Goal: Task Accomplishment & Management: Complete application form

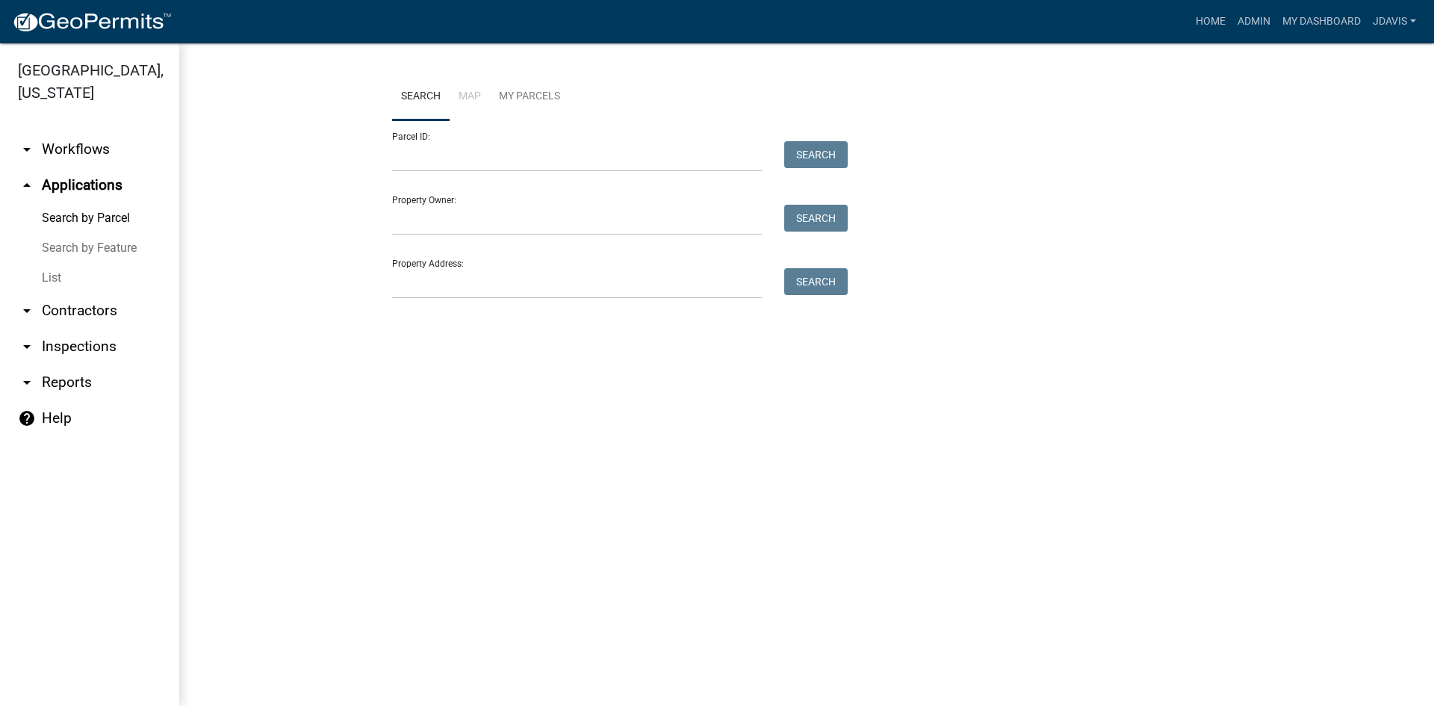
click at [55, 275] on link "List" at bounding box center [89, 278] width 179 height 30
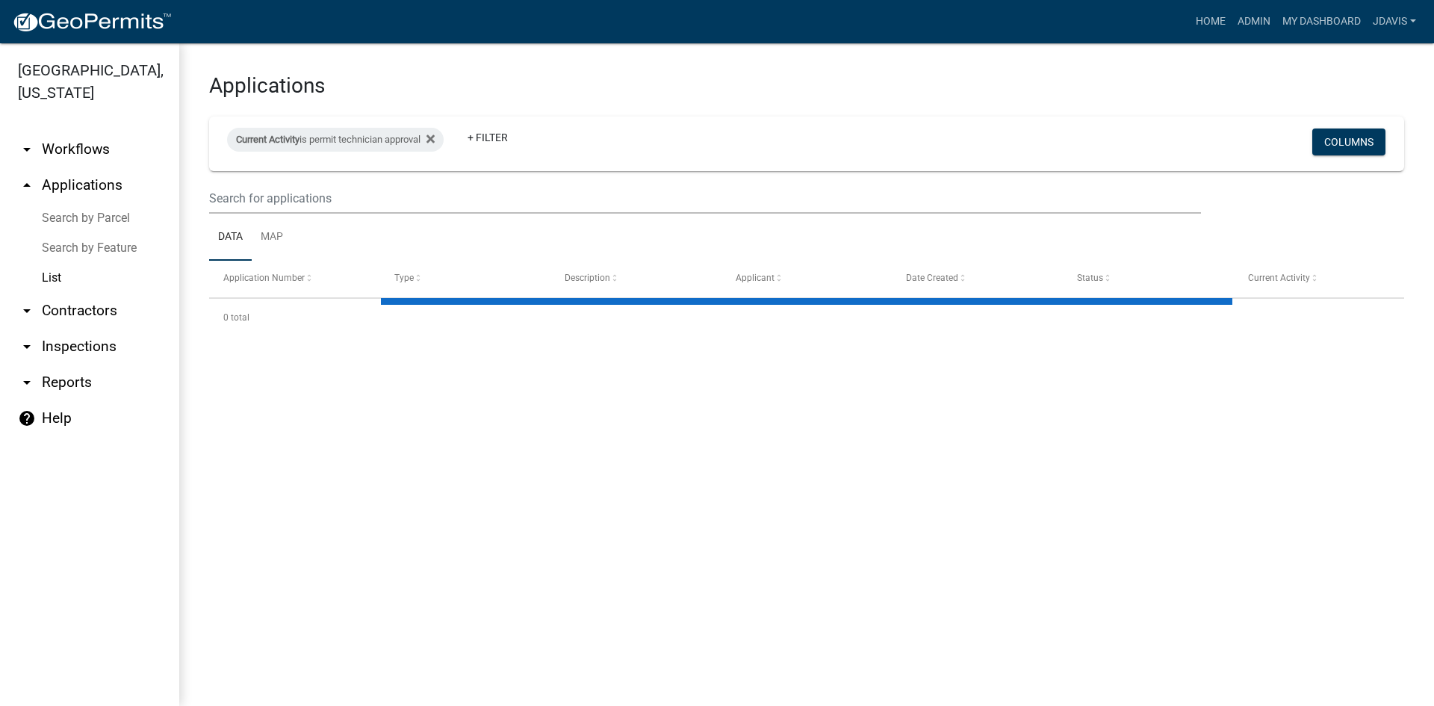
select select "2: 50"
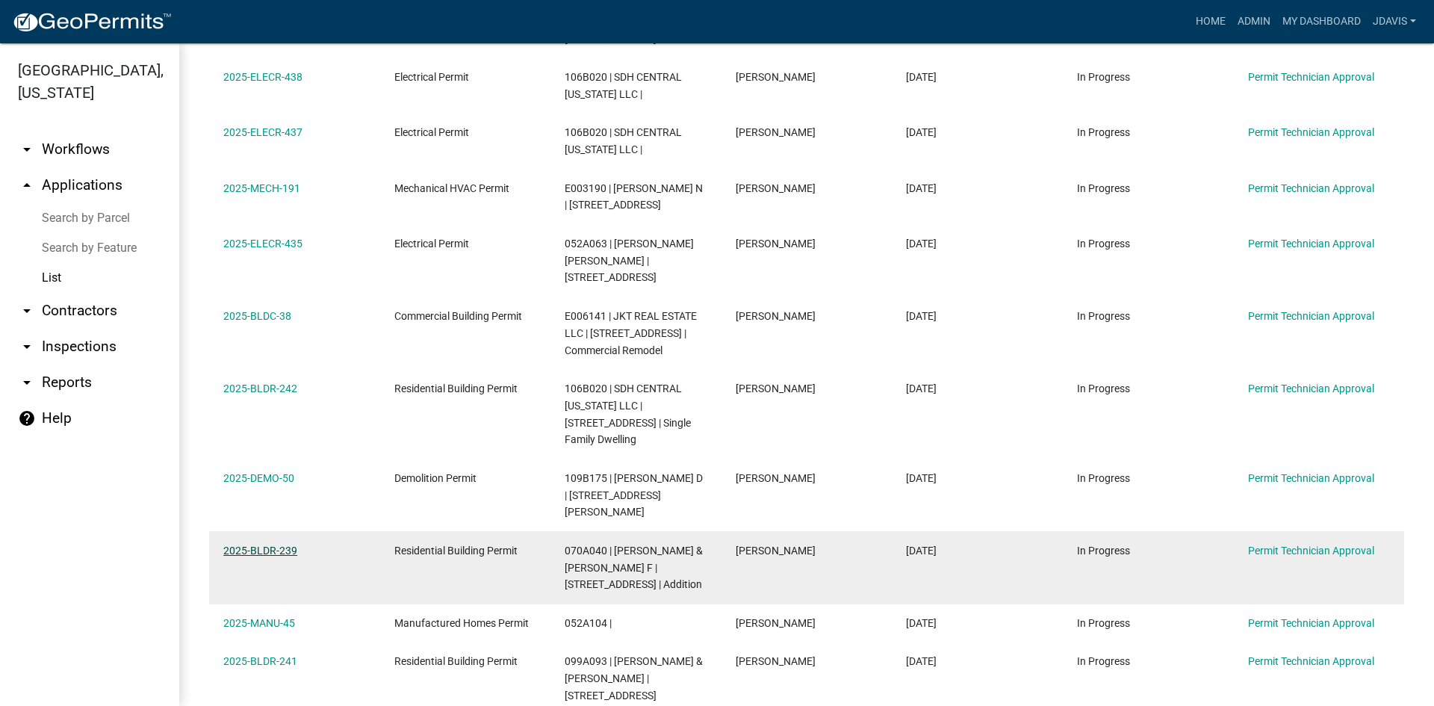
scroll to position [970, 0]
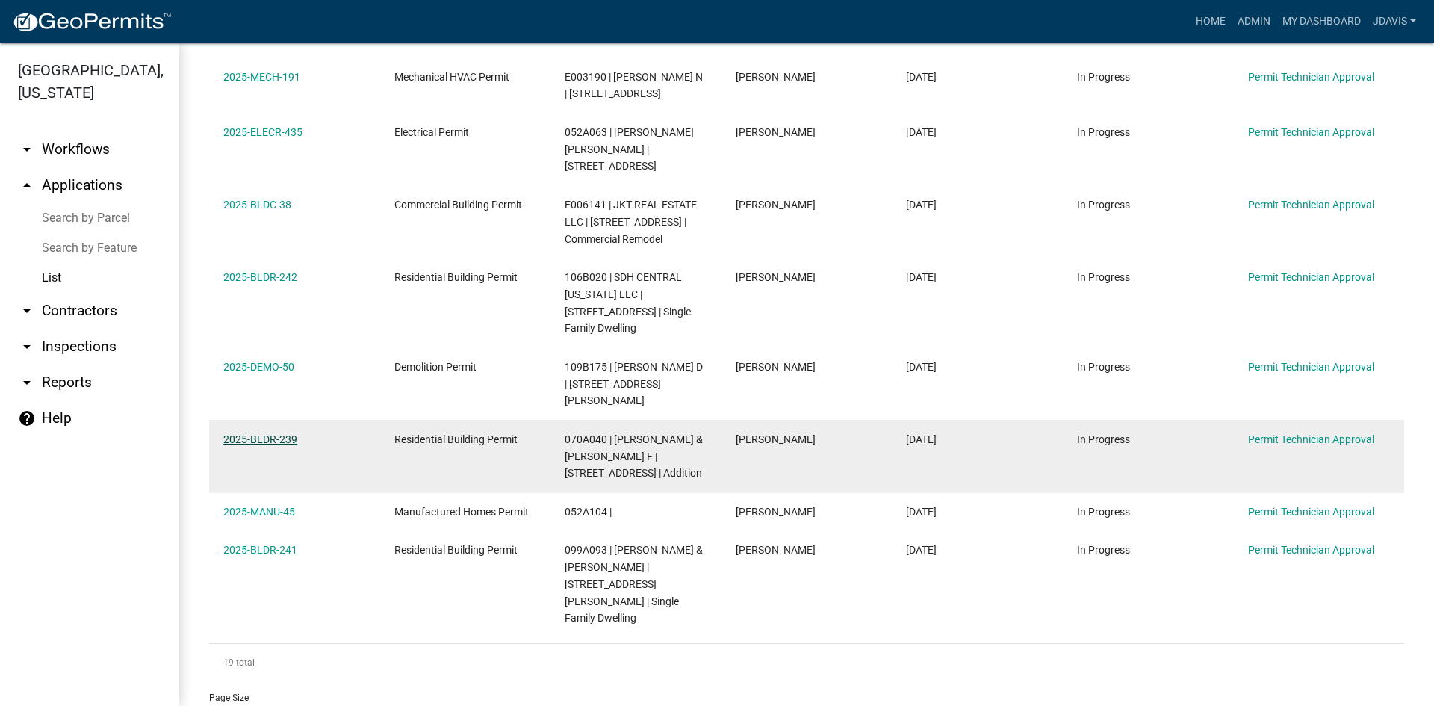
click at [251, 433] on link "2025-BLDR-239" at bounding box center [260, 439] width 74 height 12
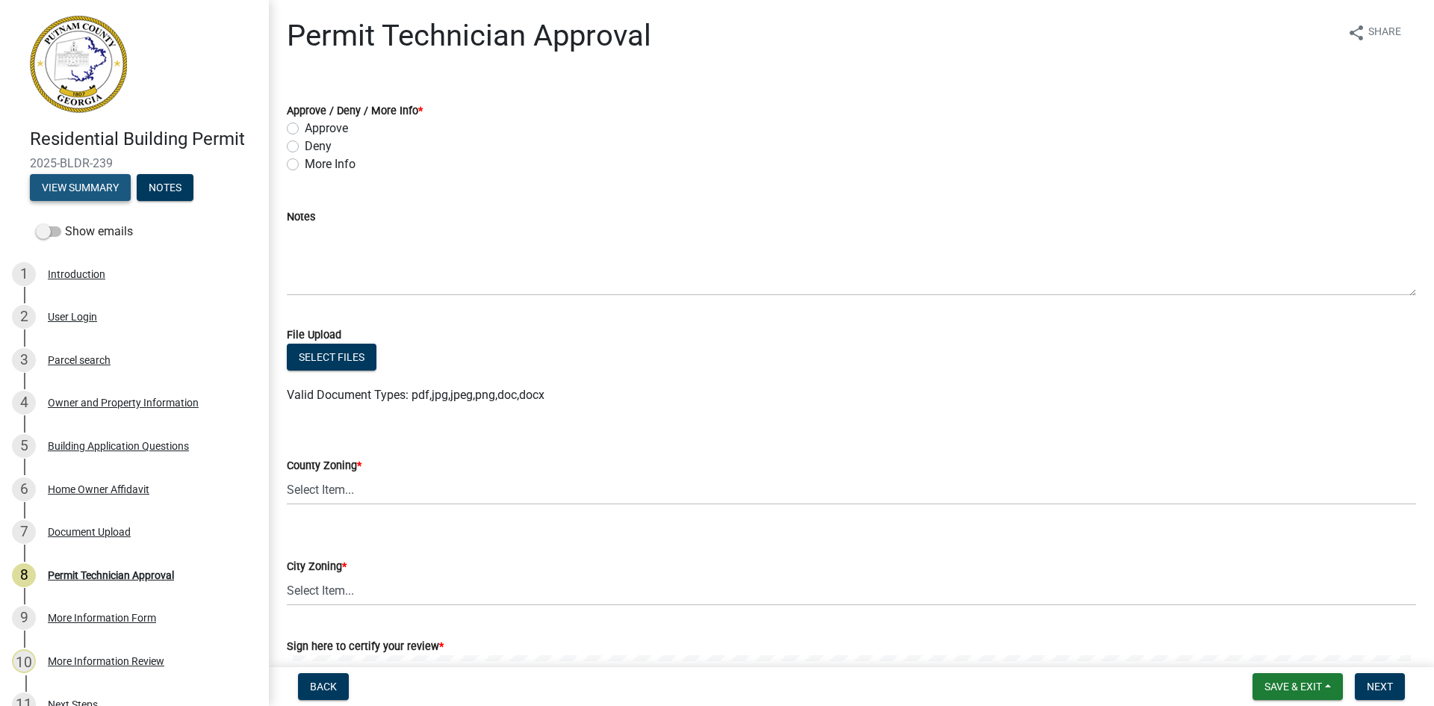
click at [105, 187] on button "View Summary" at bounding box center [80, 187] width 101 height 27
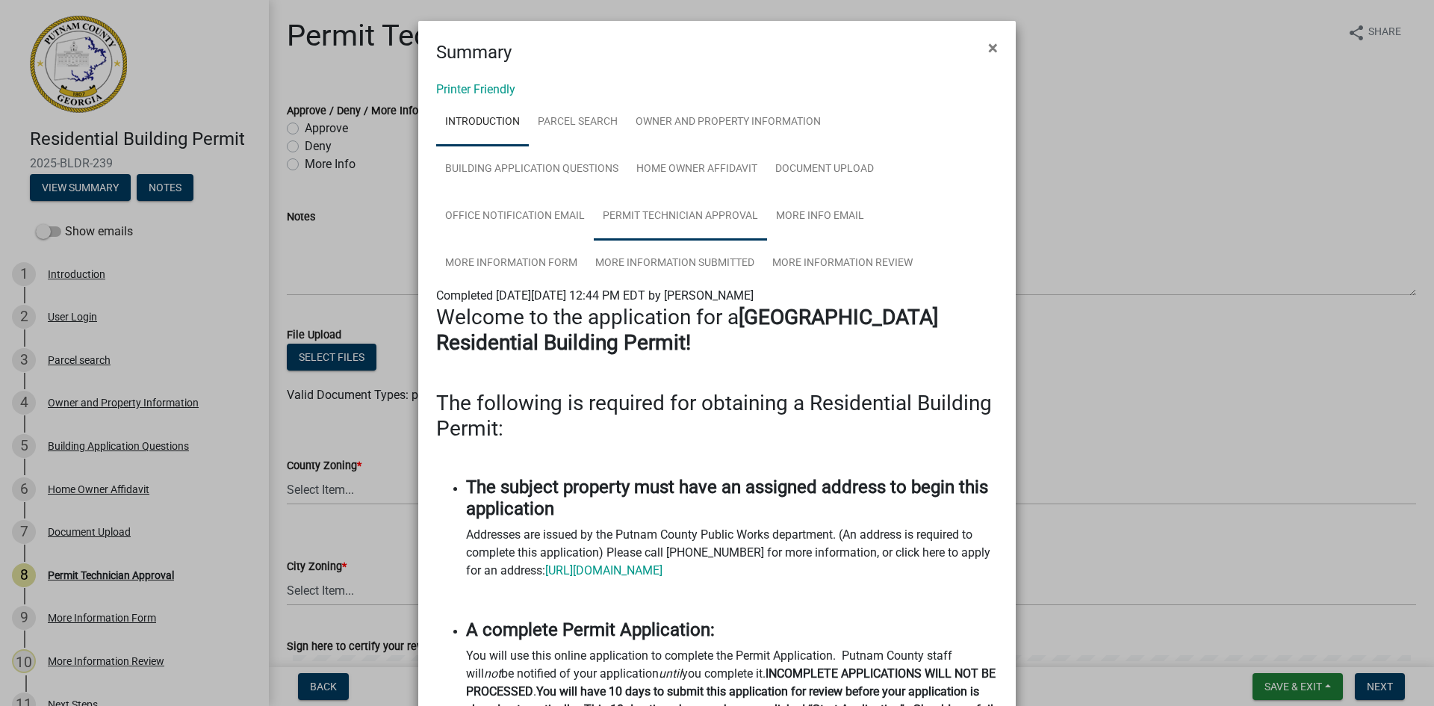
click at [699, 209] on link "Permit Technician Approval" at bounding box center [680, 217] width 173 height 48
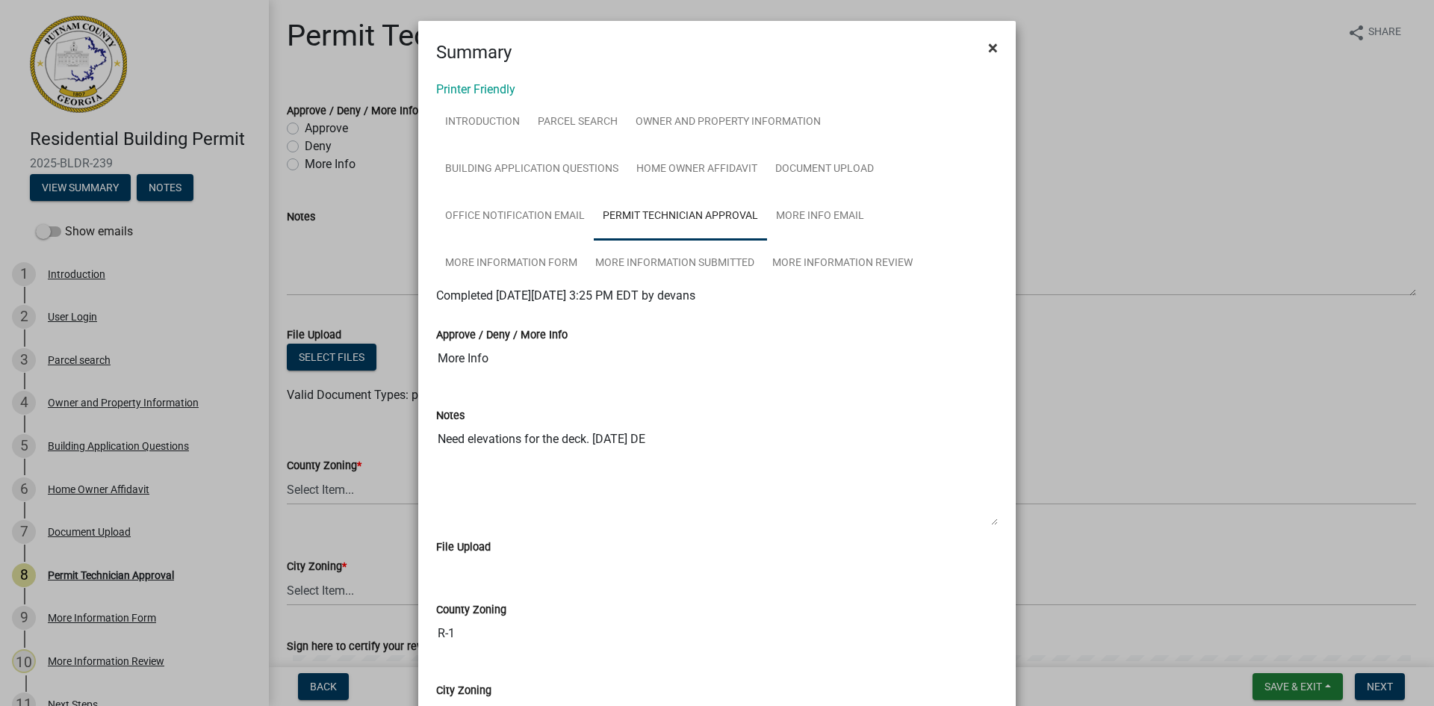
click at [988, 47] on span "×" at bounding box center [993, 47] width 10 height 21
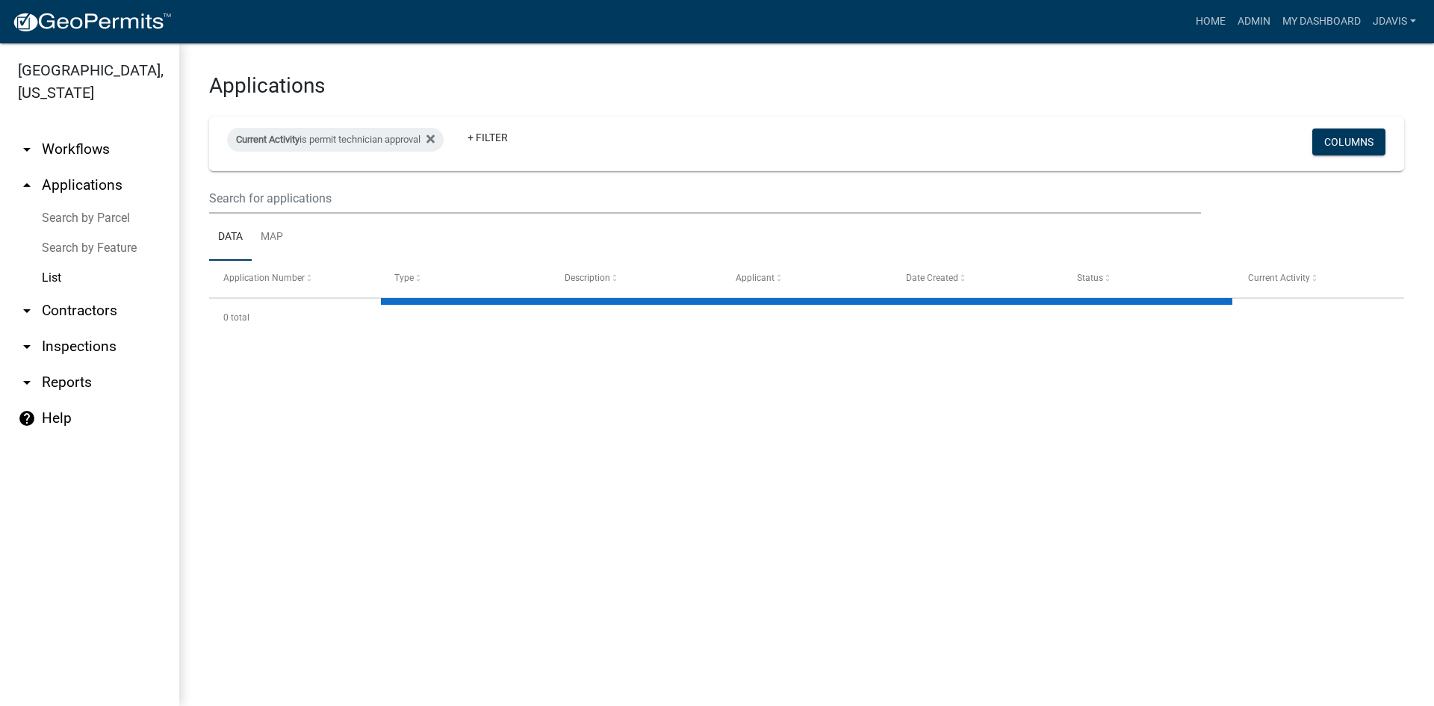
select select "2: 50"
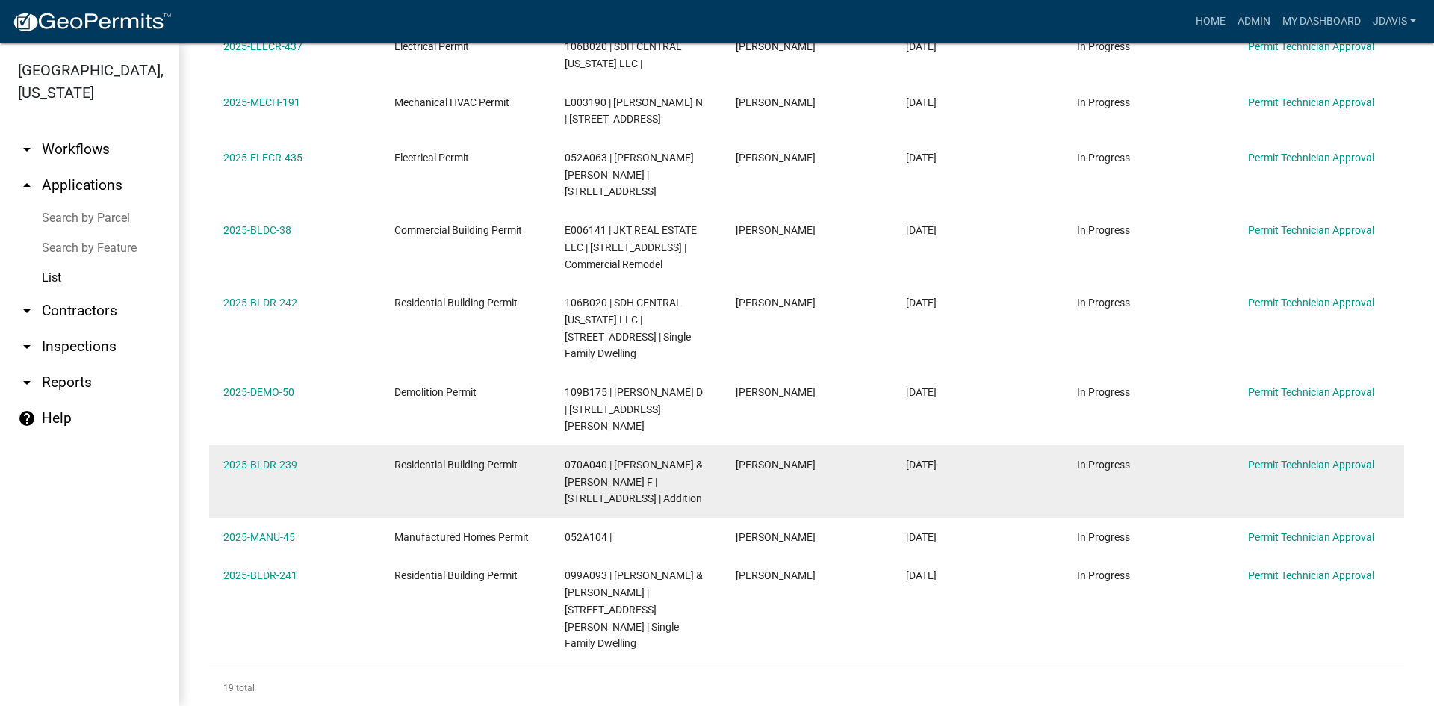
scroll to position [970, 0]
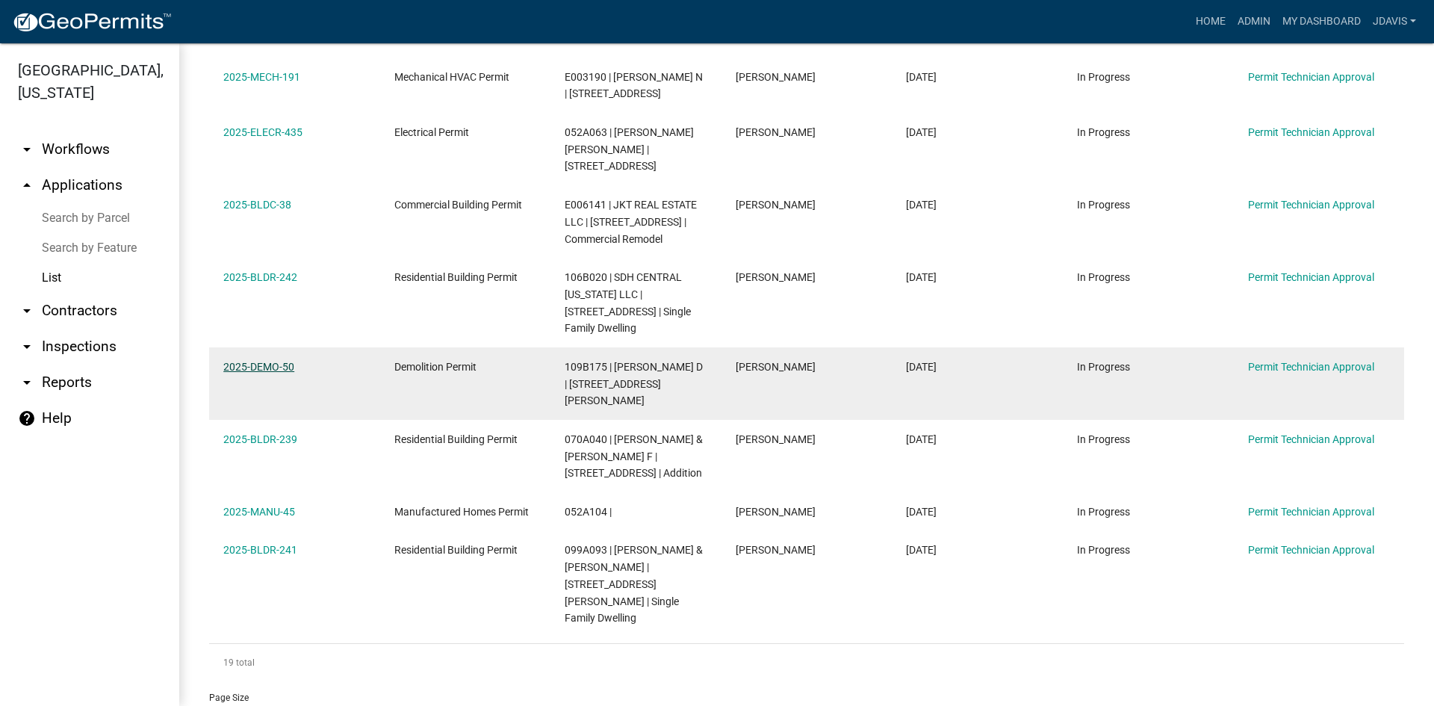
click at [255, 361] on link "2025-DEMO-50" at bounding box center [258, 367] width 71 height 12
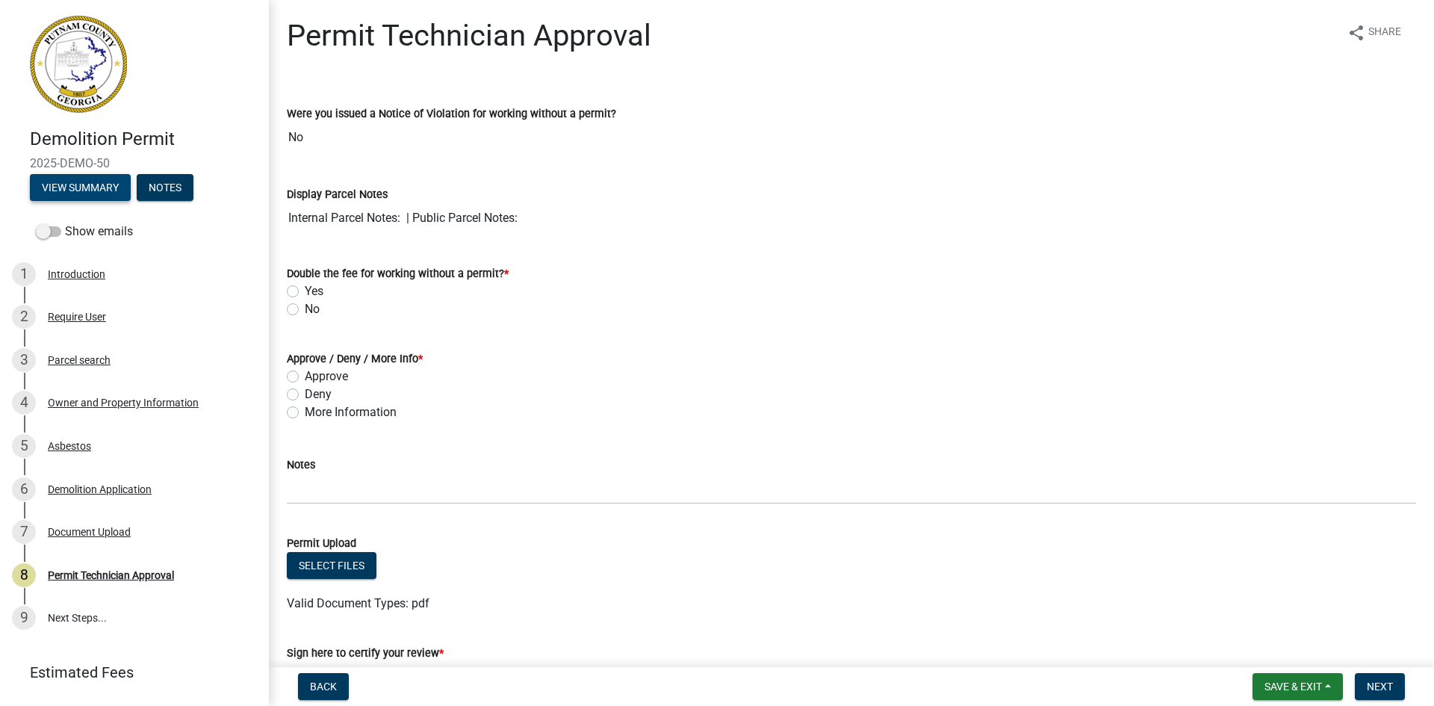
click at [103, 189] on button "View Summary" at bounding box center [80, 187] width 101 height 27
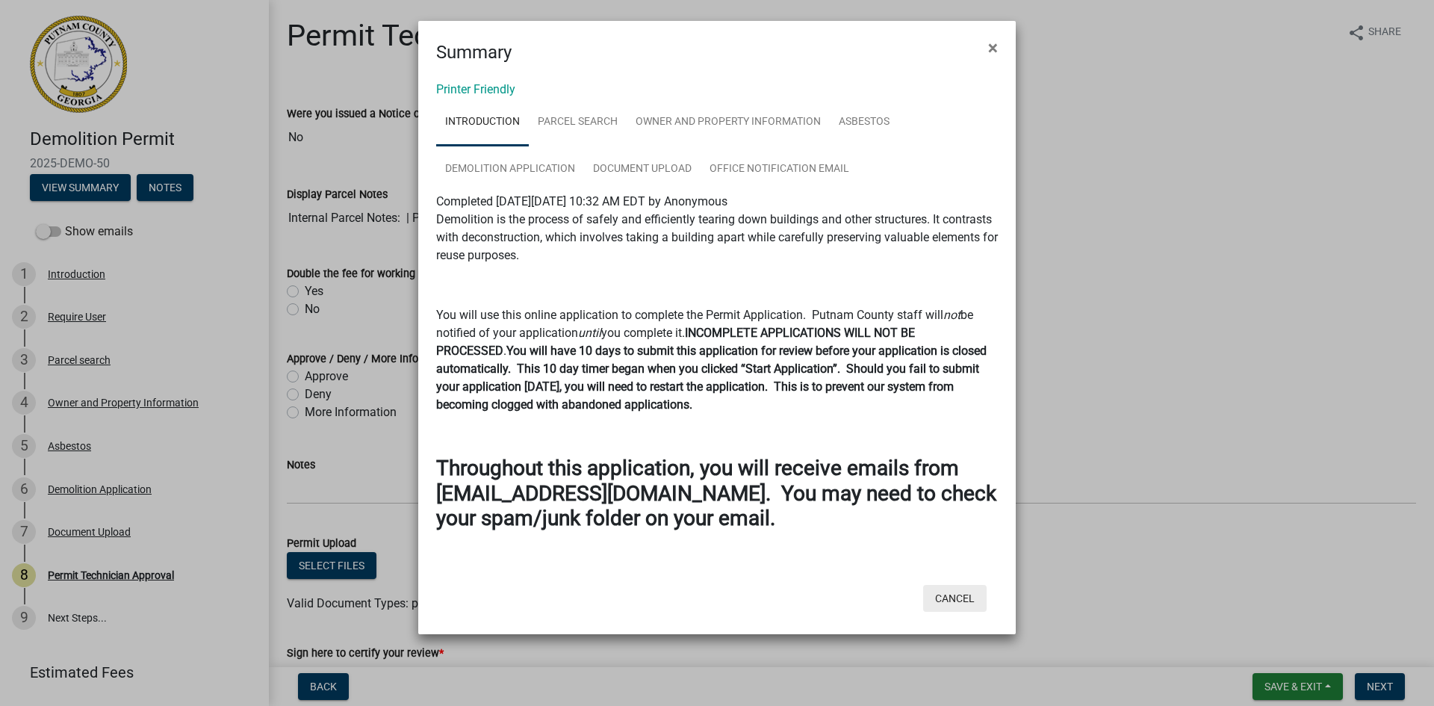
click at [948, 600] on button "Cancel" at bounding box center [954, 598] width 63 height 27
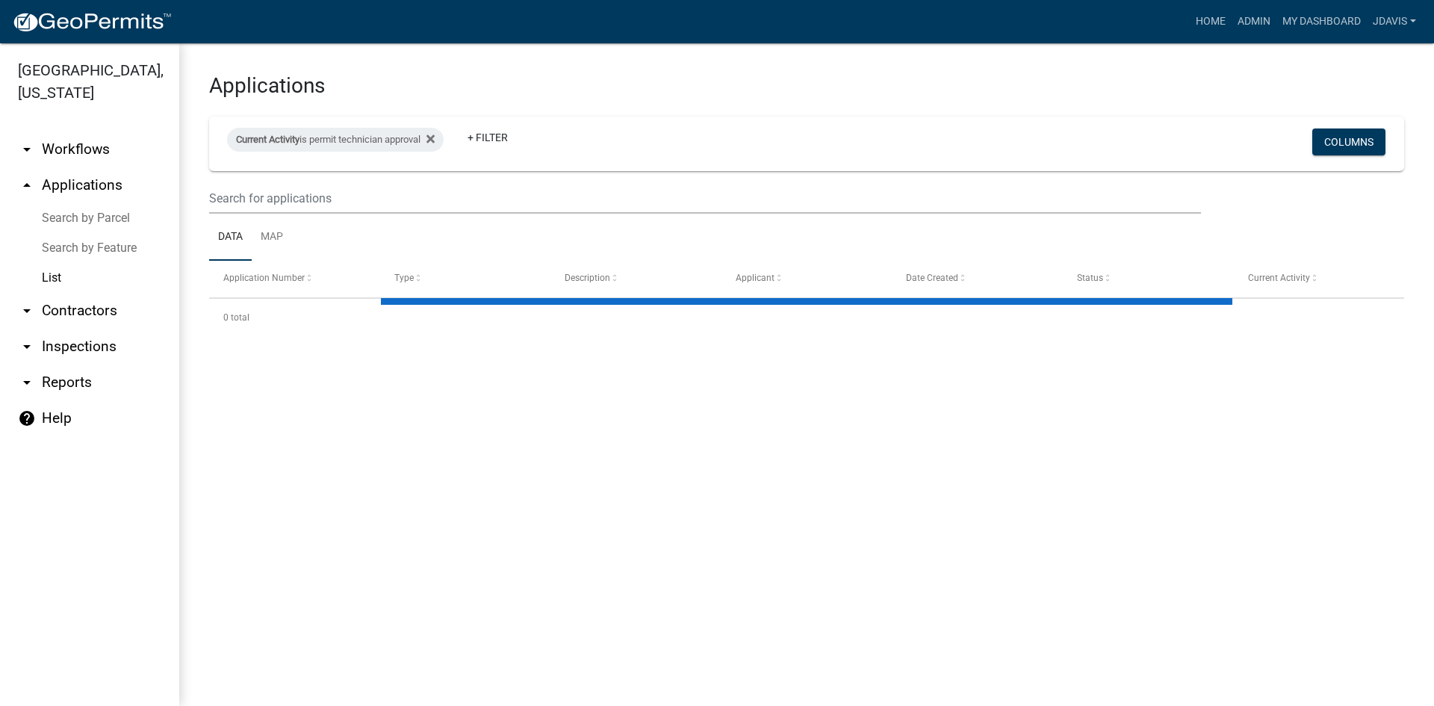
select select "2: 50"
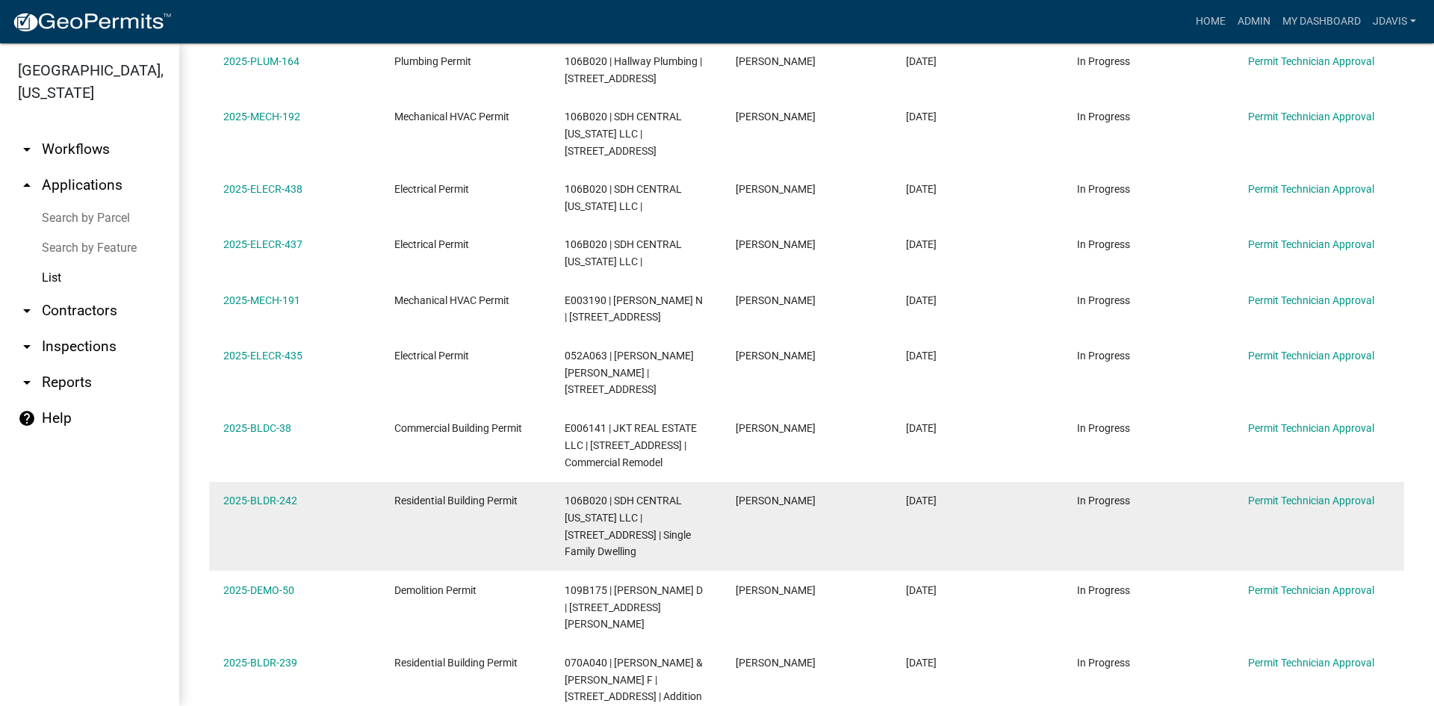
scroll to position [747, 0]
click at [276, 494] on link "2025-BLDR-242" at bounding box center [260, 500] width 74 height 12
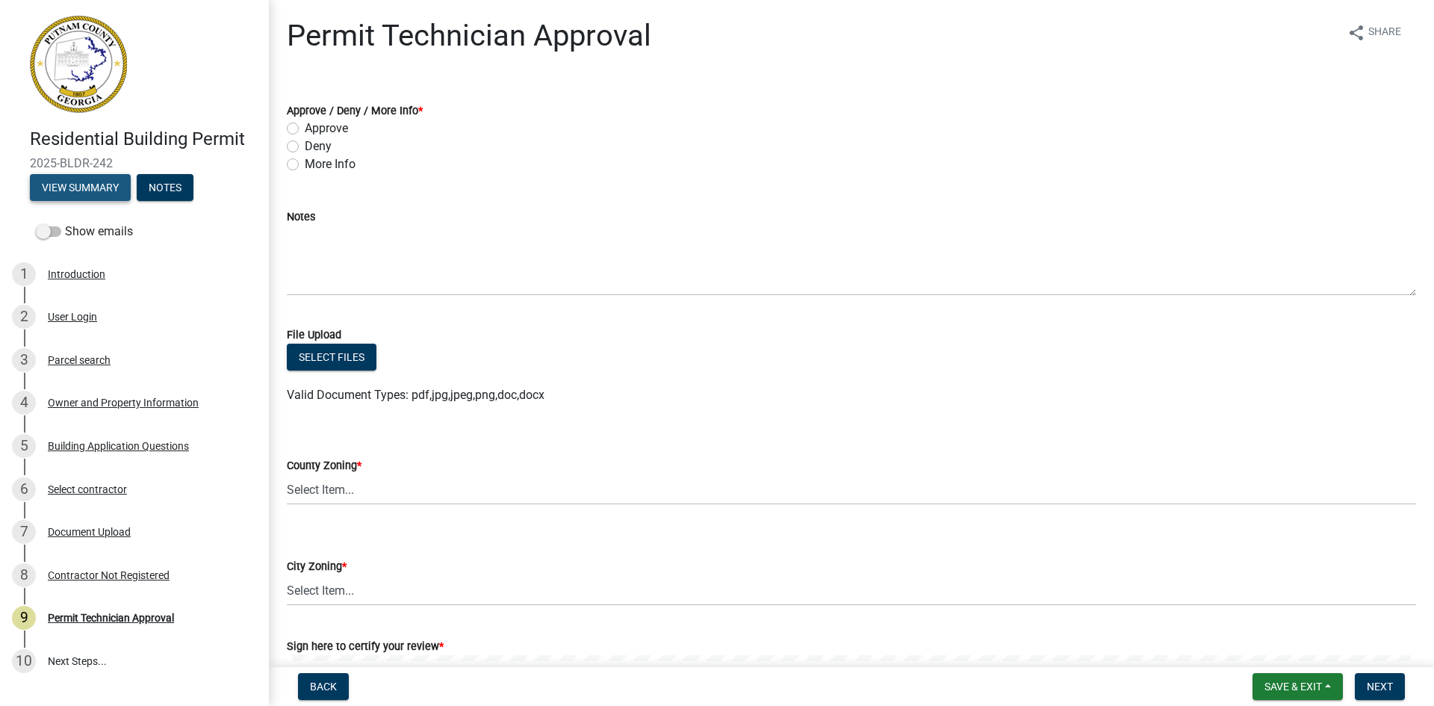
click at [99, 190] on button "View Summary" at bounding box center [80, 187] width 101 height 27
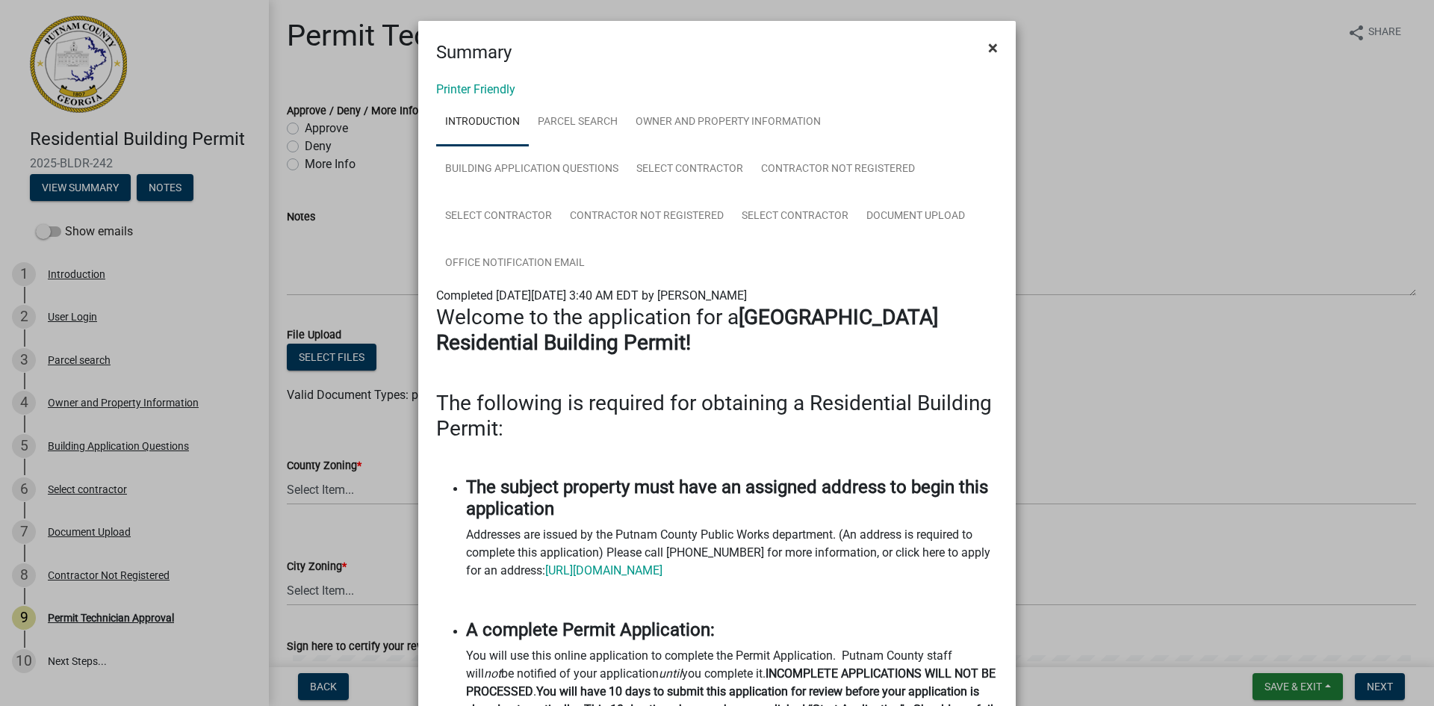
click at [990, 49] on span "×" at bounding box center [993, 47] width 10 height 21
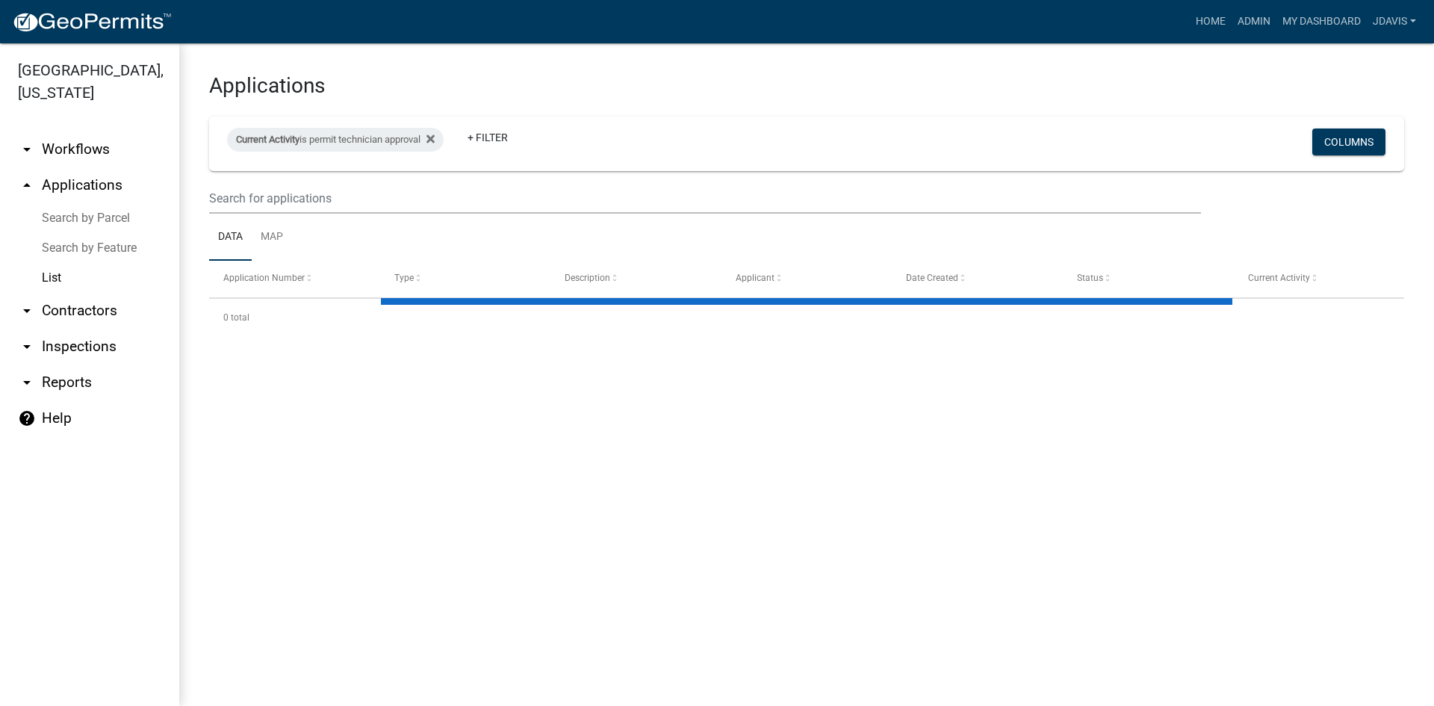
select select "2: 50"
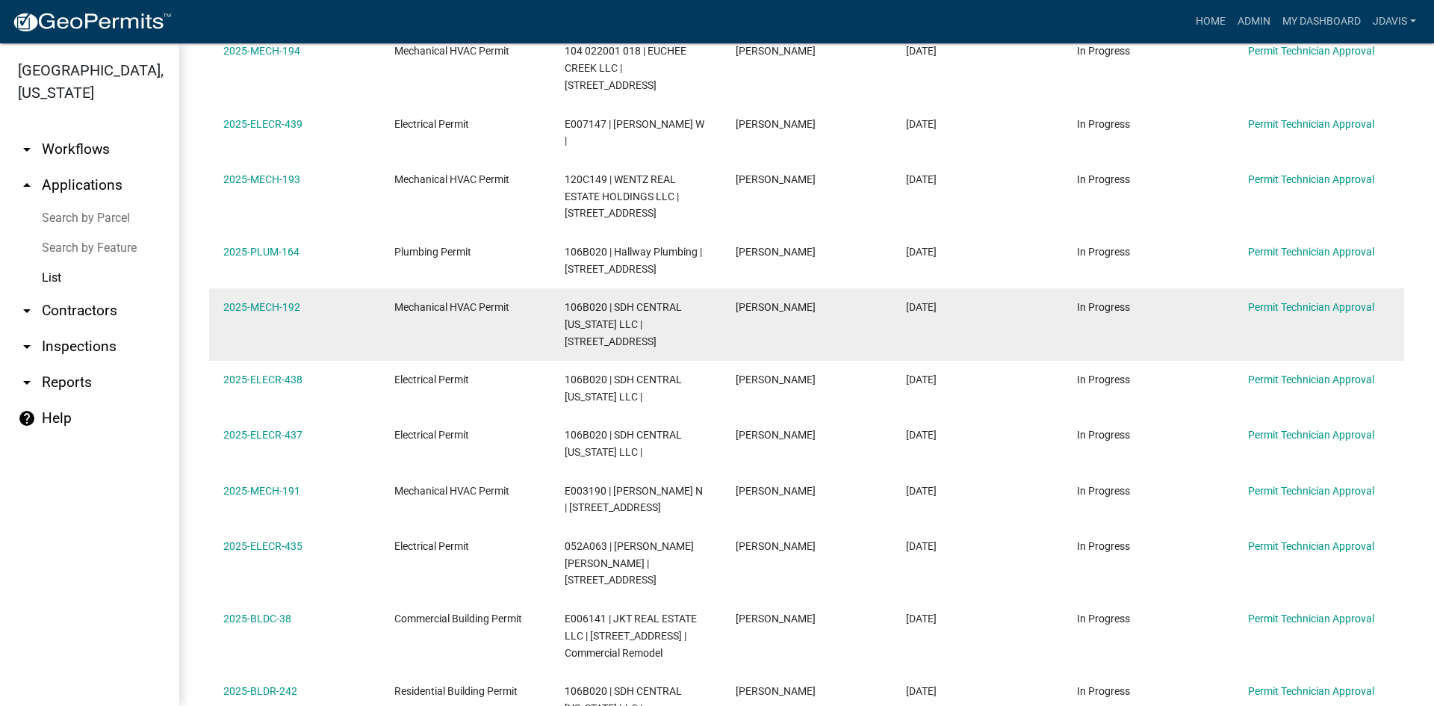
scroll to position [598, 0]
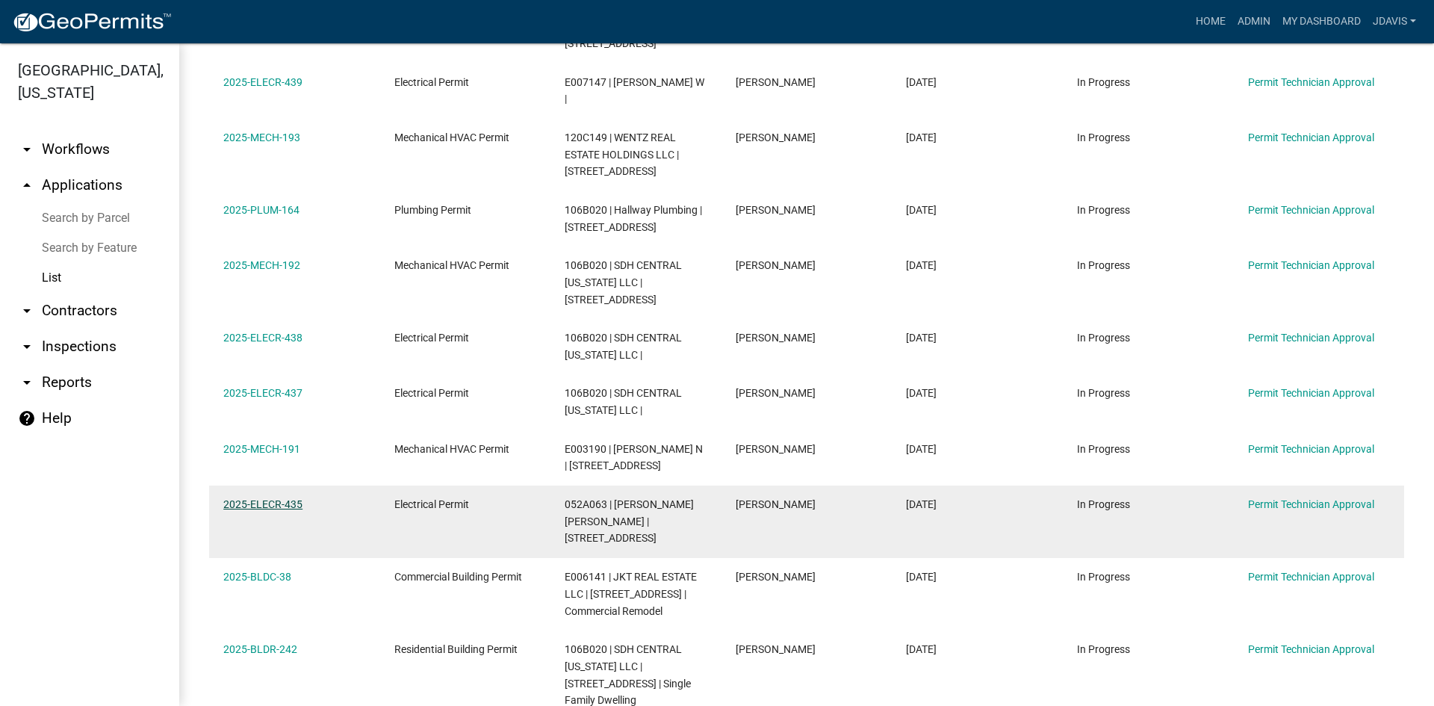
click at [276, 498] on link "2025-ELECR-435" at bounding box center [262, 504] width 79 height 12
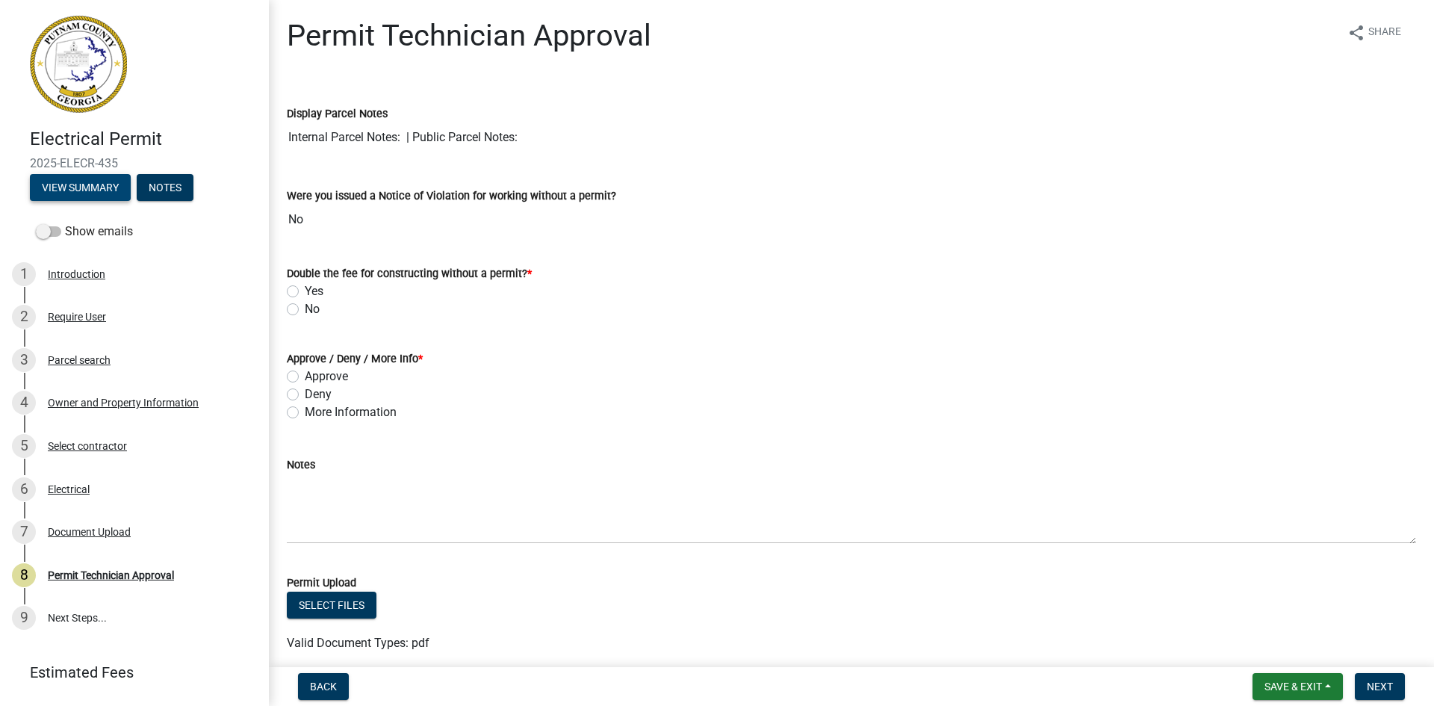
click at [111, 188] on button "View Summary" at bounding box center [80, 187] width 101 height 27
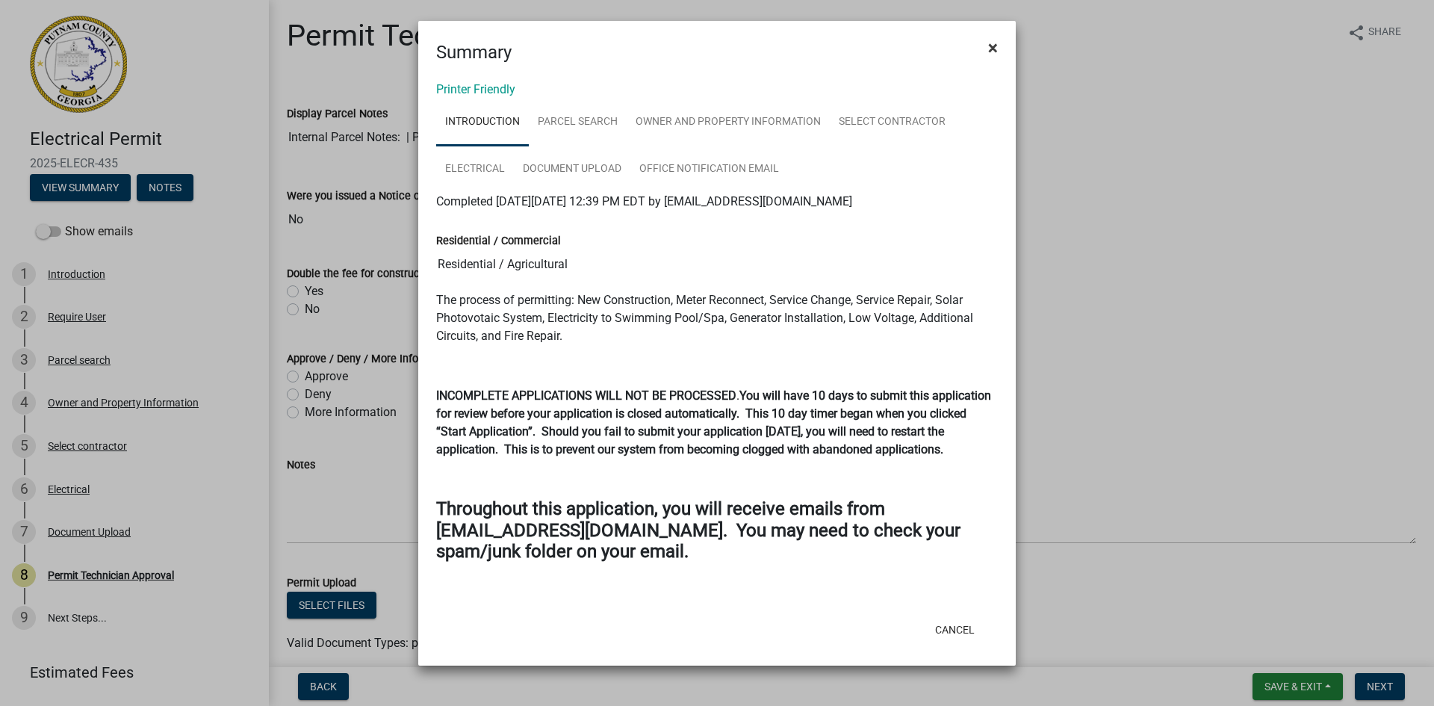
click at [992, 49] on span "×" at bounding box center [993, 47] width 10 height 21
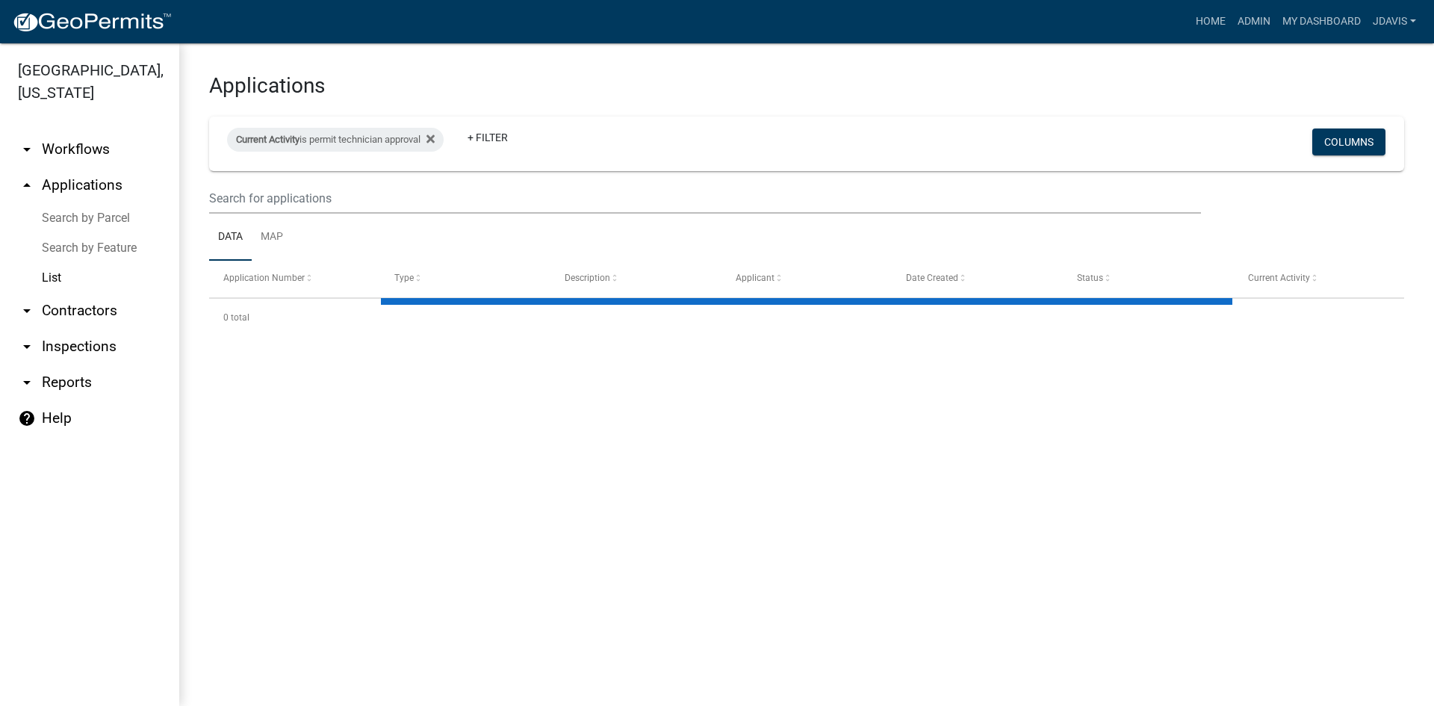
select select "2: 50"
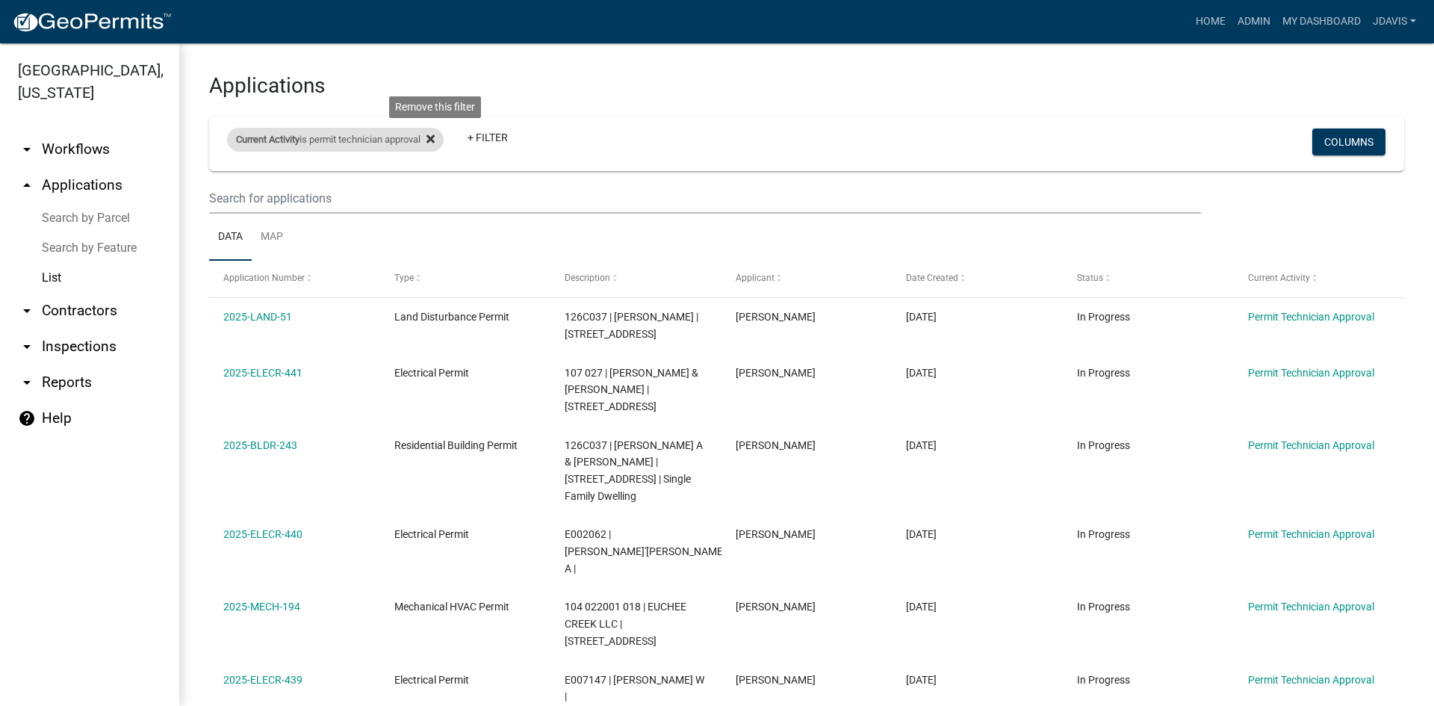
click at [435, 136] on icon at bounding box center [431, 138] width 8 height 8
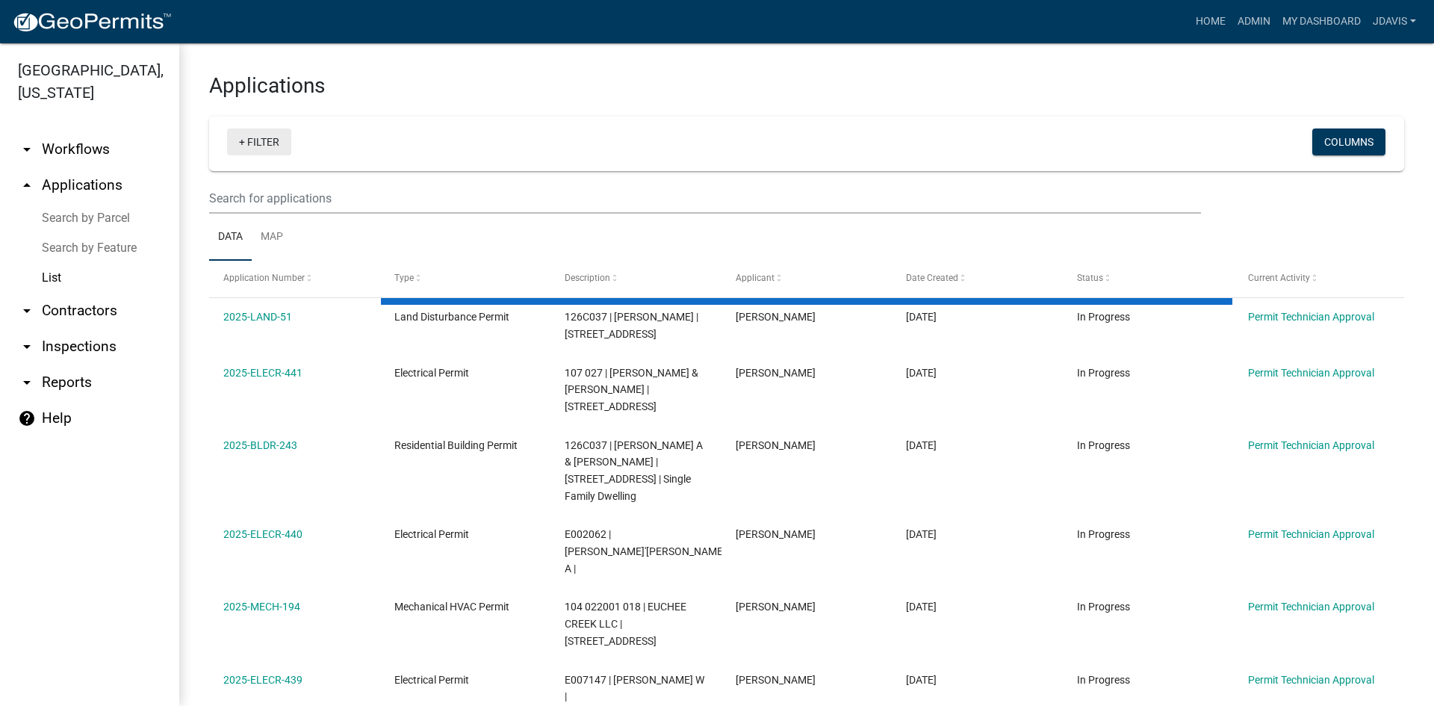
click at [238, 140] on link "+ Filter" at bounding box center [259, 141] width 64 height 27
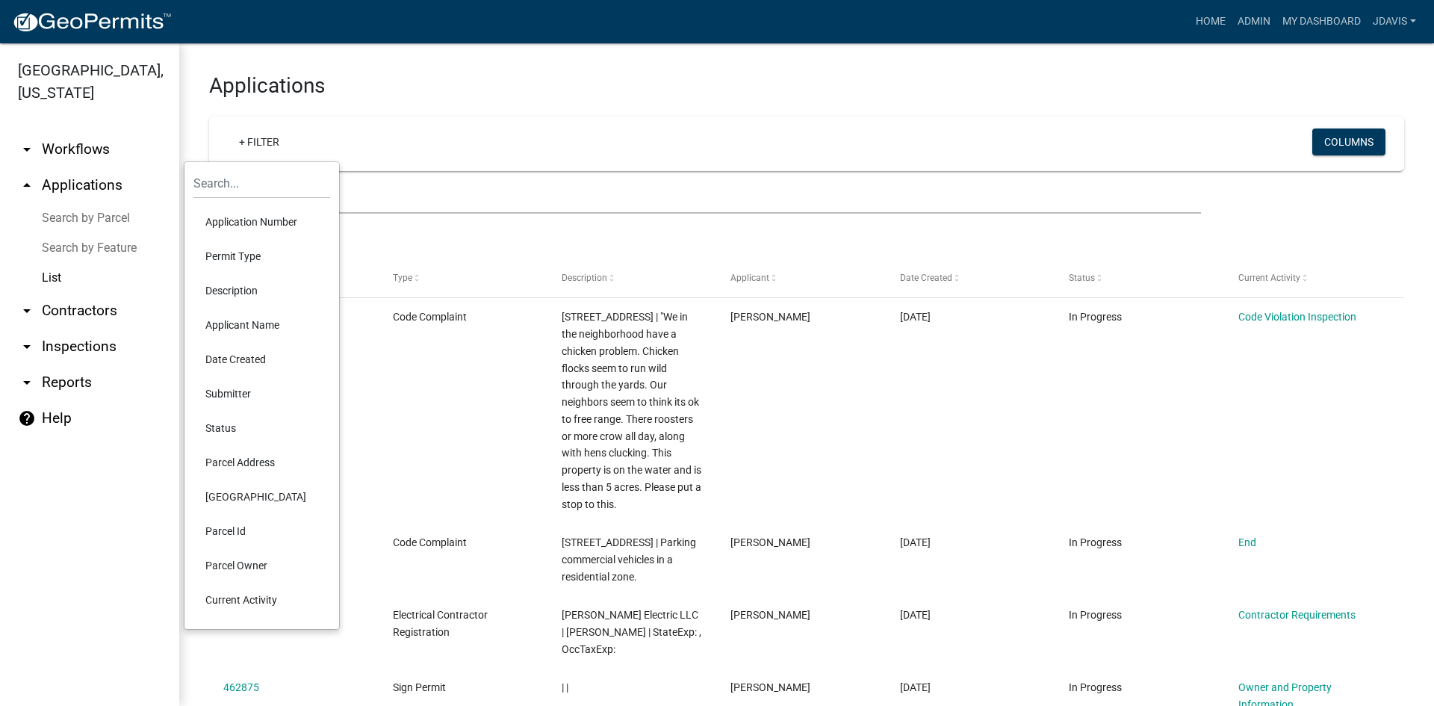
click at [252, 598] on li "Current Activity" at bounding box center [261, 600] width 137 height 34
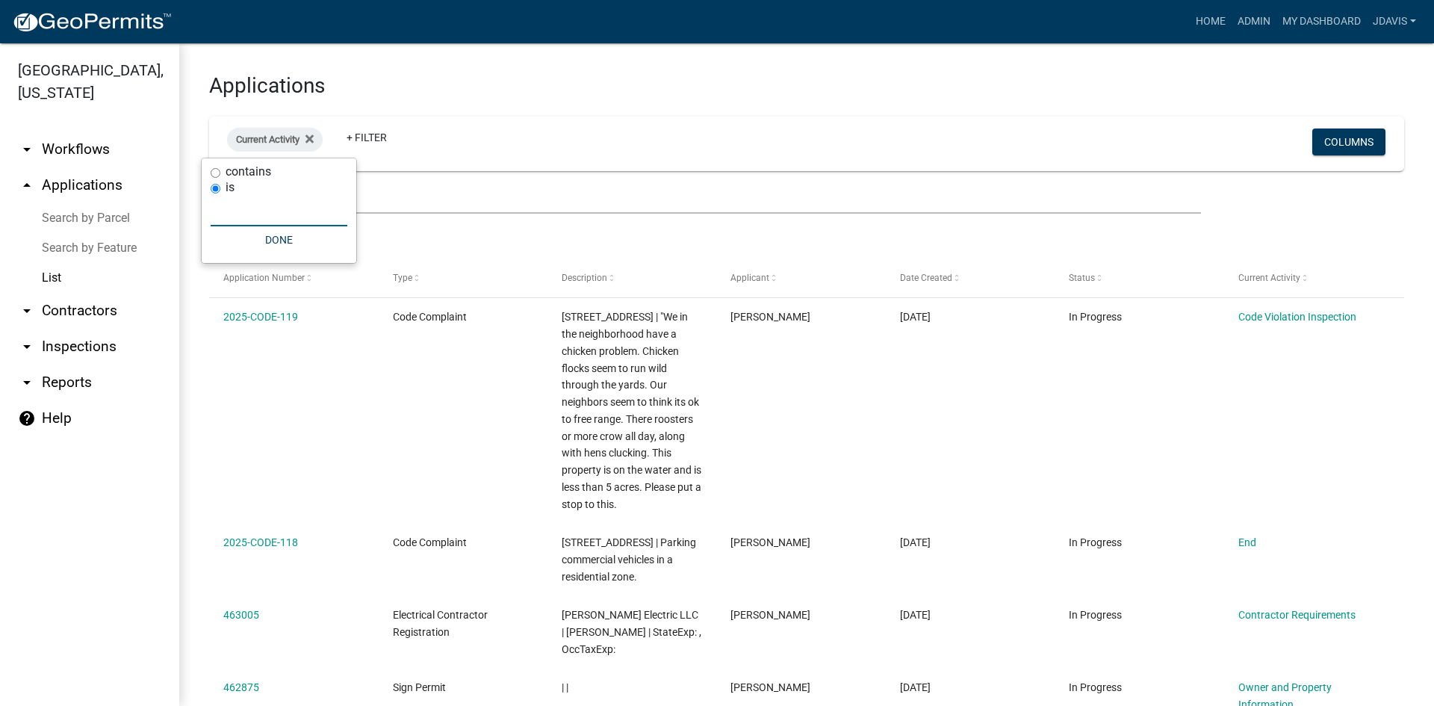
click at [240, 214] on input "text" at bounding box center [279, 211] width 137 height 31
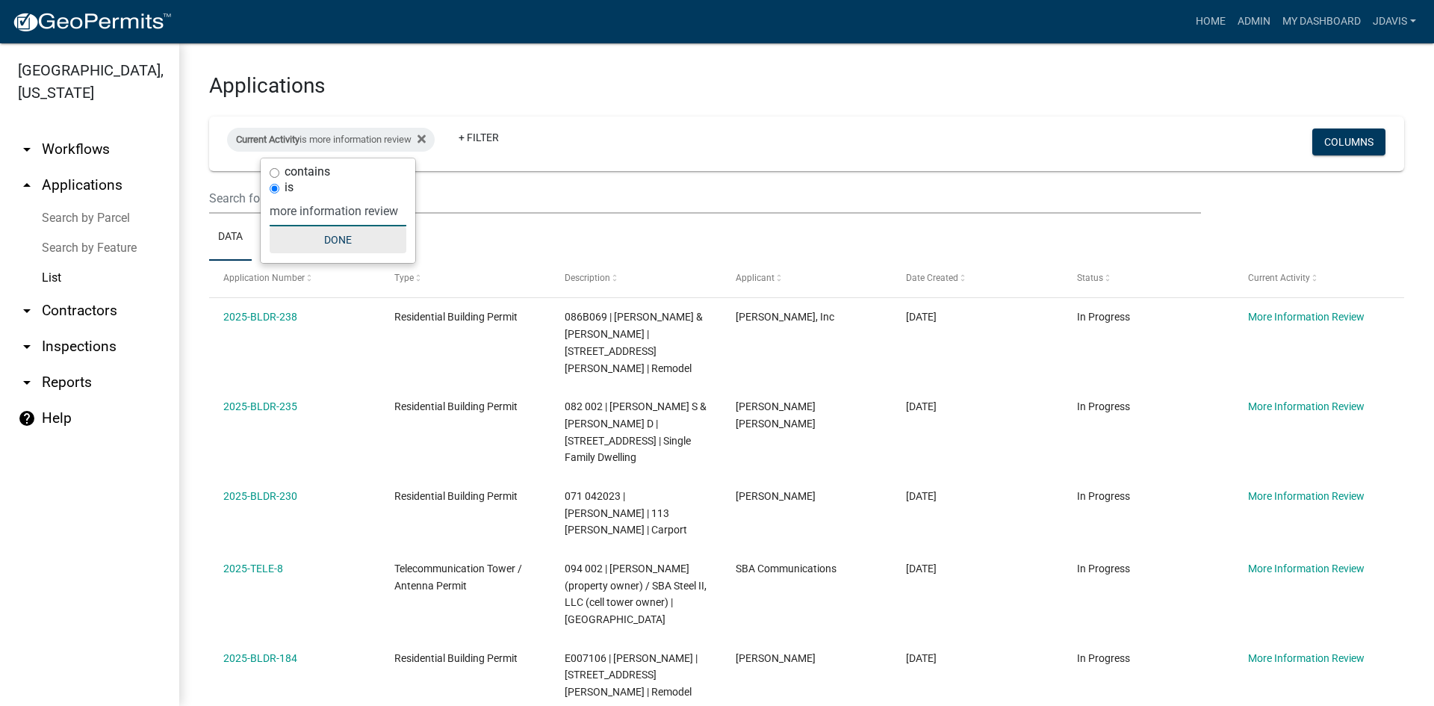
type input "more information review"
click at [333, 235] on button "Done" at bounding box center [338, 239] width 137 height 27
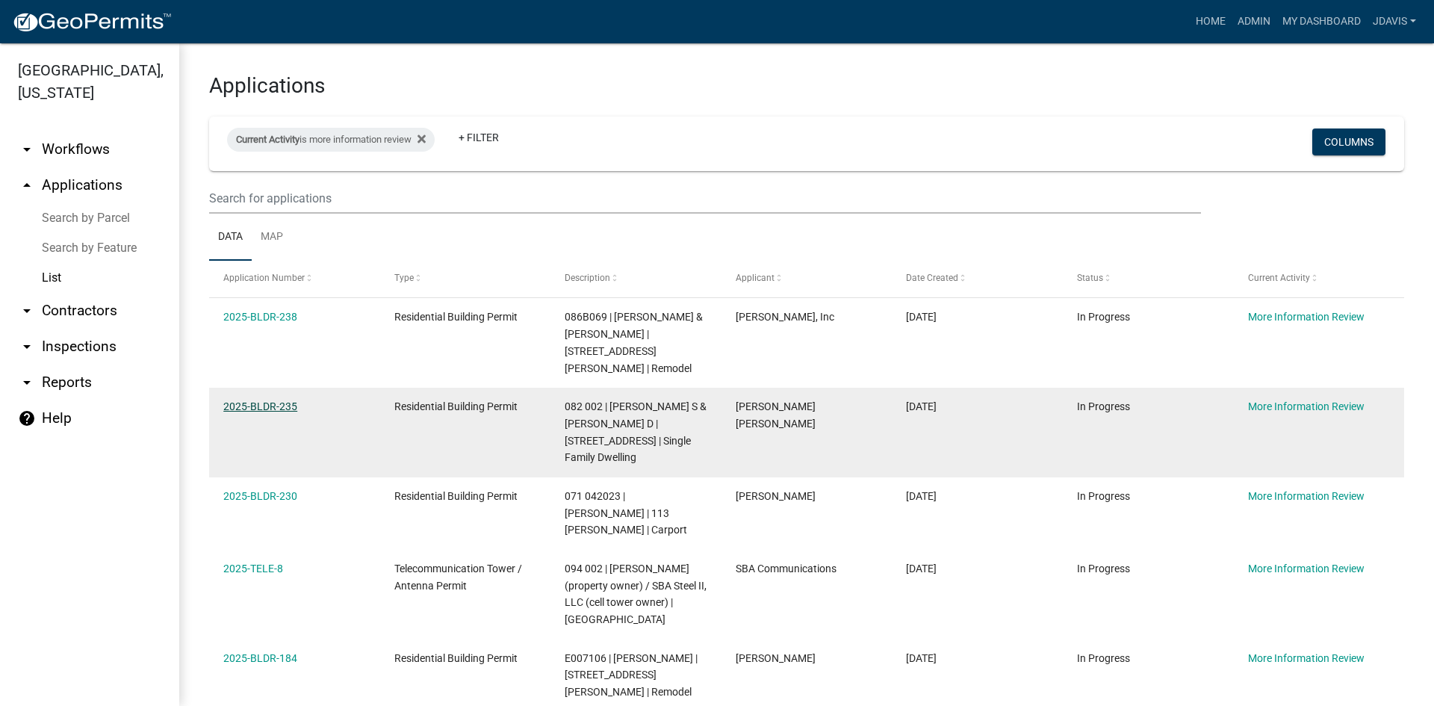
click at [276, 400] on link "2025-BLDR-235" at bounding box center [260, 406] width 74 height 12
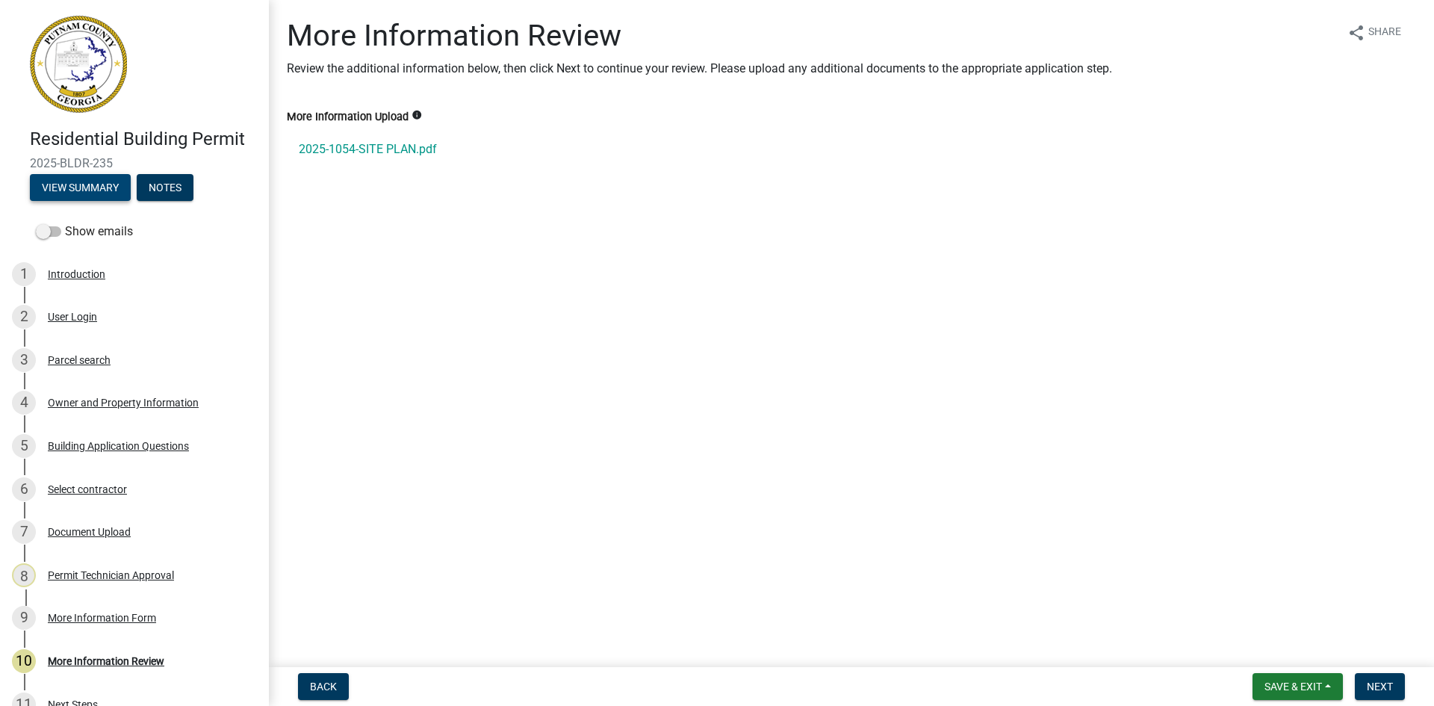
click at [101, 194] on button "View Summary" at bounding box center [80, 187] width 101 height 27
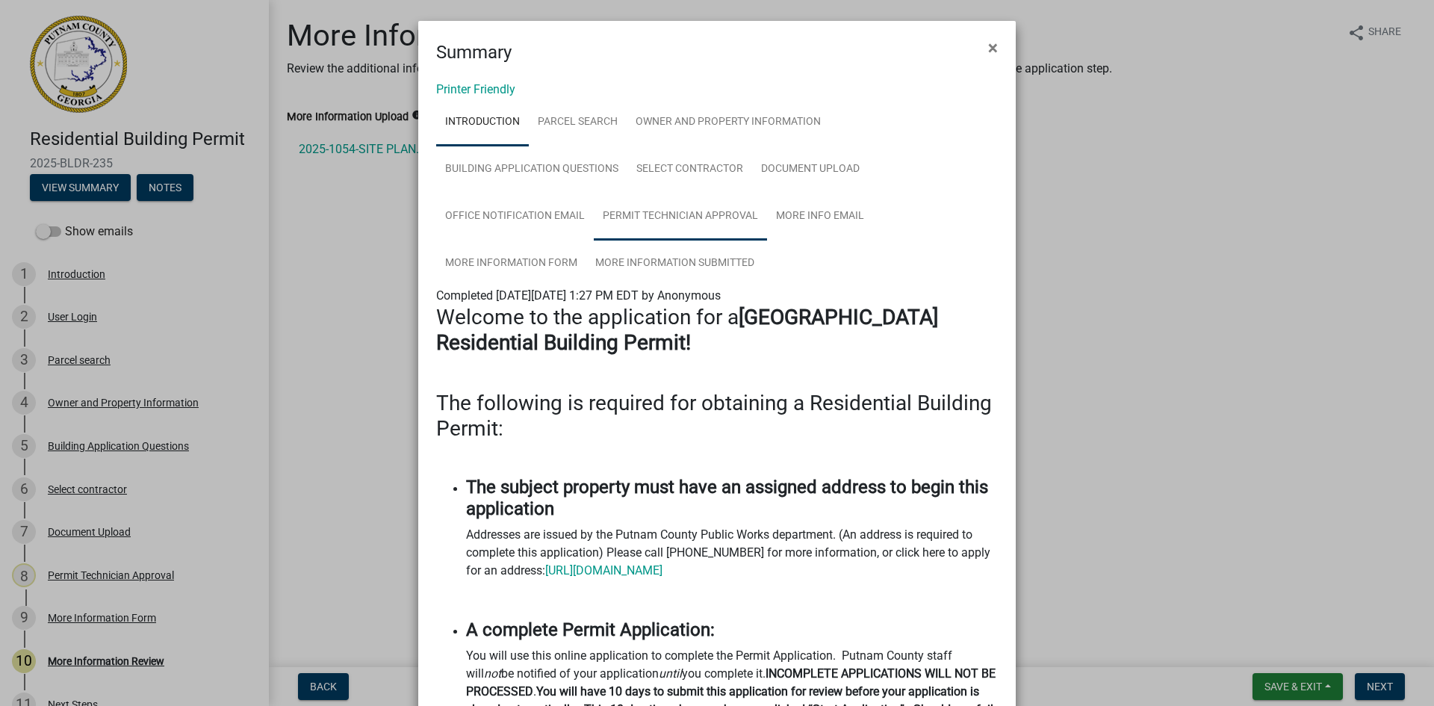
click at [701, 211] on link "Permit Technician Approval" at bounding box center [680, 217] width 173 height 48
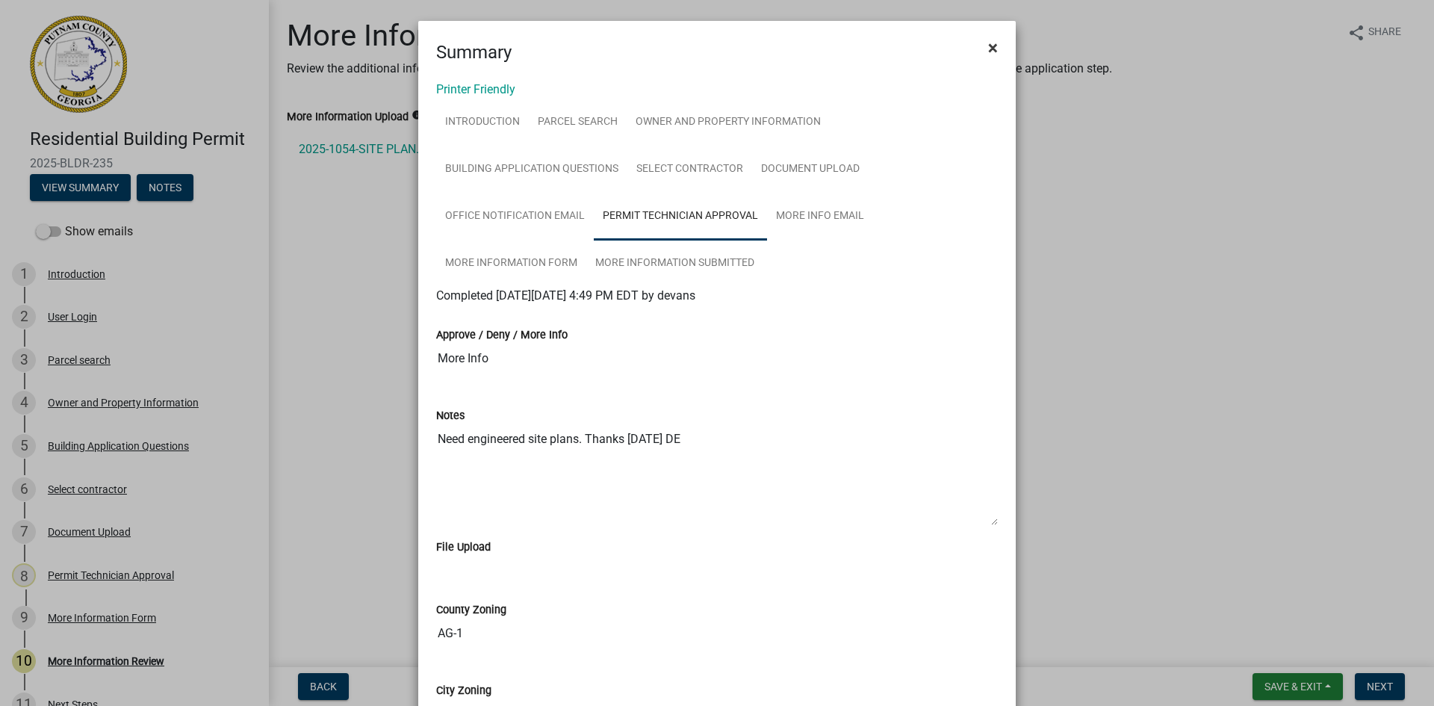
click at [994, 49] on button "×" at bounding box center [993, 48] width 34 height 42
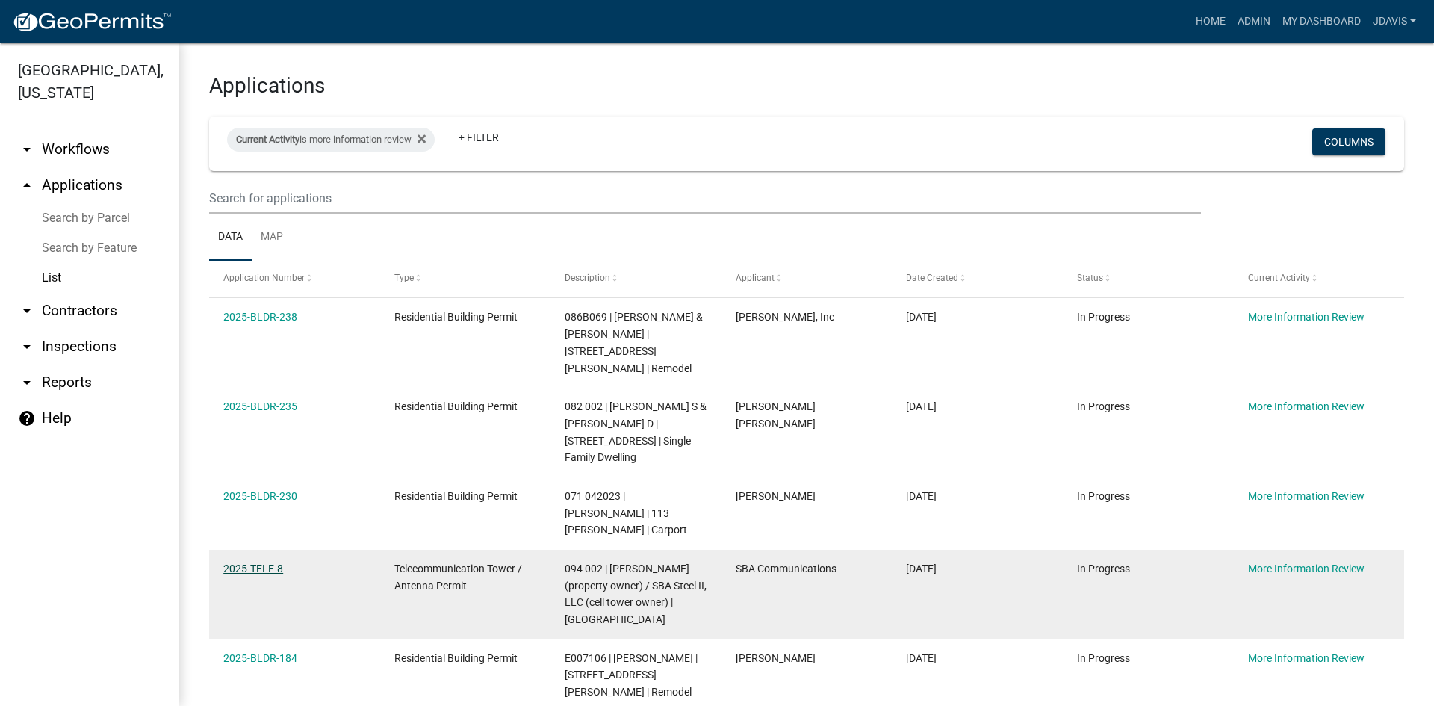
click at [266, 563] on link "2025-TELE-8" at bounding box center [253, 569] width 60 height 12
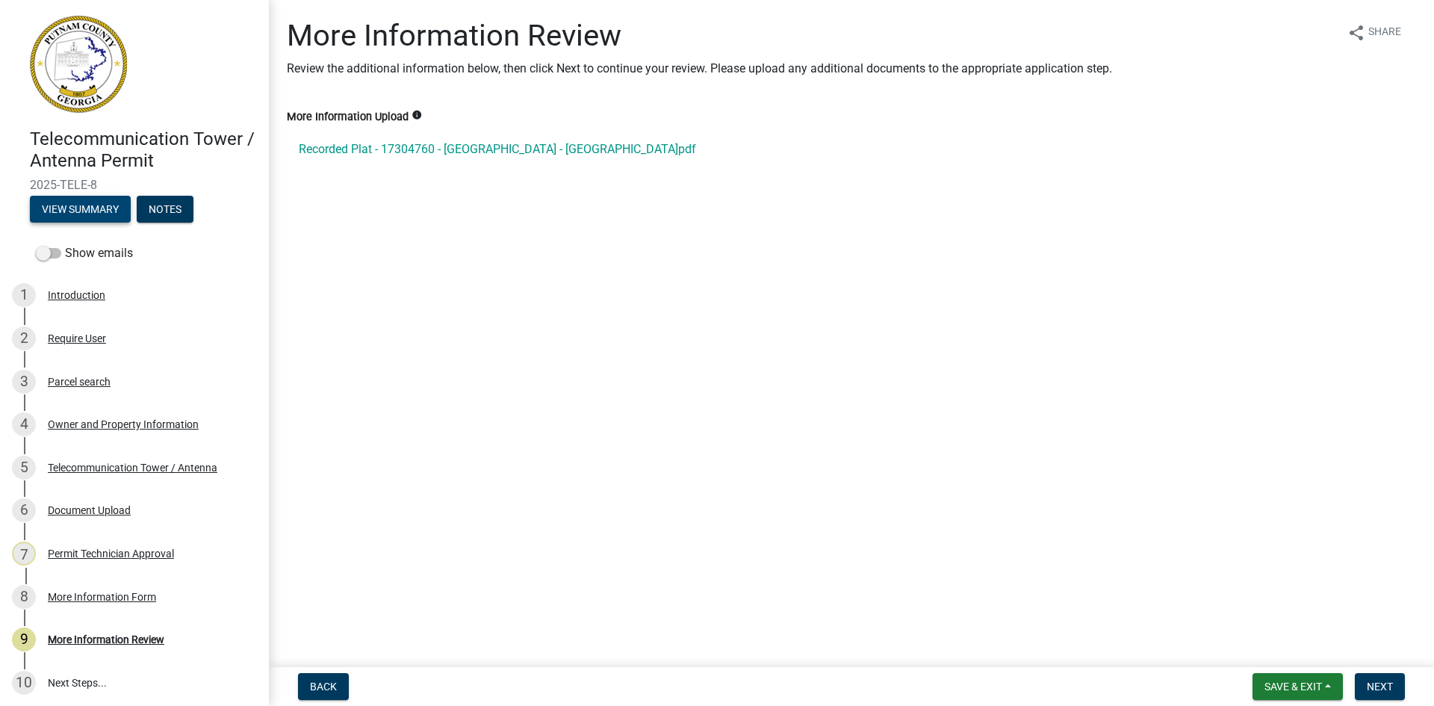
click at [97, 209] on button "View Summary" at bounding box center [80, 209] width 101 height 27
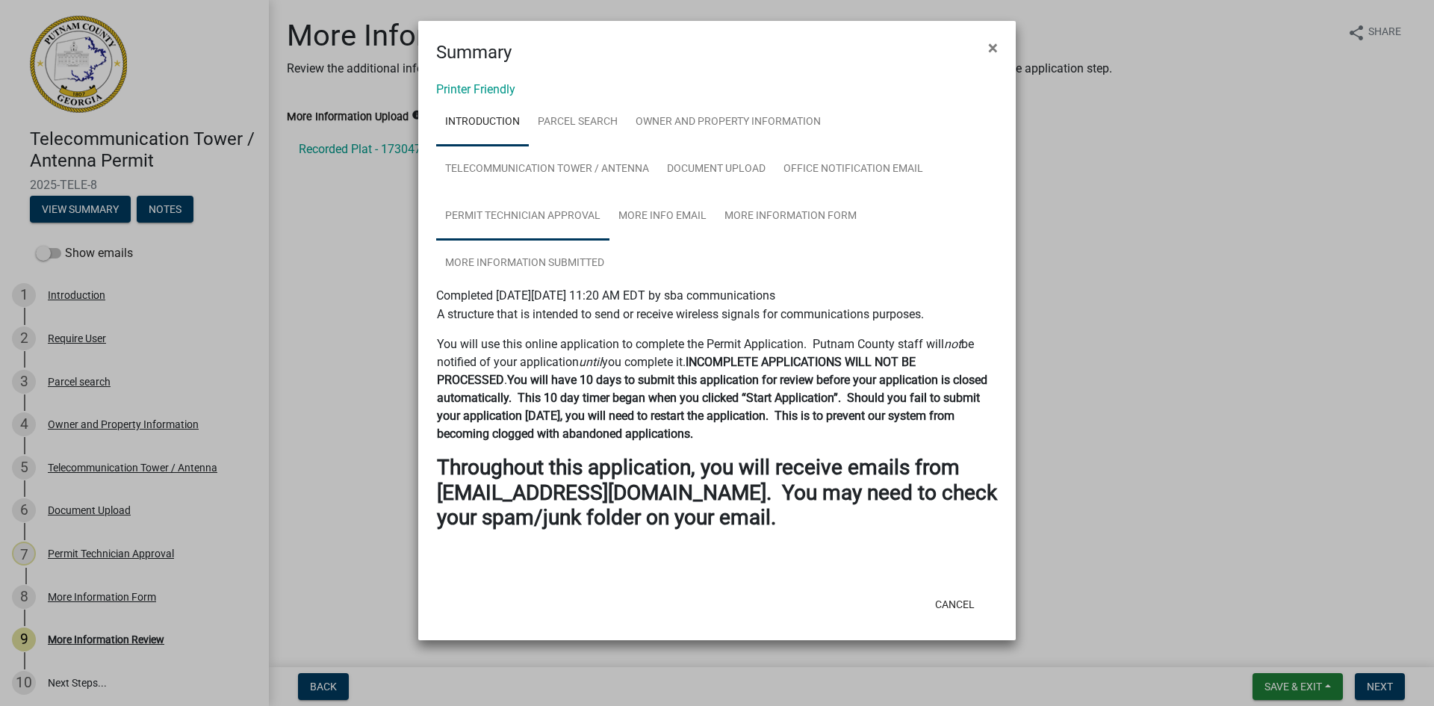
click at [563, 214] on link "Permit Technician Approval" at bounding box center [522, 217] width 173 height 48
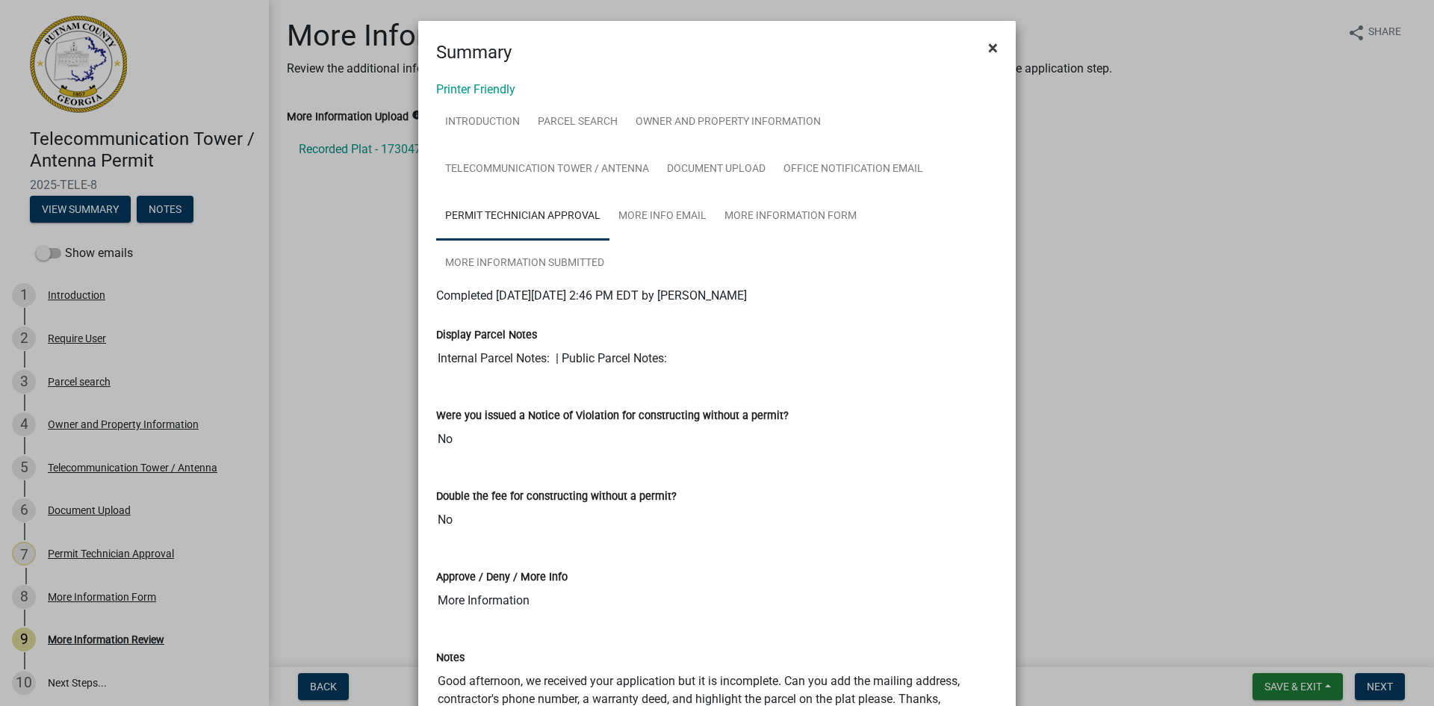
click at [993, 52] on button "×" at bounding box center [993, 48] width 34 height 42
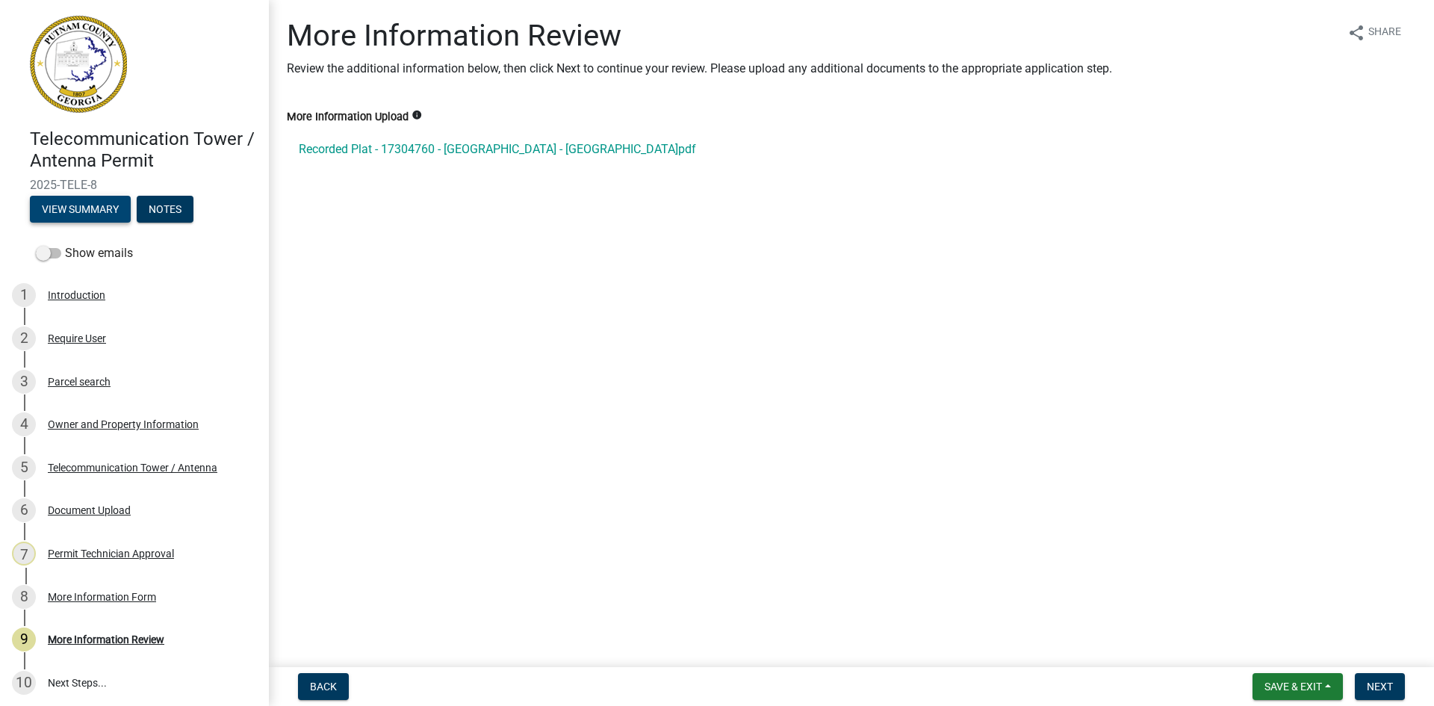
click at [108, 201] on button "View Summary" at bounding box center [80, 209] width 101 height 27
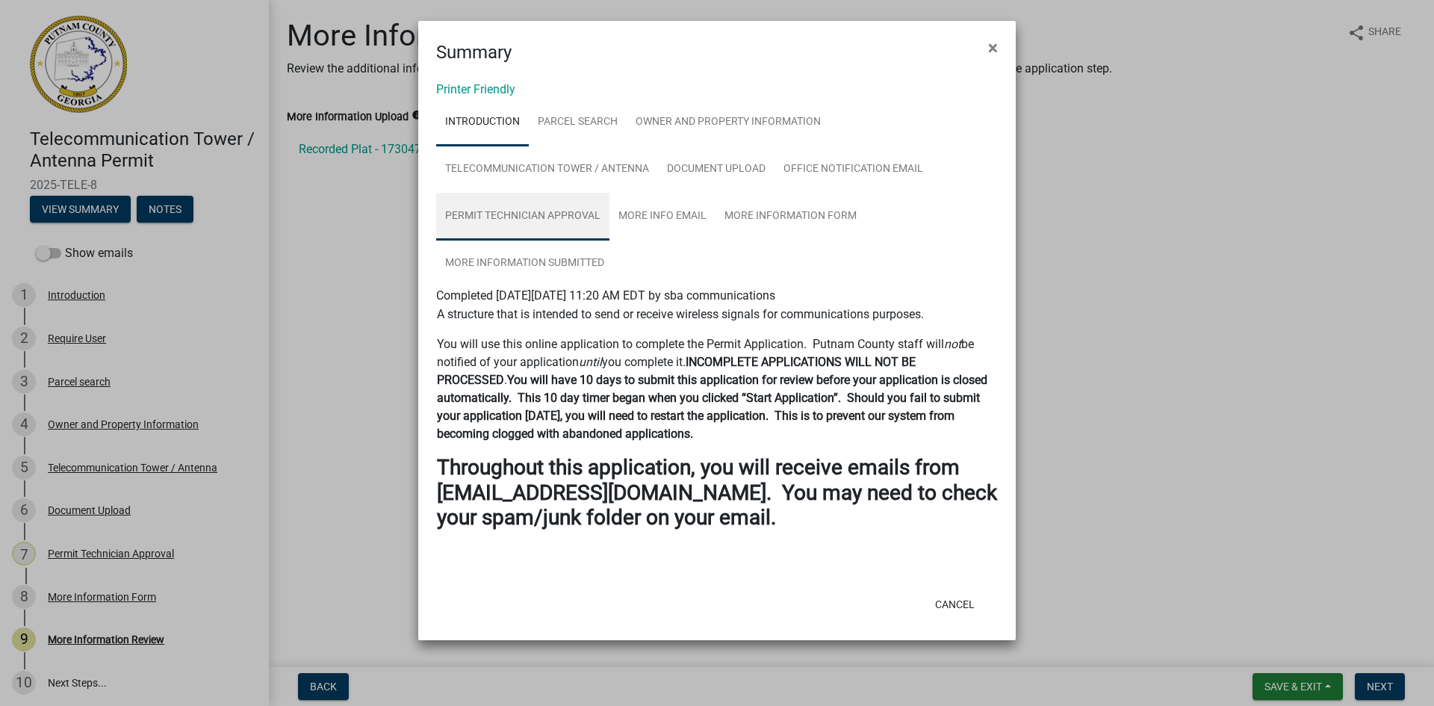
click at [529, 214] on link "Permit Technician Approval" at bounding box center [522, 217] width 173 height 48
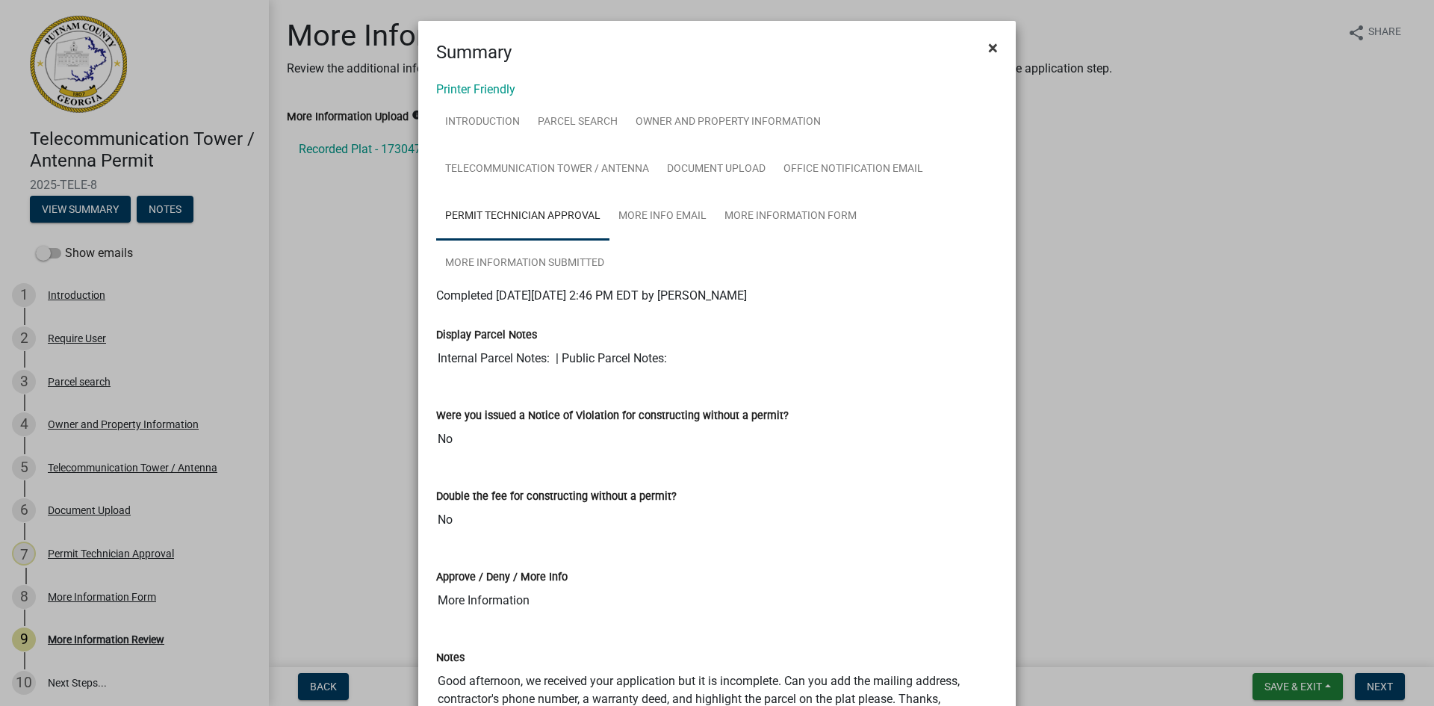
click at [981, 44] on button "×" at bounding box center [993, 48] width 34 height 42
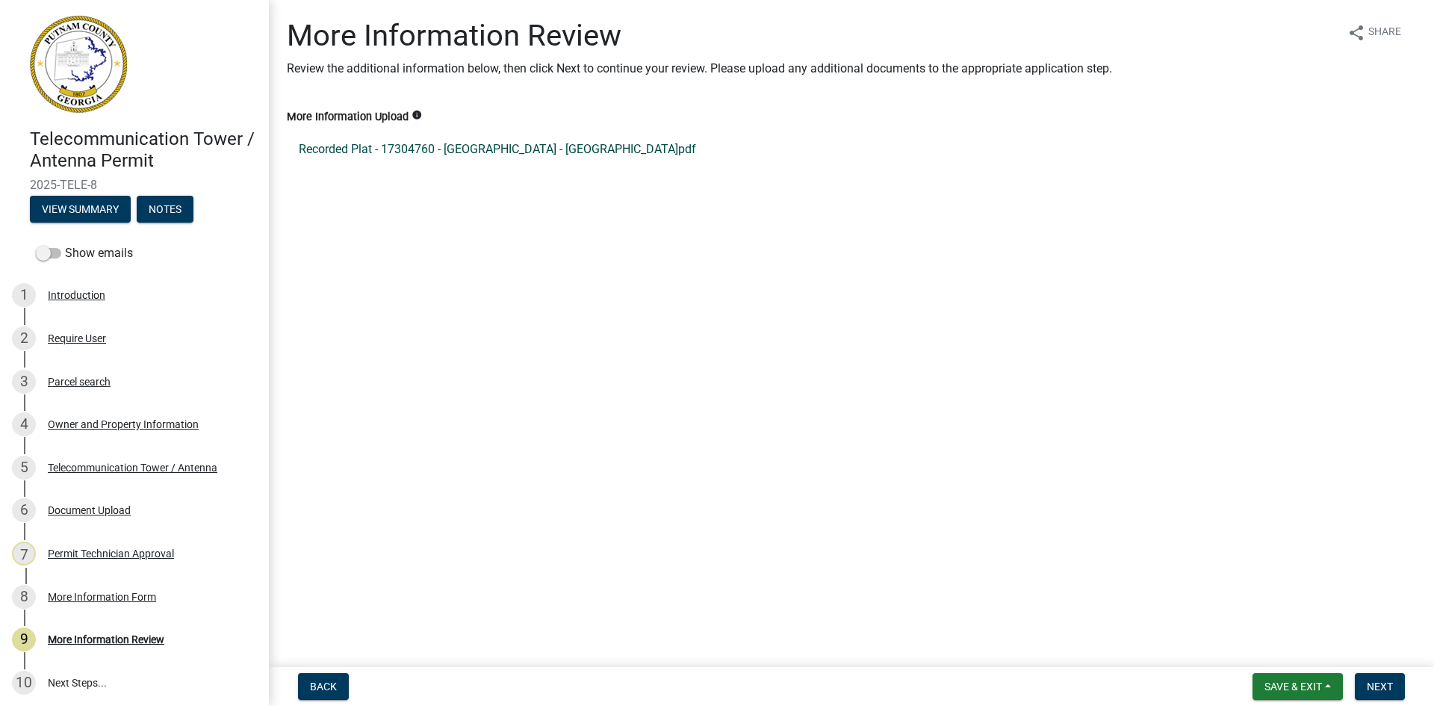
click at [560, 146] on link "Recorded Plat - 17304760 - [GEOGRAPHIC_DATA] - [GEOGRAPHIC_DATA]pdf" at bounding box center [851, 149] width 1129 height 36
click at [97, 419] on div "Owner and Property Information" at bounding box center [123, 424] width 151 height 10
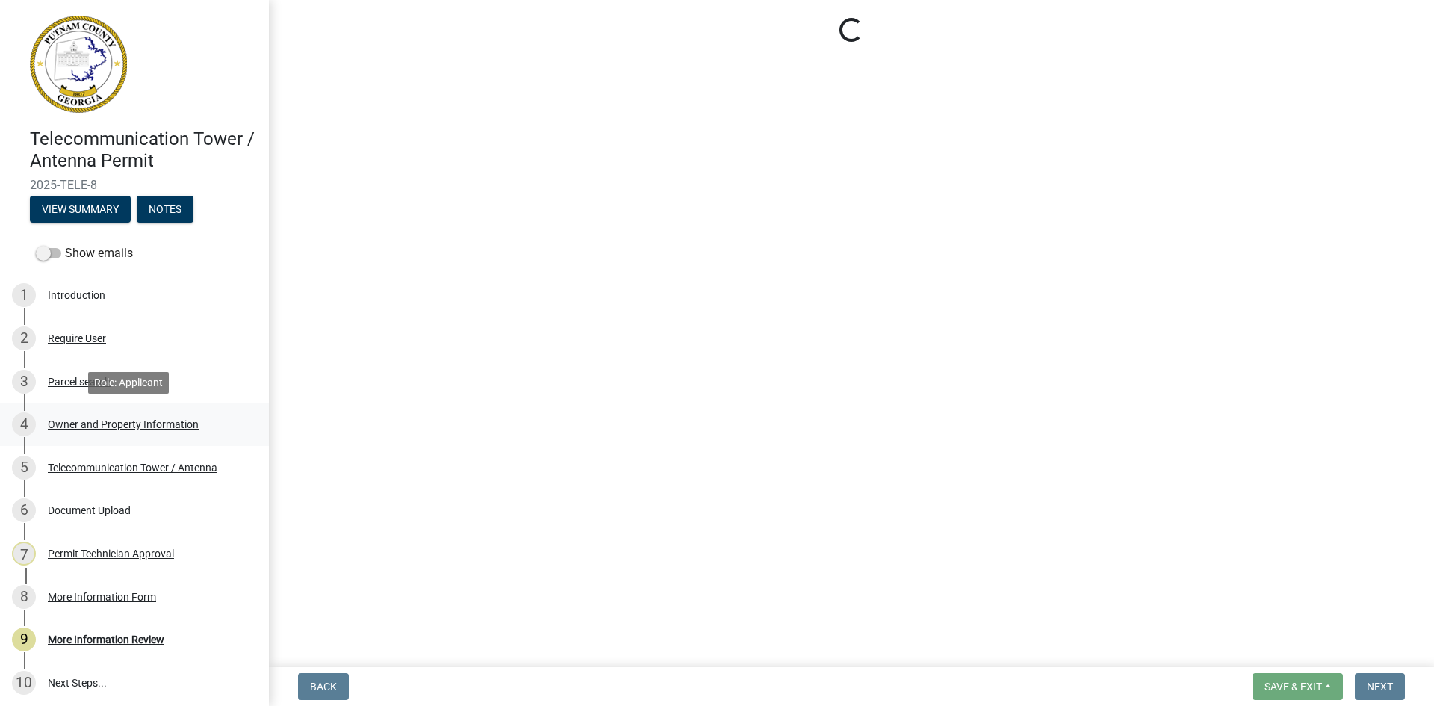
select select "a4366e26-0f82-401b-a682-956e4112ff86"
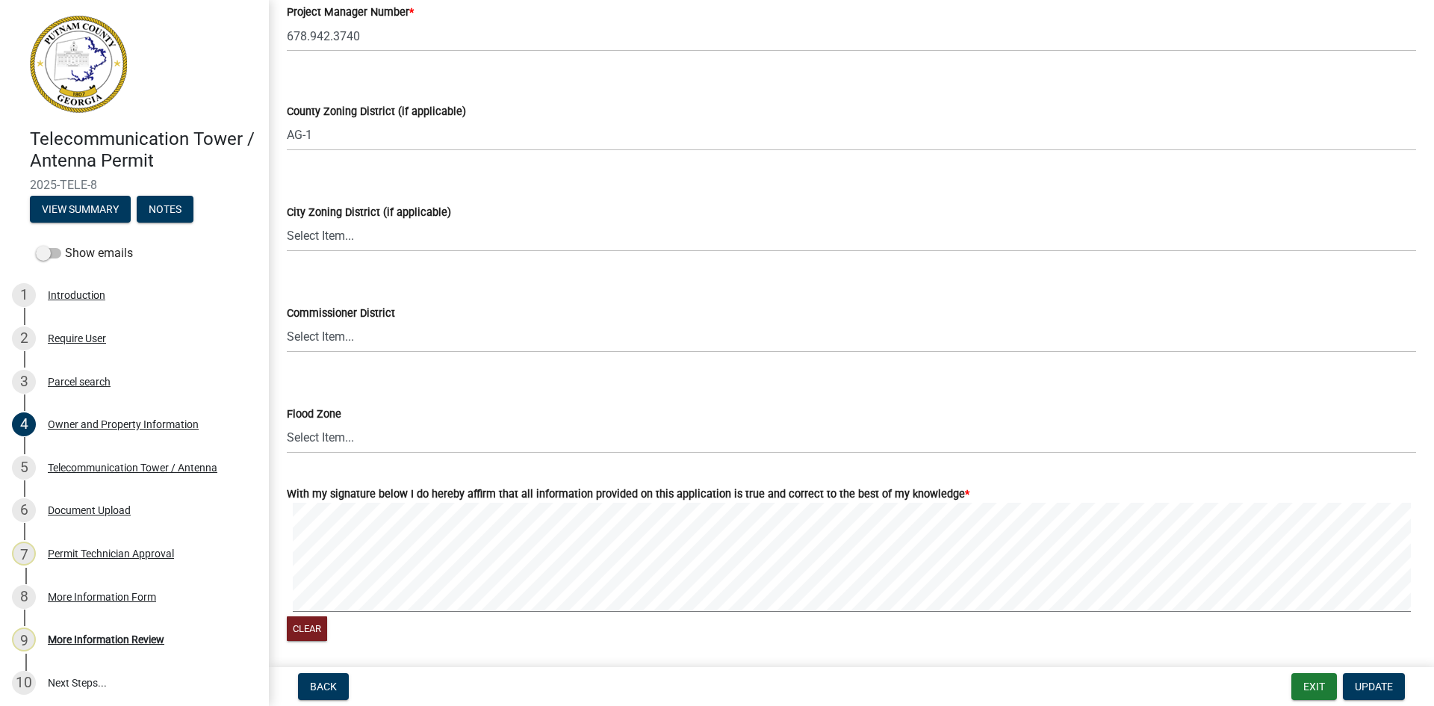
scroll to position [2529, 0]
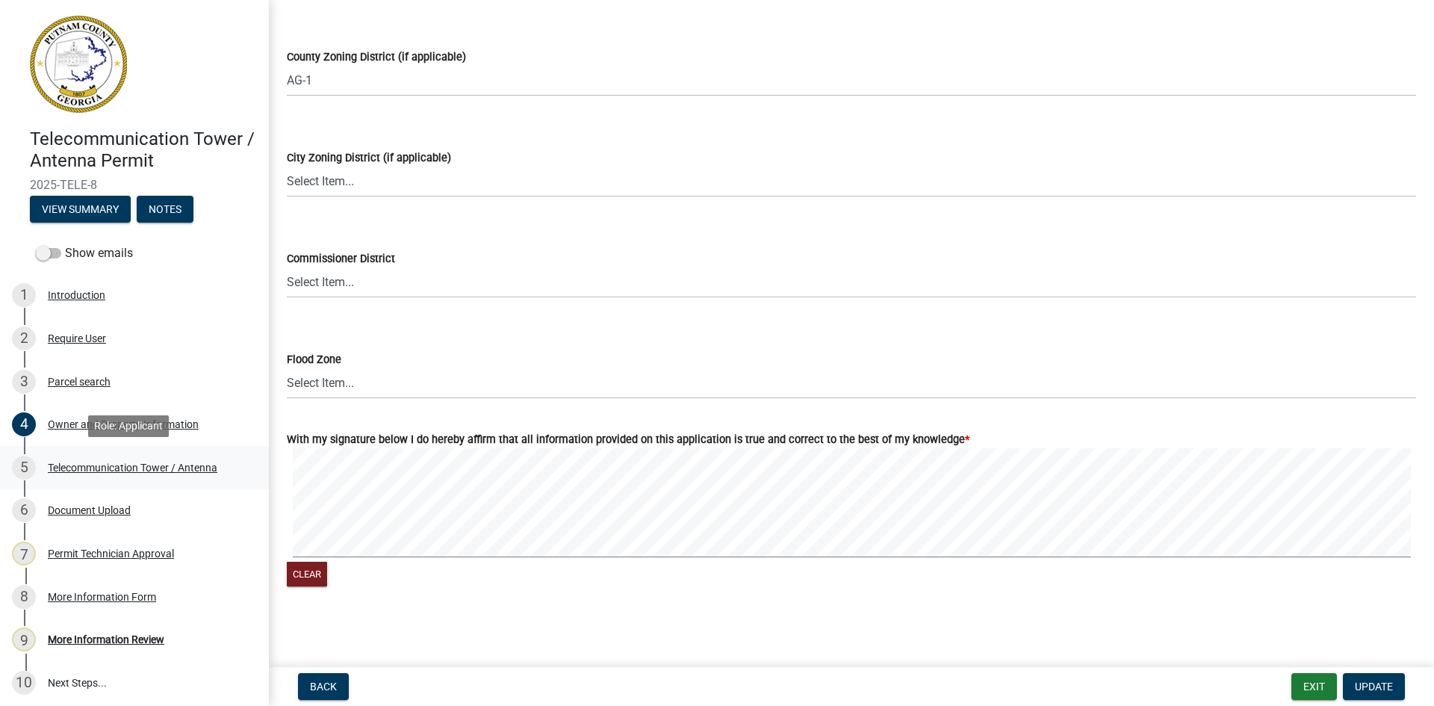
click at [128, 473] on div "Telecommunication Tower / Antenna" at bounding box center [133, 467] width 170 height 10
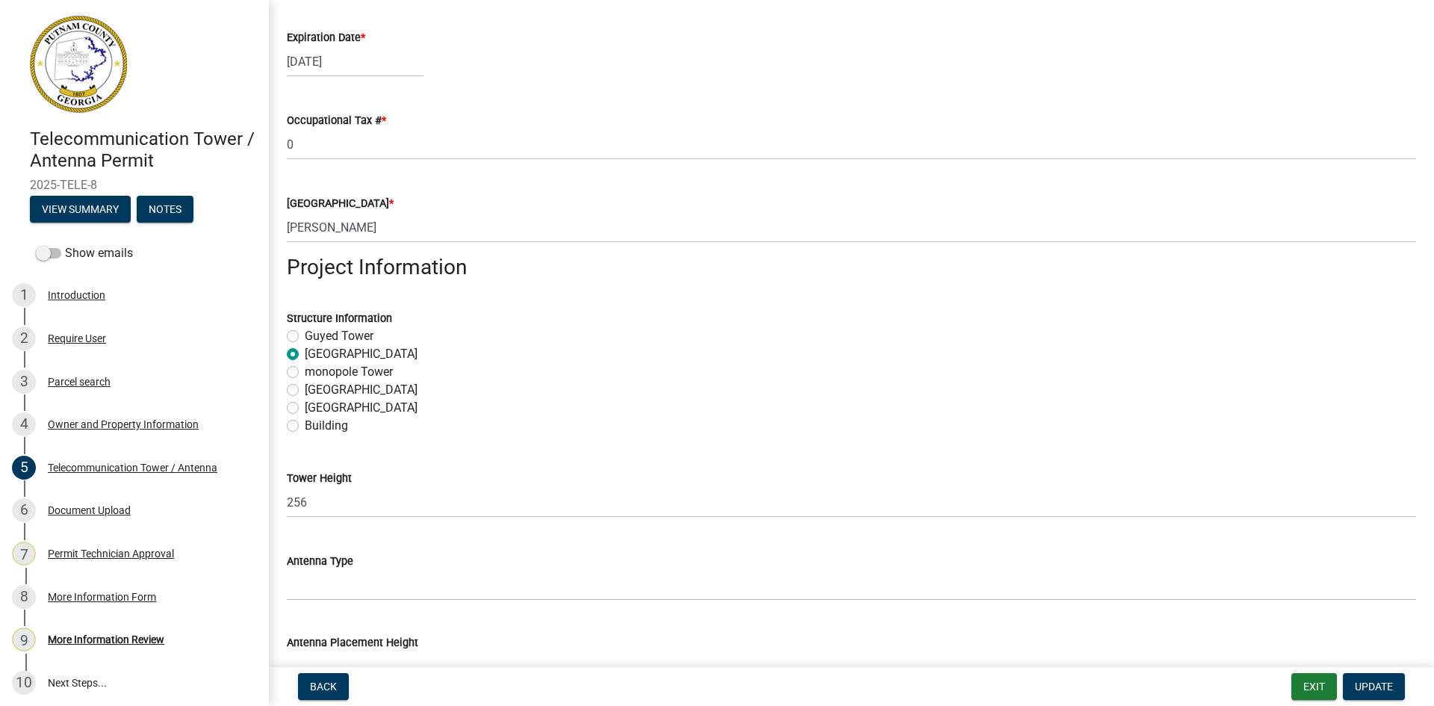
scroll to position [858, 0]
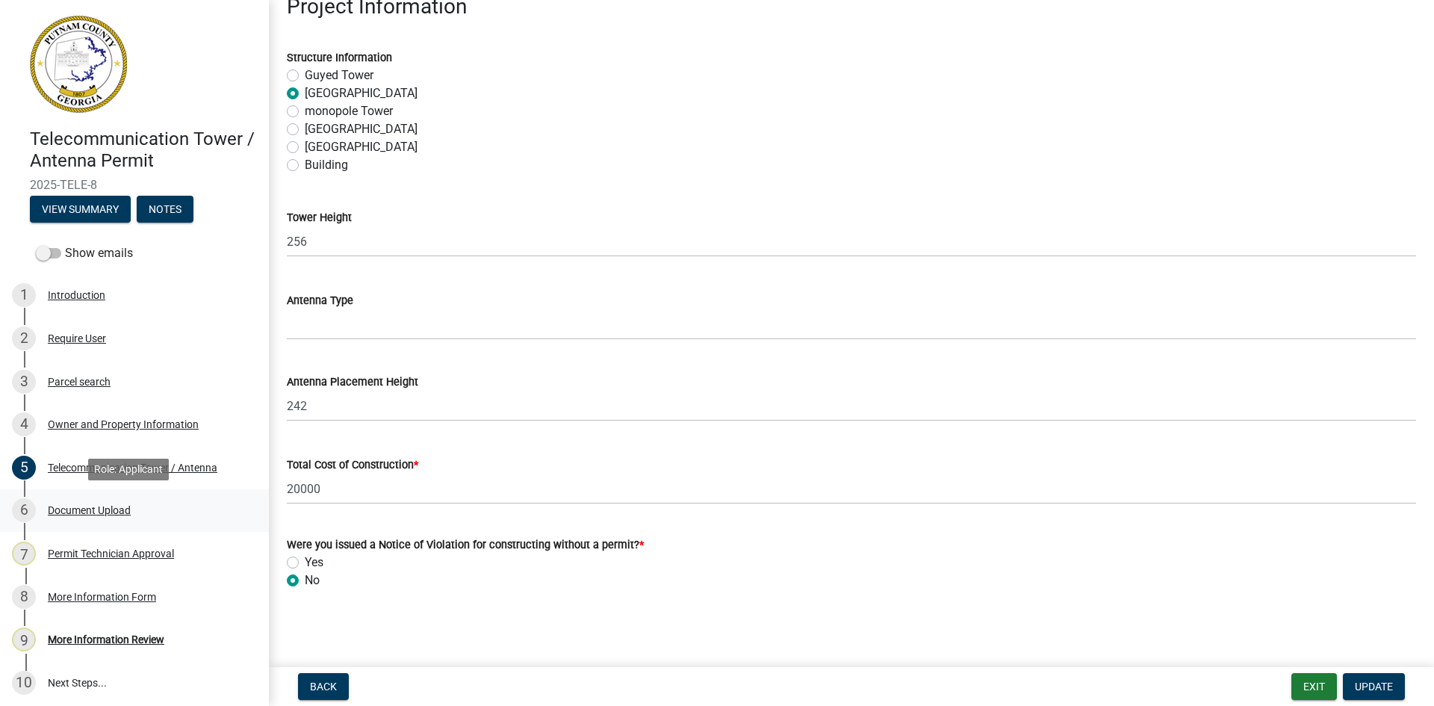
click at [114, 506] on div "Document Upload" at bounding box center [89, 510] width 83 height 10
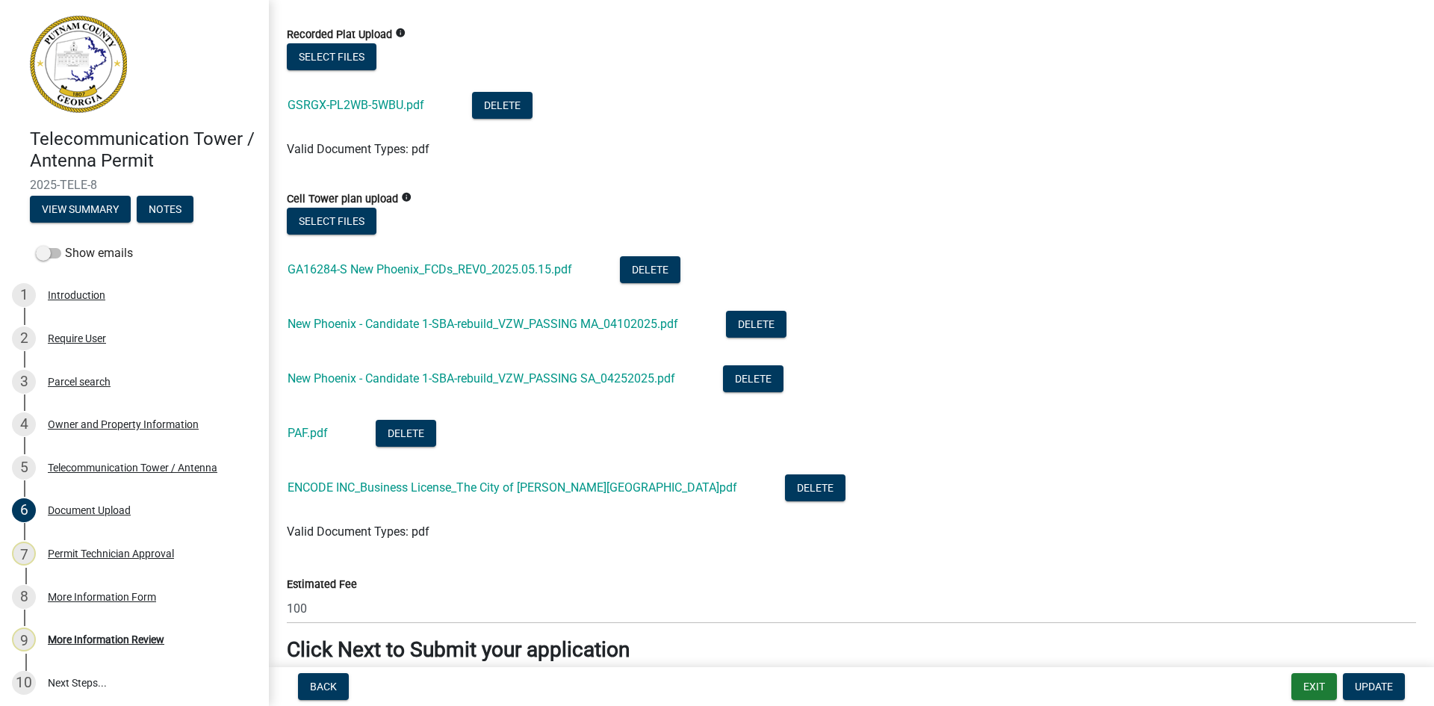
scroll to position [148, 0]
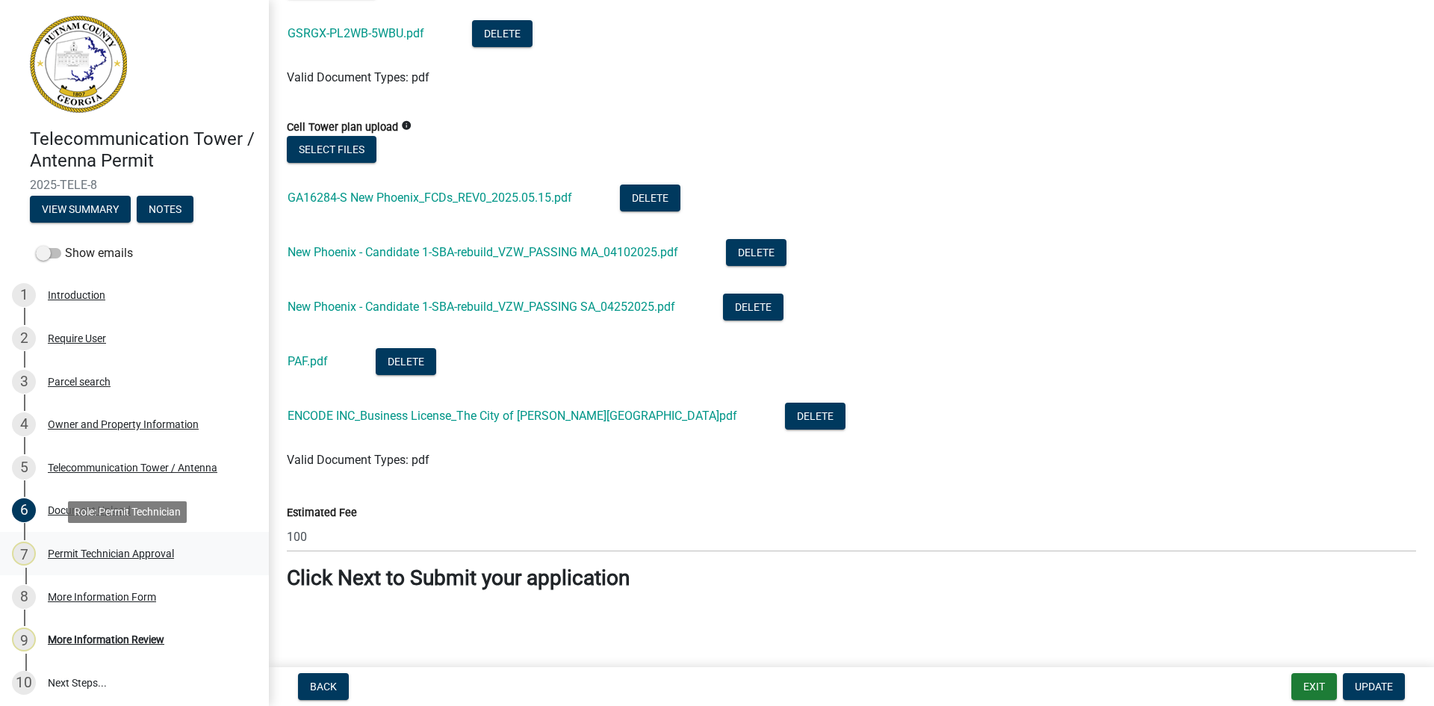
click at [104, 548] on div "Permit Technician Approval" at bounding box center [111, 553] width 126 height 10
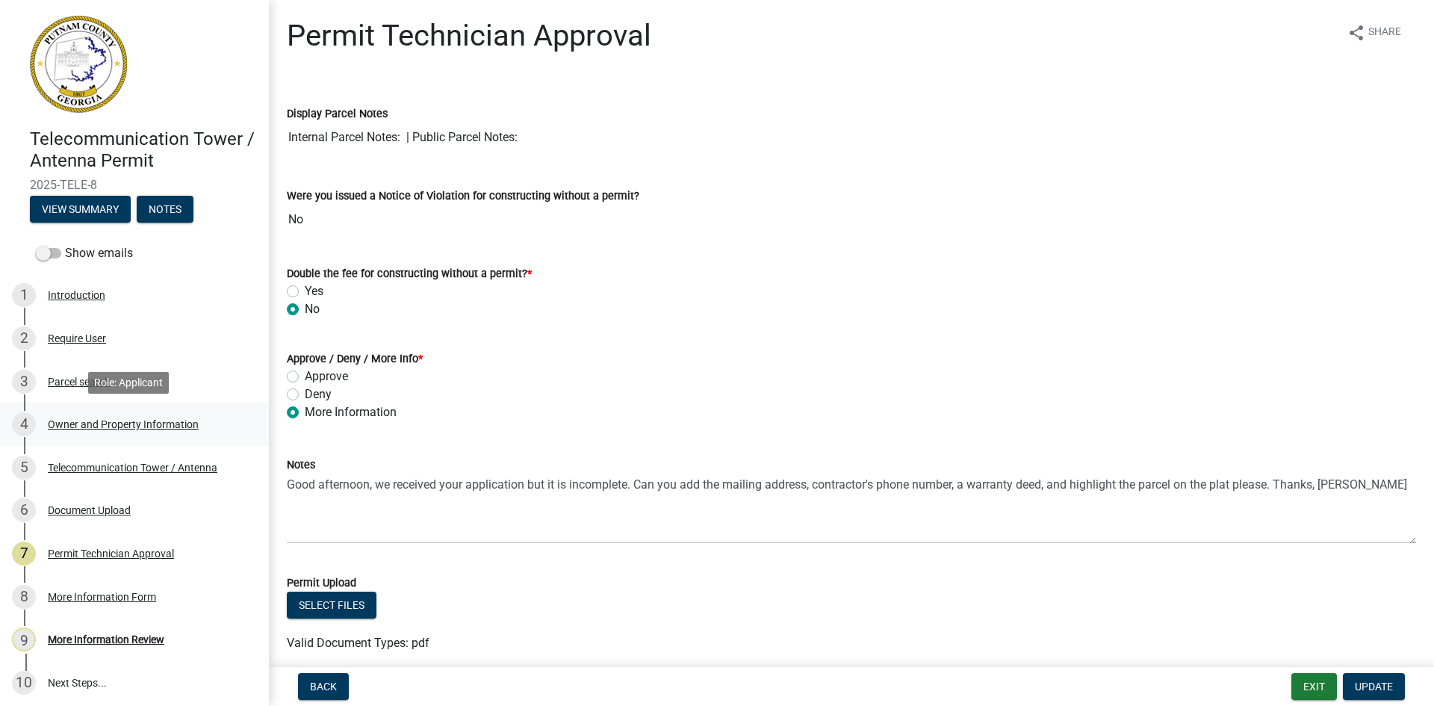
click at [104, 415] on div "4 Owner and Property Information" at bounding box center [128, 424] width 233 height 24
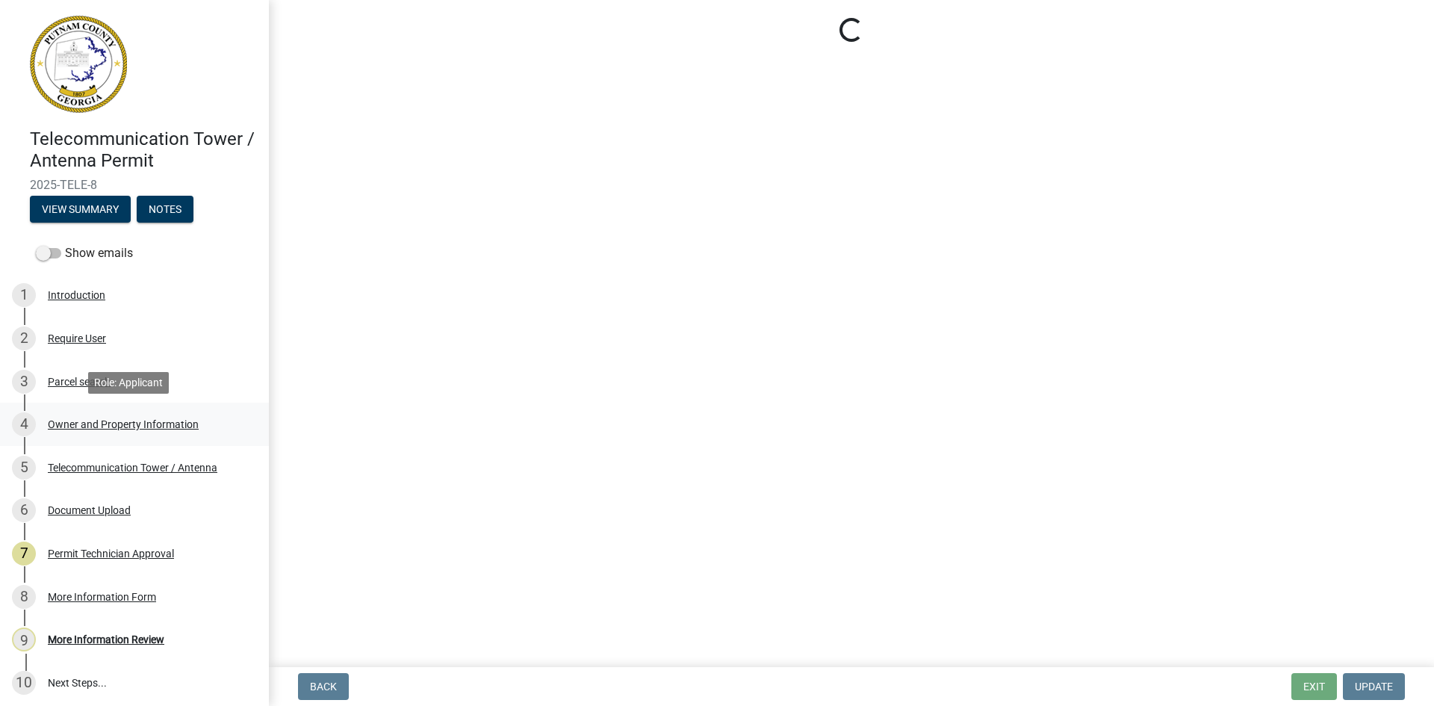
select select "a4366e26-0f82-401b-a682-956e4112ff86"
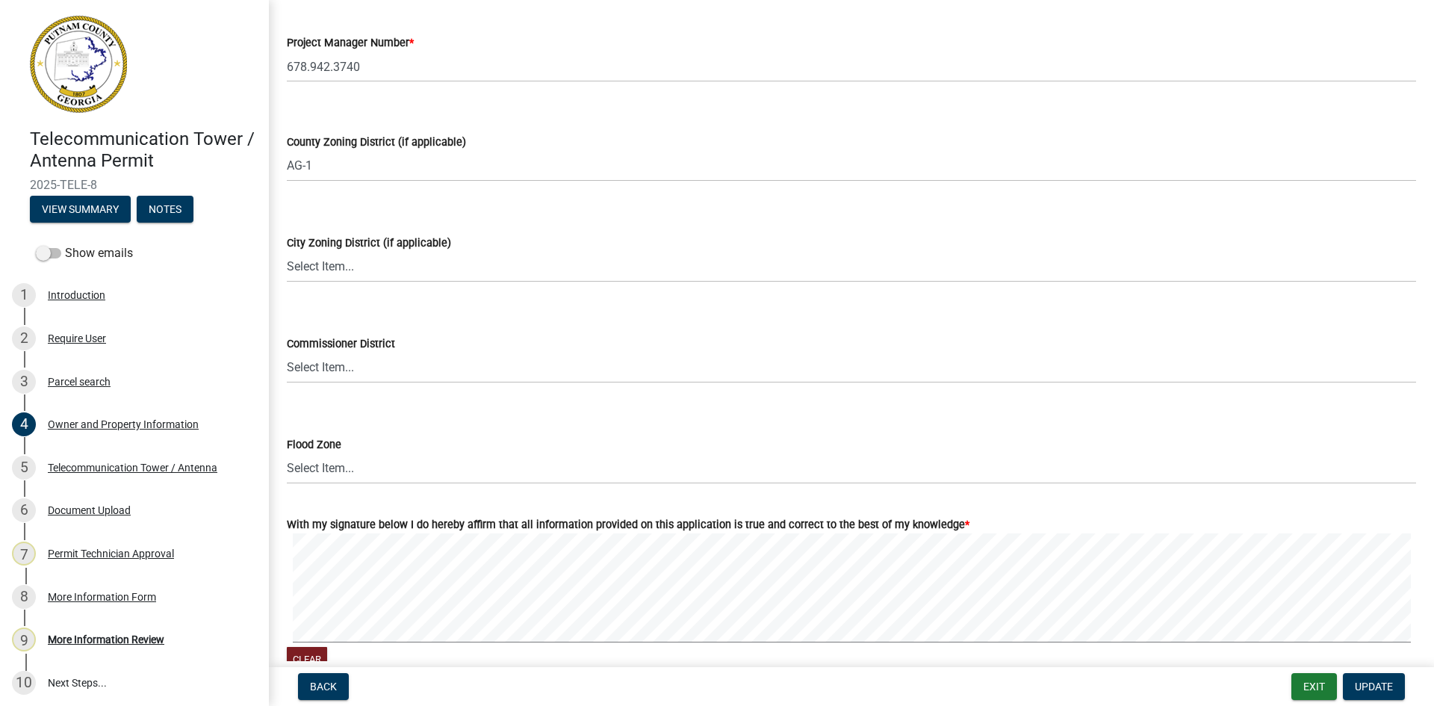
scroll to position [2465, 0]
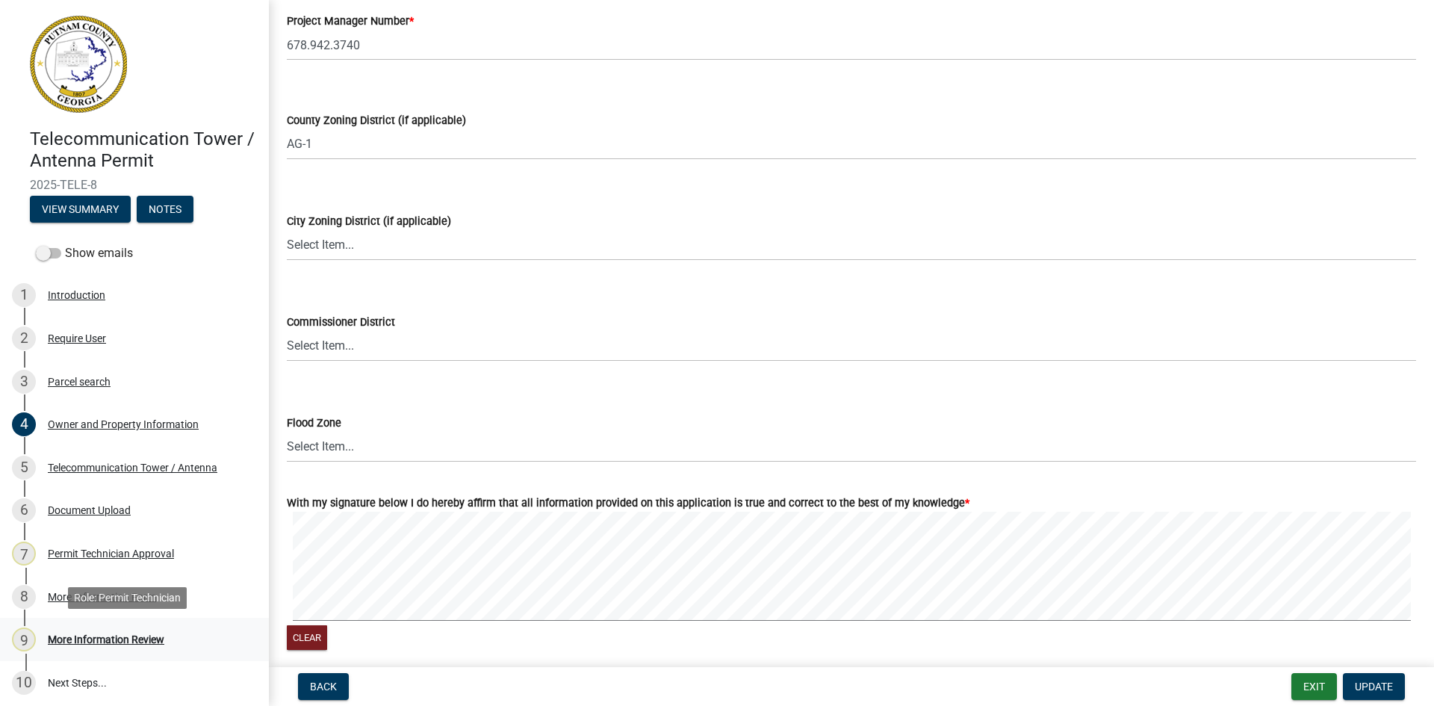
click at [124, 636] on div "More Information Review" at bounding box center [106, 639] width 117 height 10
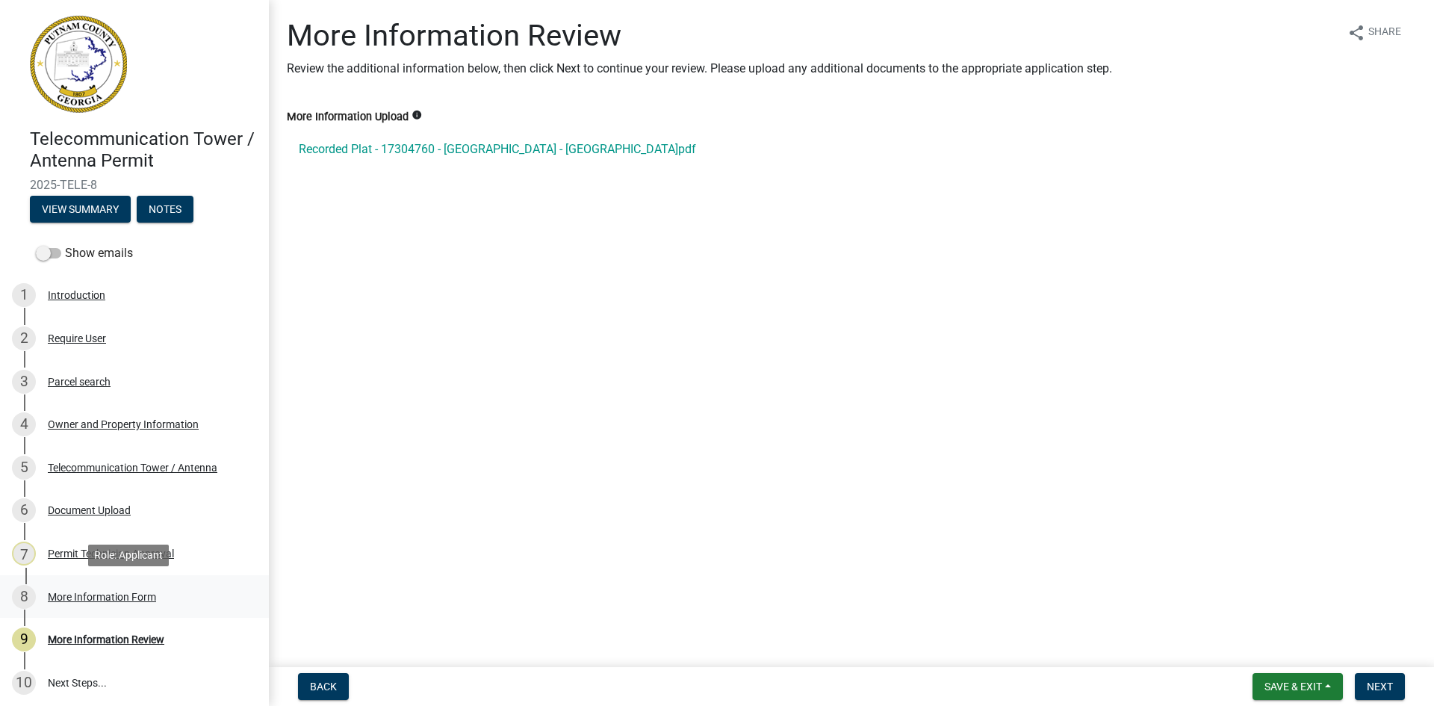
click at [123, 589] on div "8 More Information Form" at bounding box center [128, 597] width 233 height 24
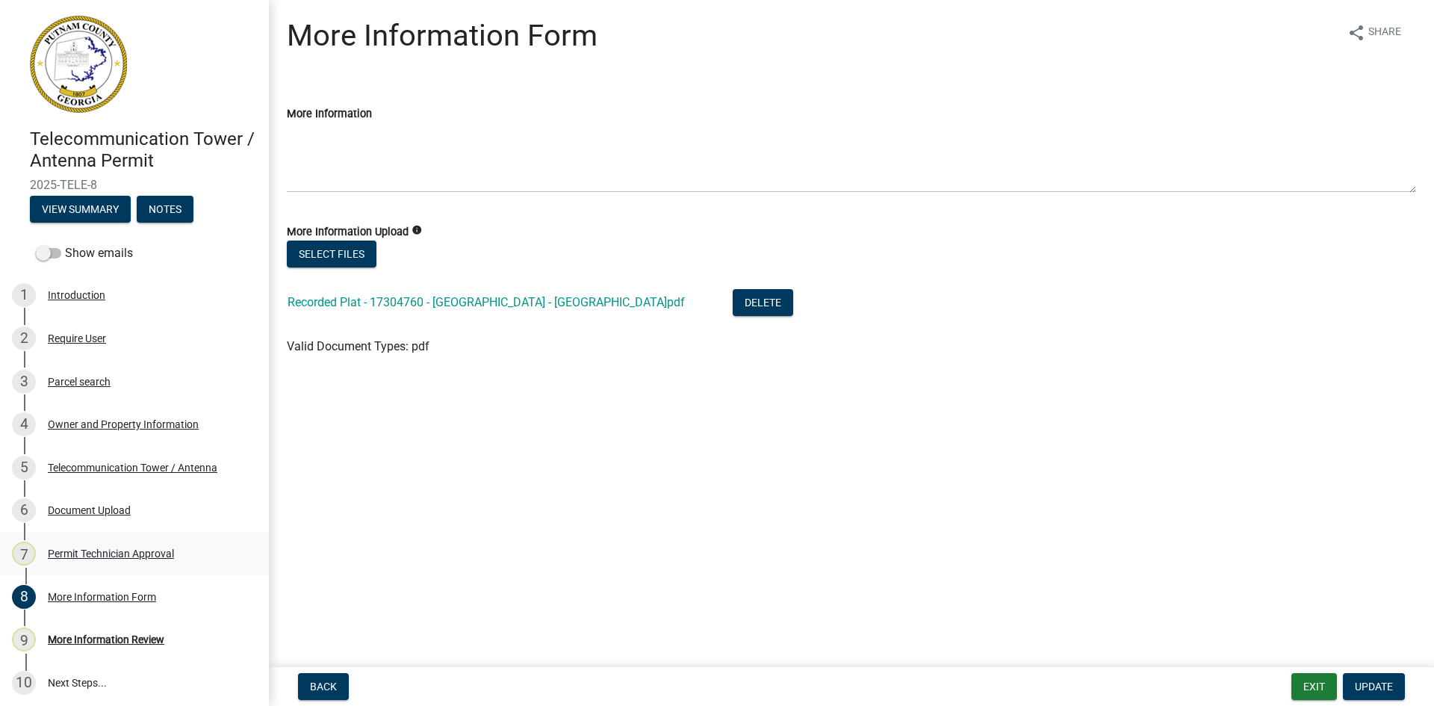
click at [91, 551] on div "Permit Technician Approval" at bounding box center [111, 553] width 126 height 10
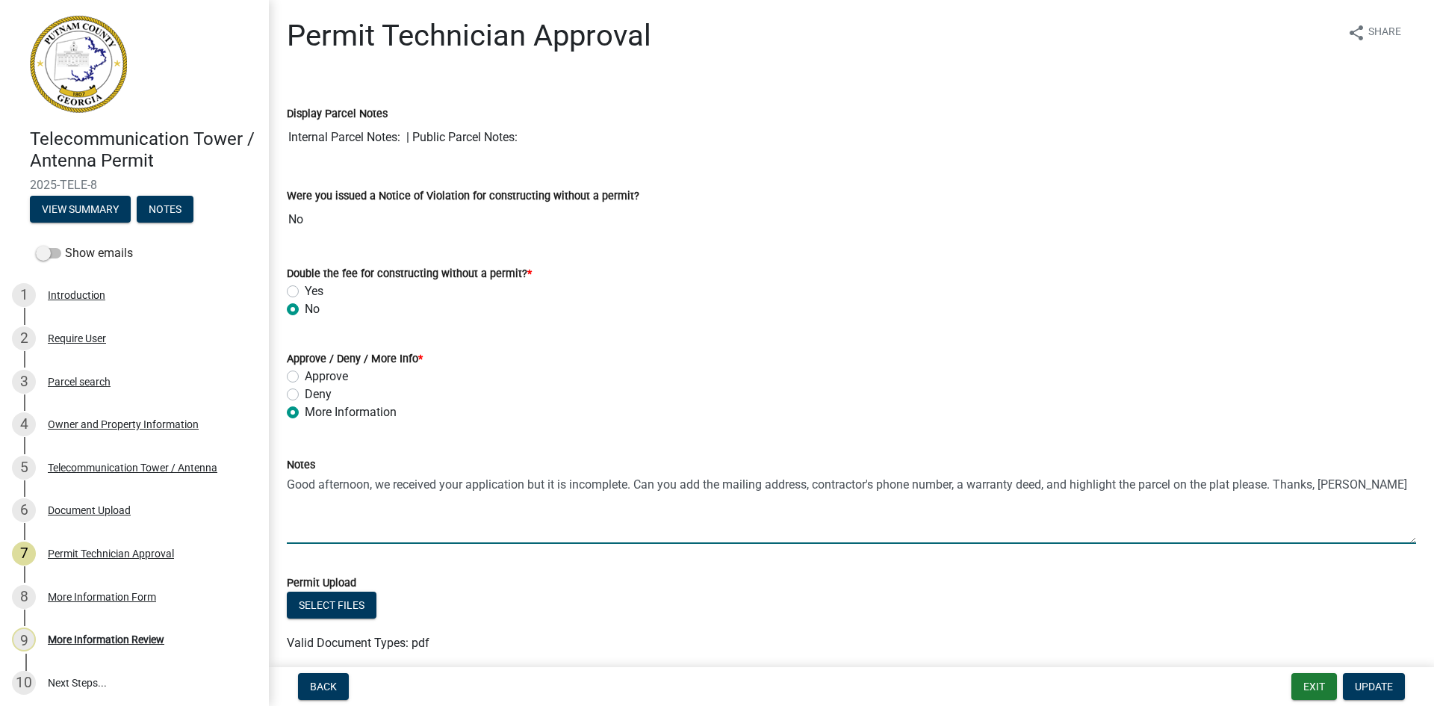
drag, startPoint x: 287, startPoint y: 486, endPoint x: 964, endPoint y: 475, distance: 676.9
click at [964, 475] on textarea "Good afternoon, we received your application but it is incomplete. Can you add …" at bounding box center [851, 509] width 1129 height 70
click at [125, 642] on div "More Information Review" at bounding box center [106, 639] width 117 height 10
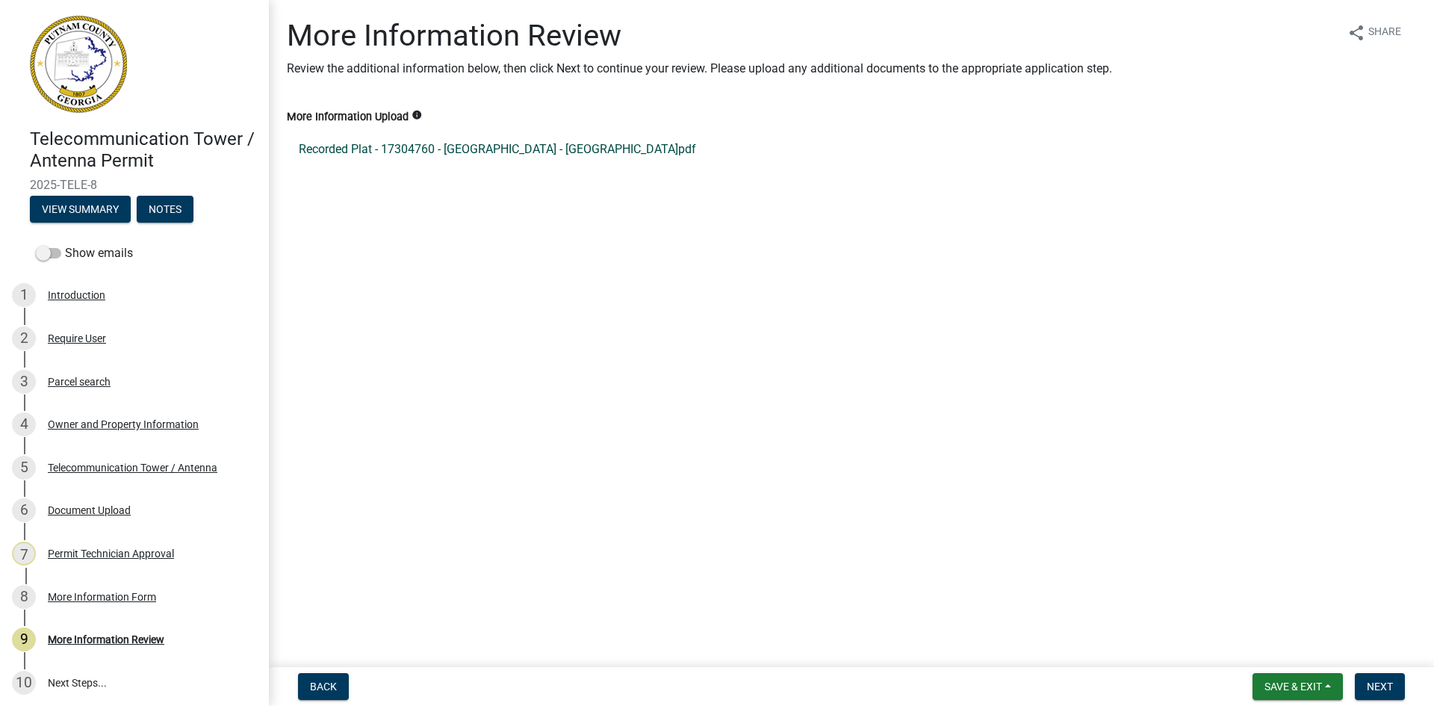
click at [446, 148] on link "Recorded Plat - 17304760 - [GEOGRAPHIC_DATA] - [GEOGRAPHIC_DATA]pdf" at bounding box center [851, 149] width 1129 height 36
click at [93, 503] on div "6 Document Upload" at bounding box center [128, 510] width 233 height 24
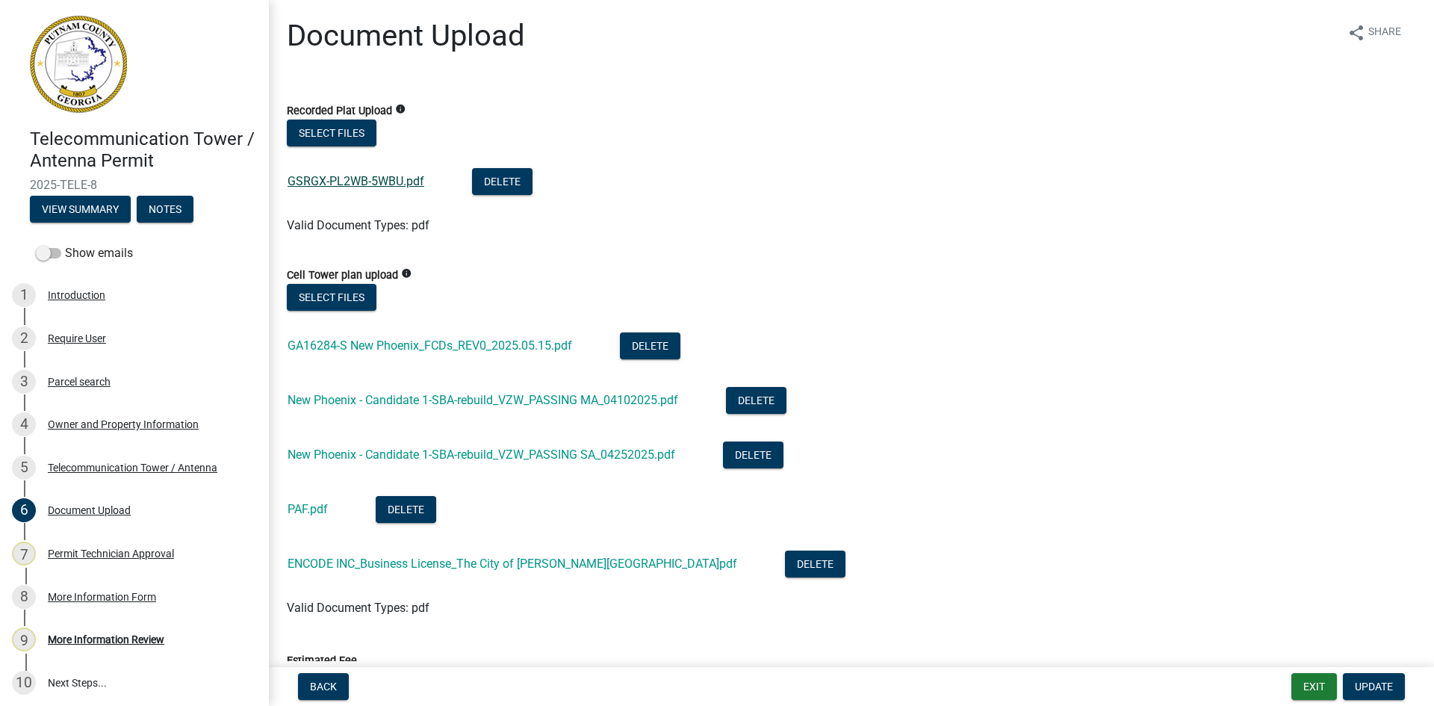
click at [376, 175] on link "GSRGX-PL2WB-5WBU.pdf" at bounding box center [356, 181] width 137 height 14
click at [354, 135] on button "Select files" at bounding box center [332, 133] width 90 height 27
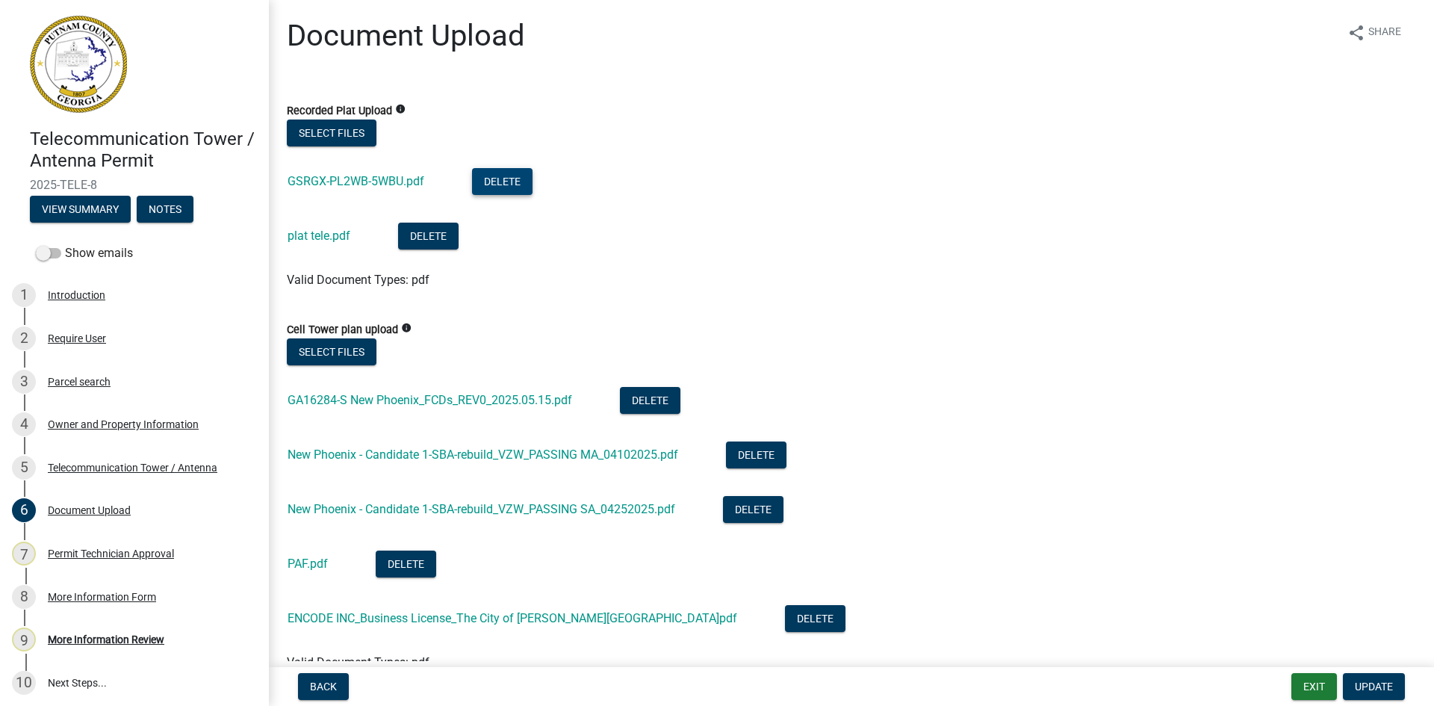
click at [511, 184] on button "Delete" at bounding box center [502, 181] width 61 height 27
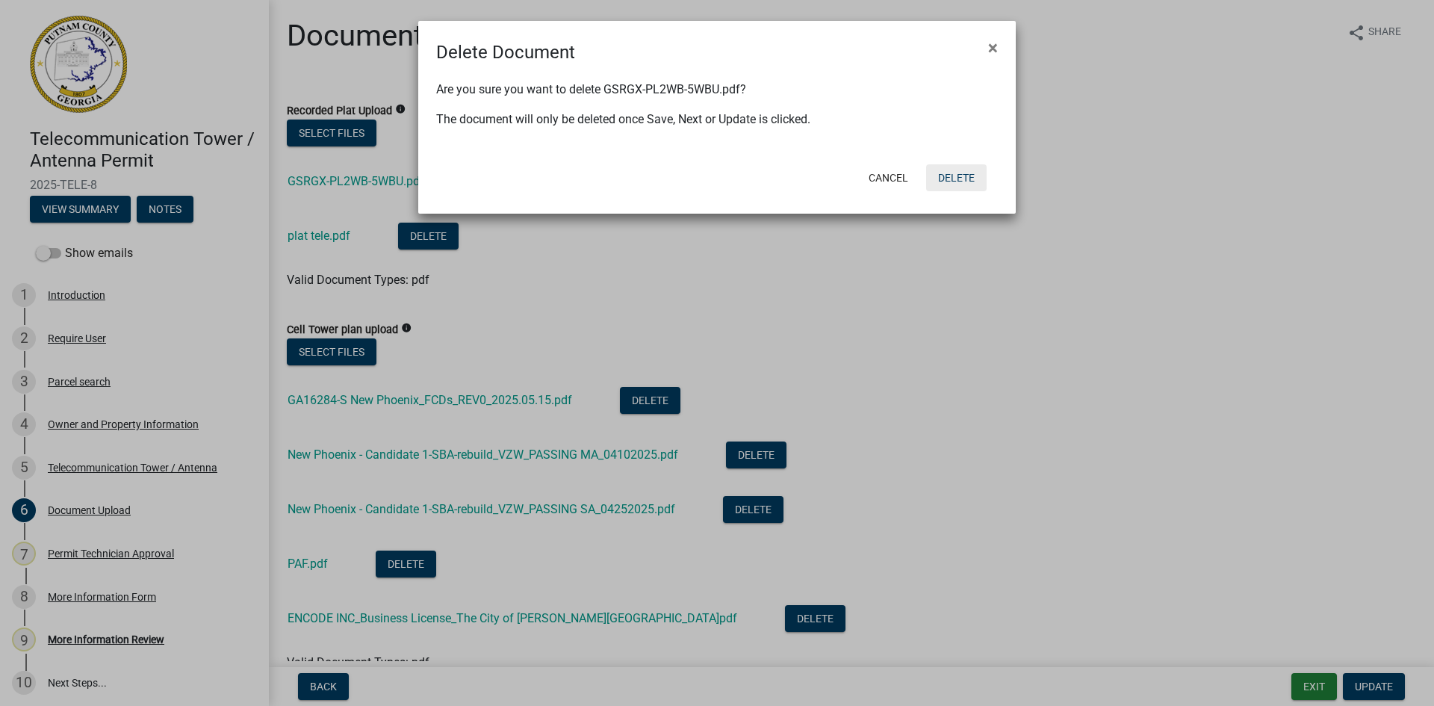
click at [956, 176] on button "Delete" at bounding box center [956, 177] width 61 height 27
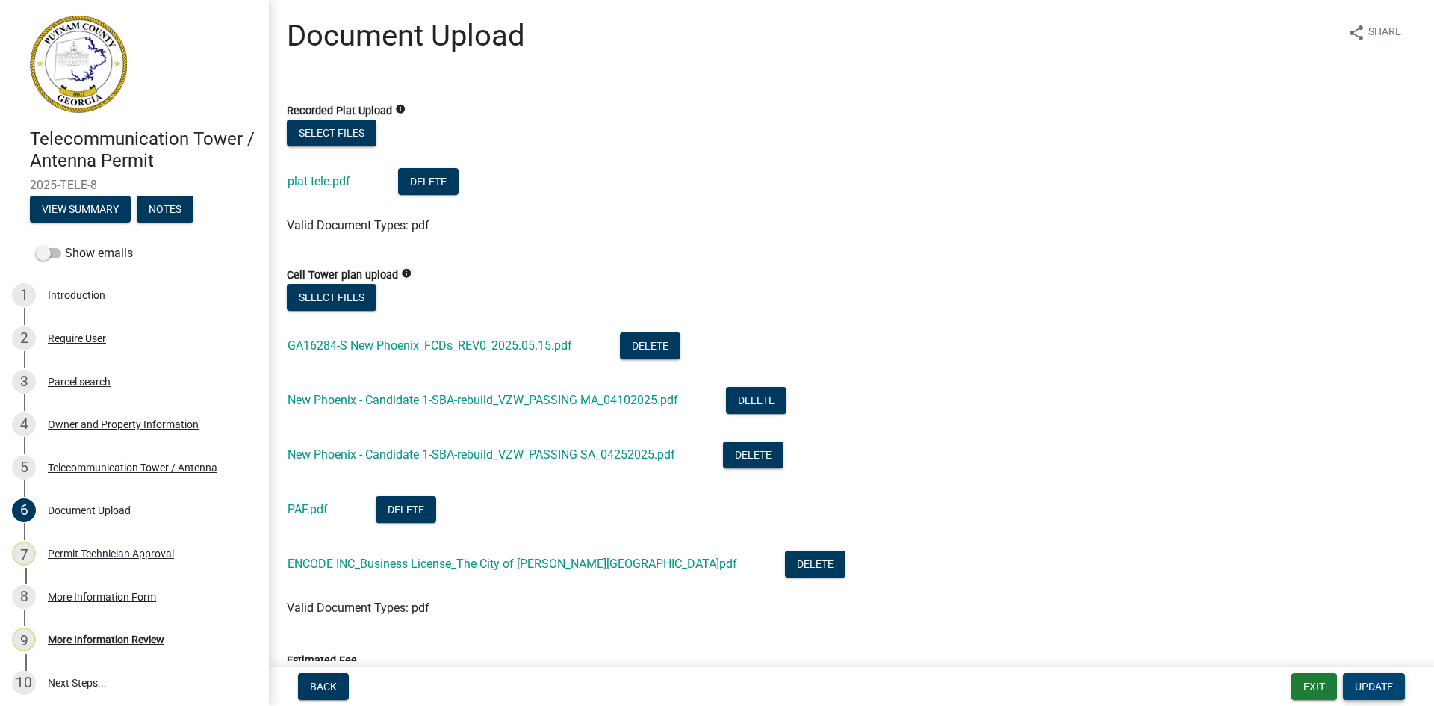
click at [1380, 692] on span "Update" at bounding box center [1374, 687] width 38 height 12
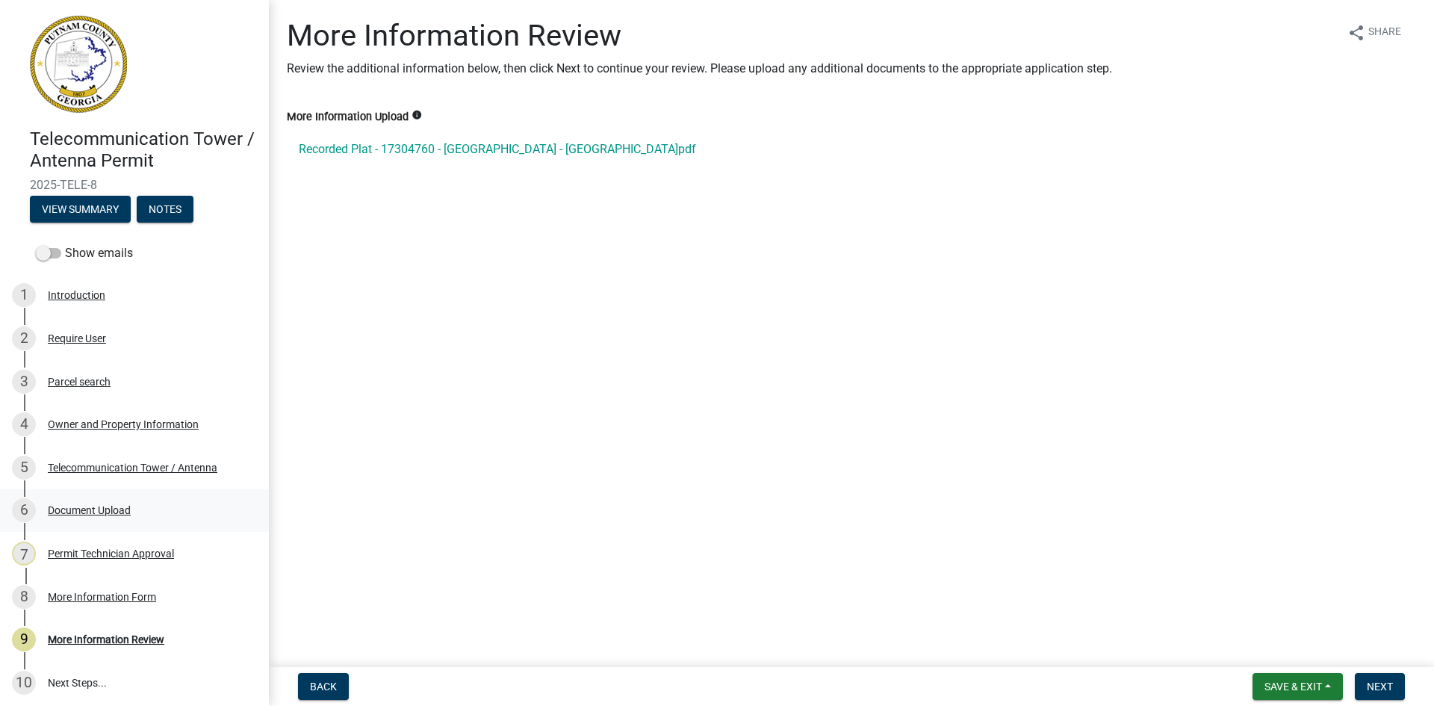
click at [114, 508] on div "Document Upload" at bounding box center [89, 510] width 83 height 10
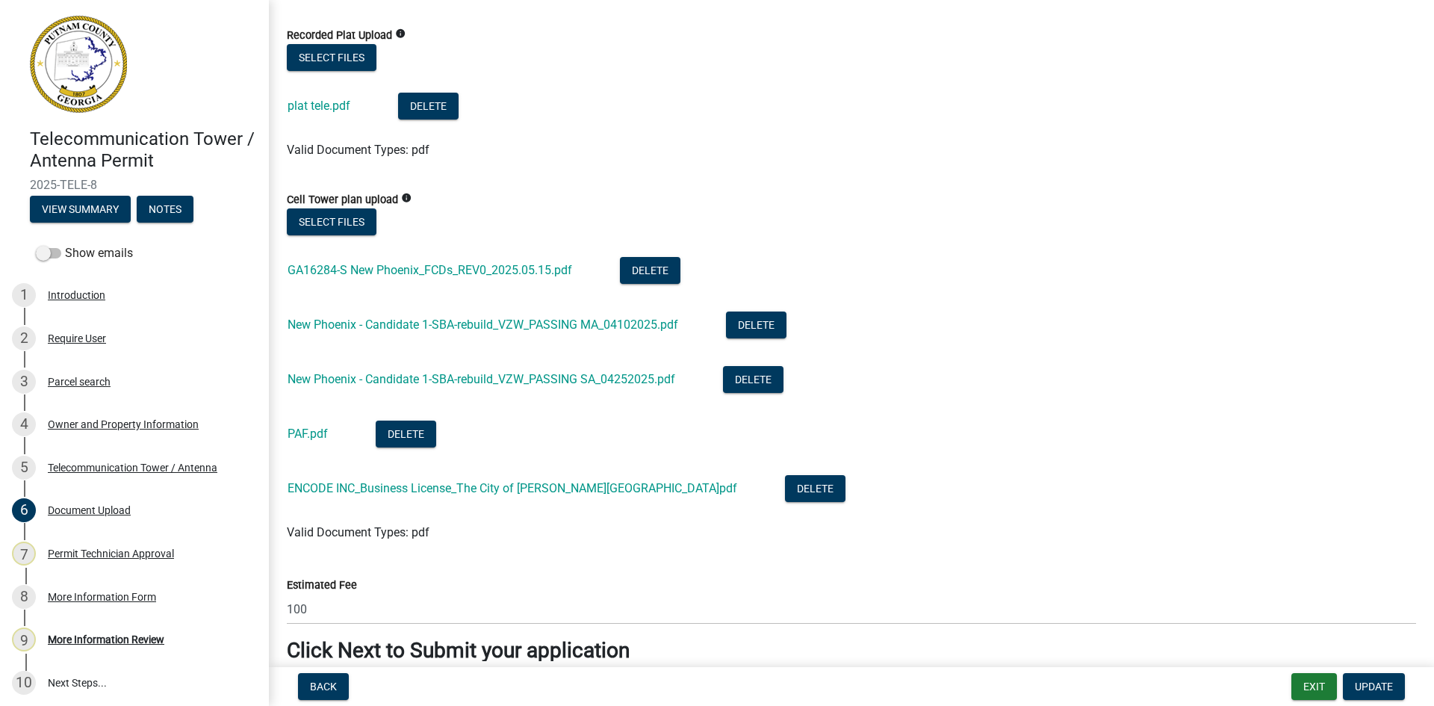
scroll to position [148, 0]
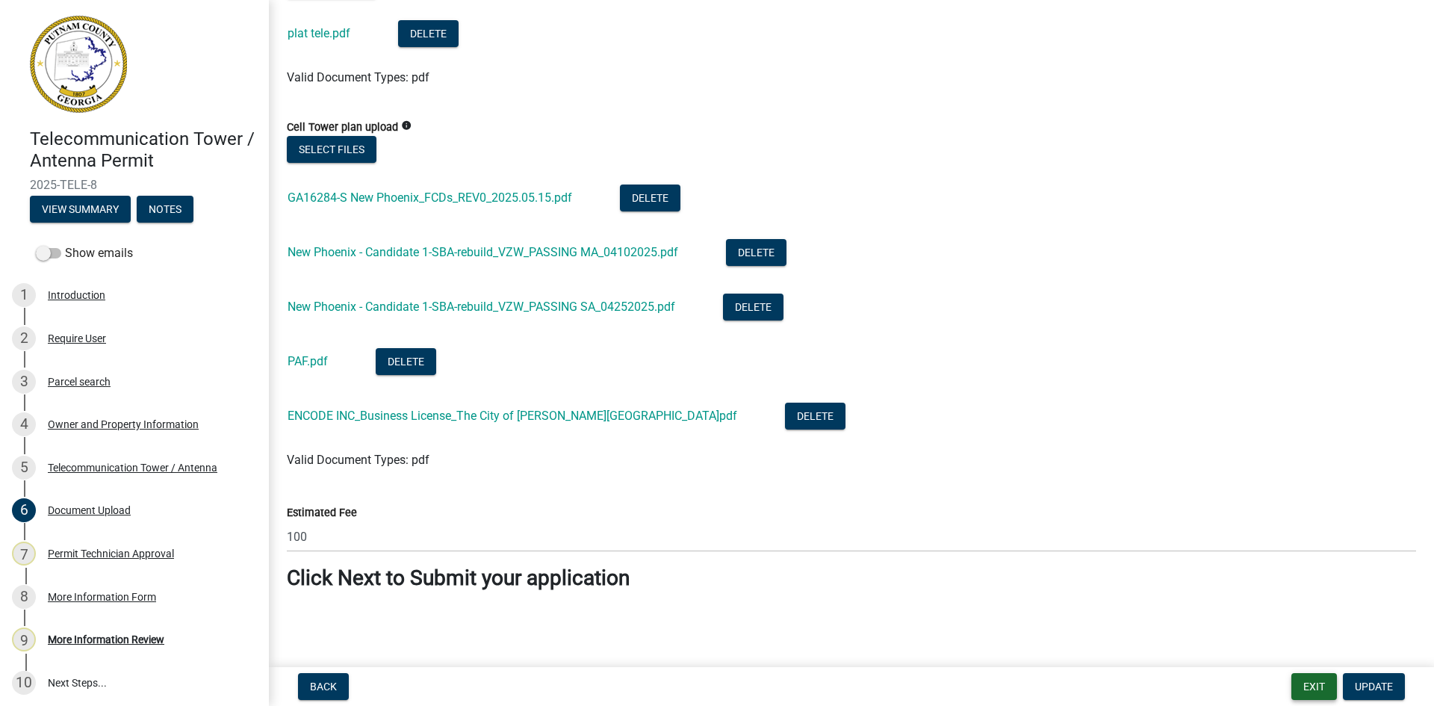
click at [1315, 692] on button "Exit" at bounding box center [1315, 686] width 46 height 27
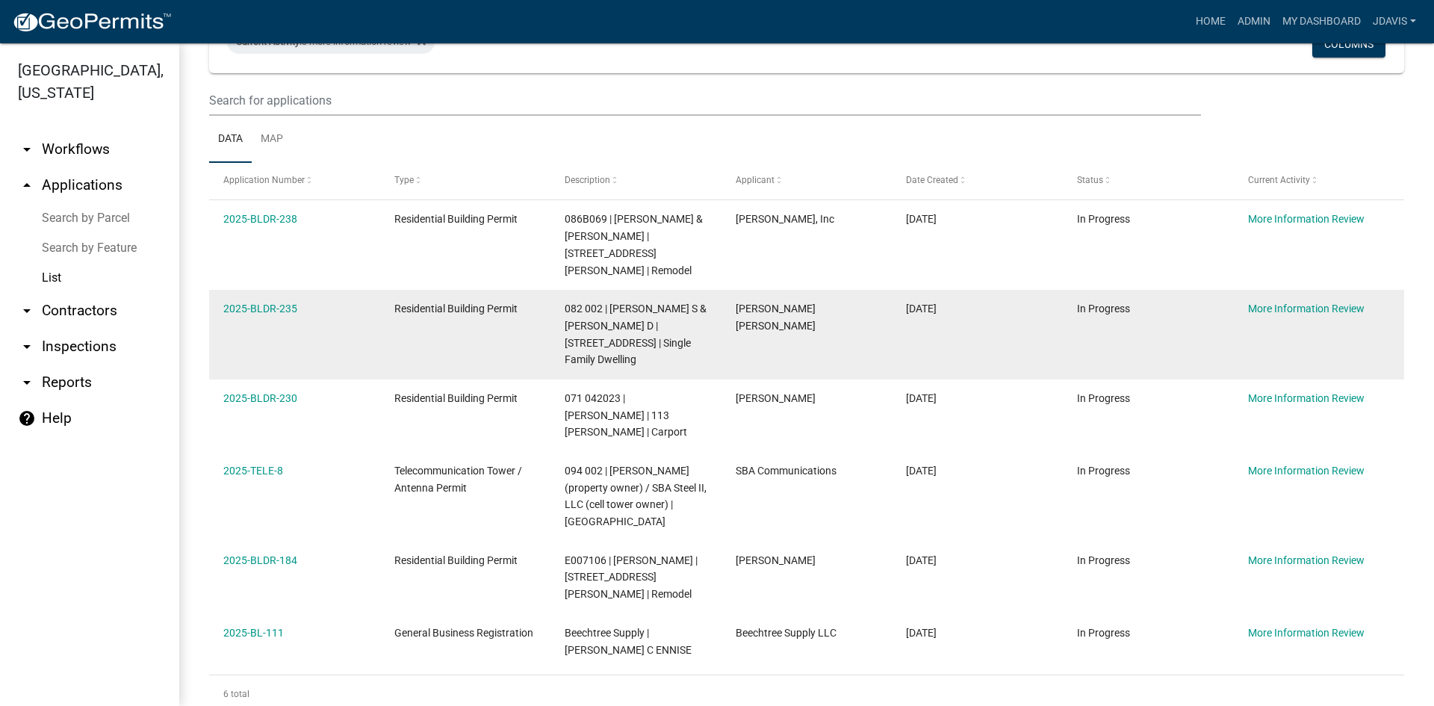
scroll to position [100, 0]
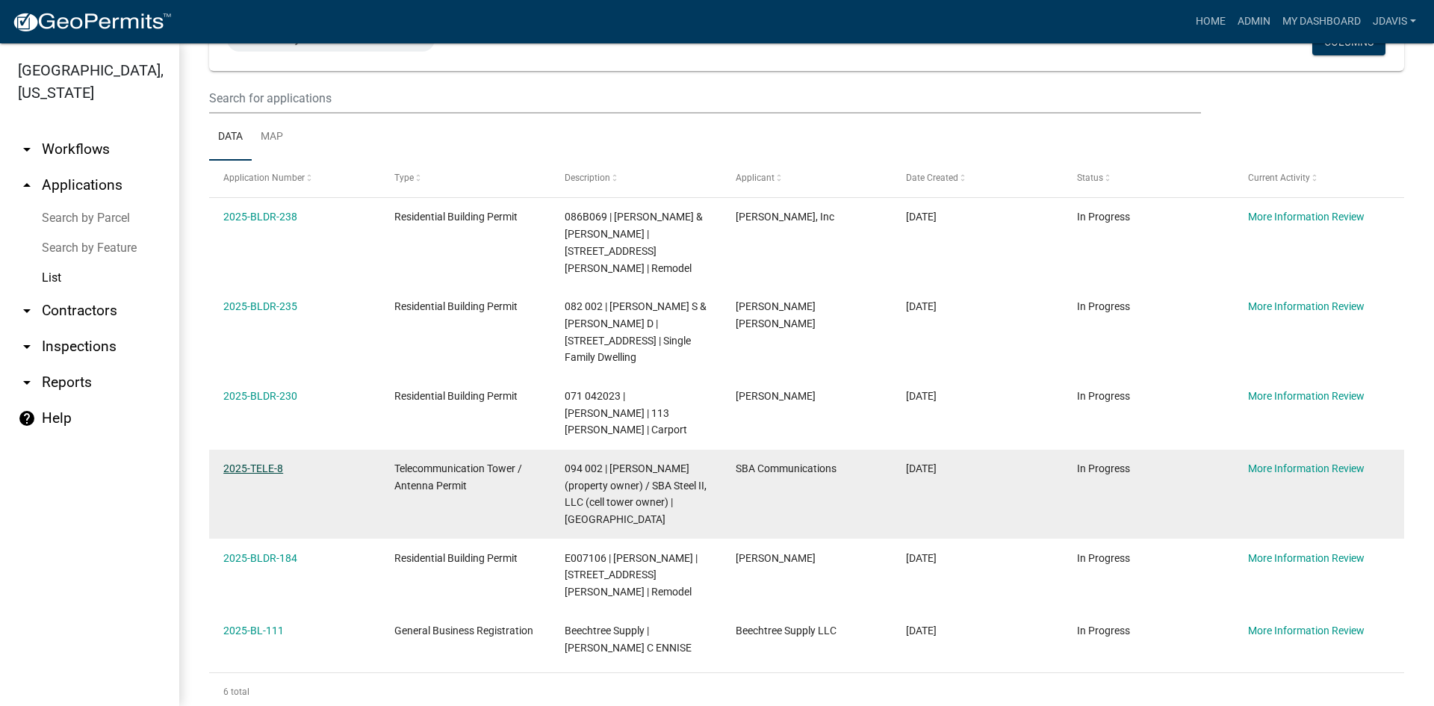
click at [263, 462] on link "2025-TELE-8" at bounding box center [253, 468] width 60 height 12
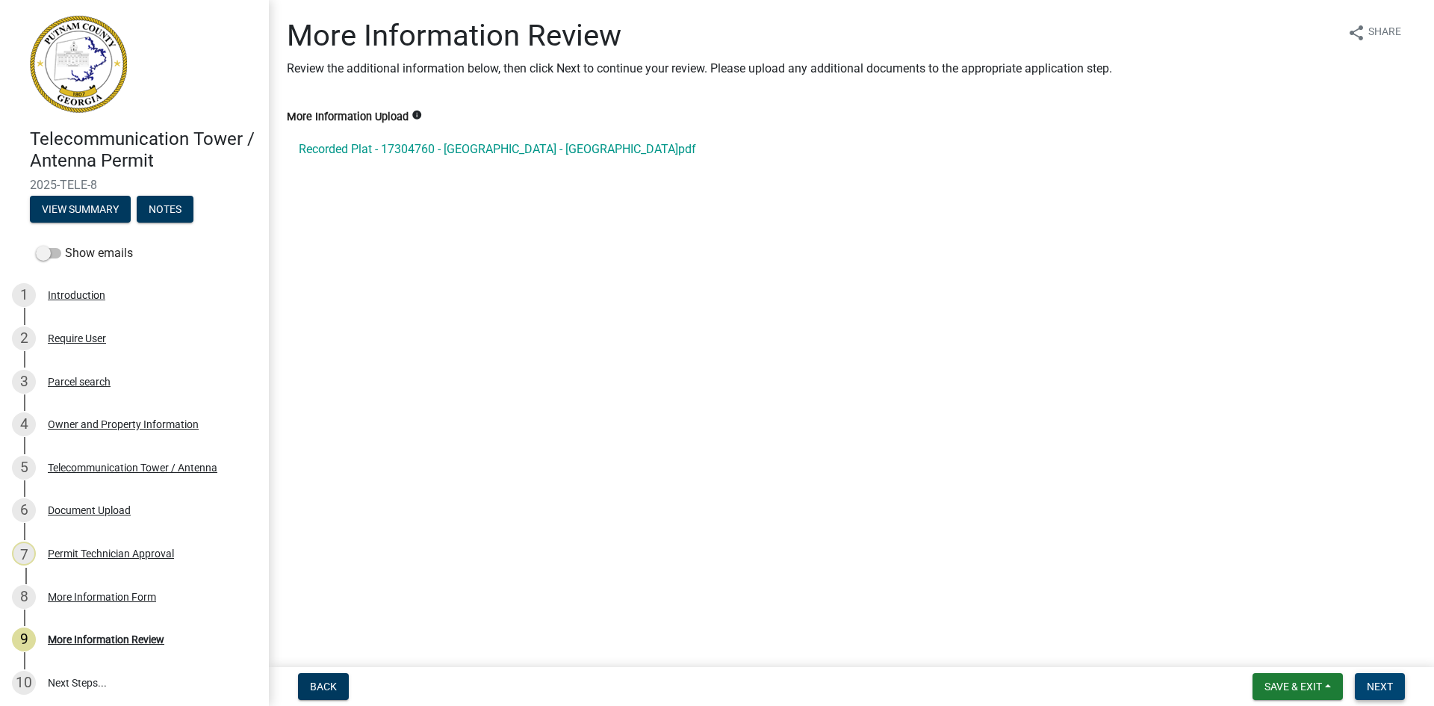
click at [1389, 683] on span "Next" at bounding box center [1380, 687] width 26 height 12
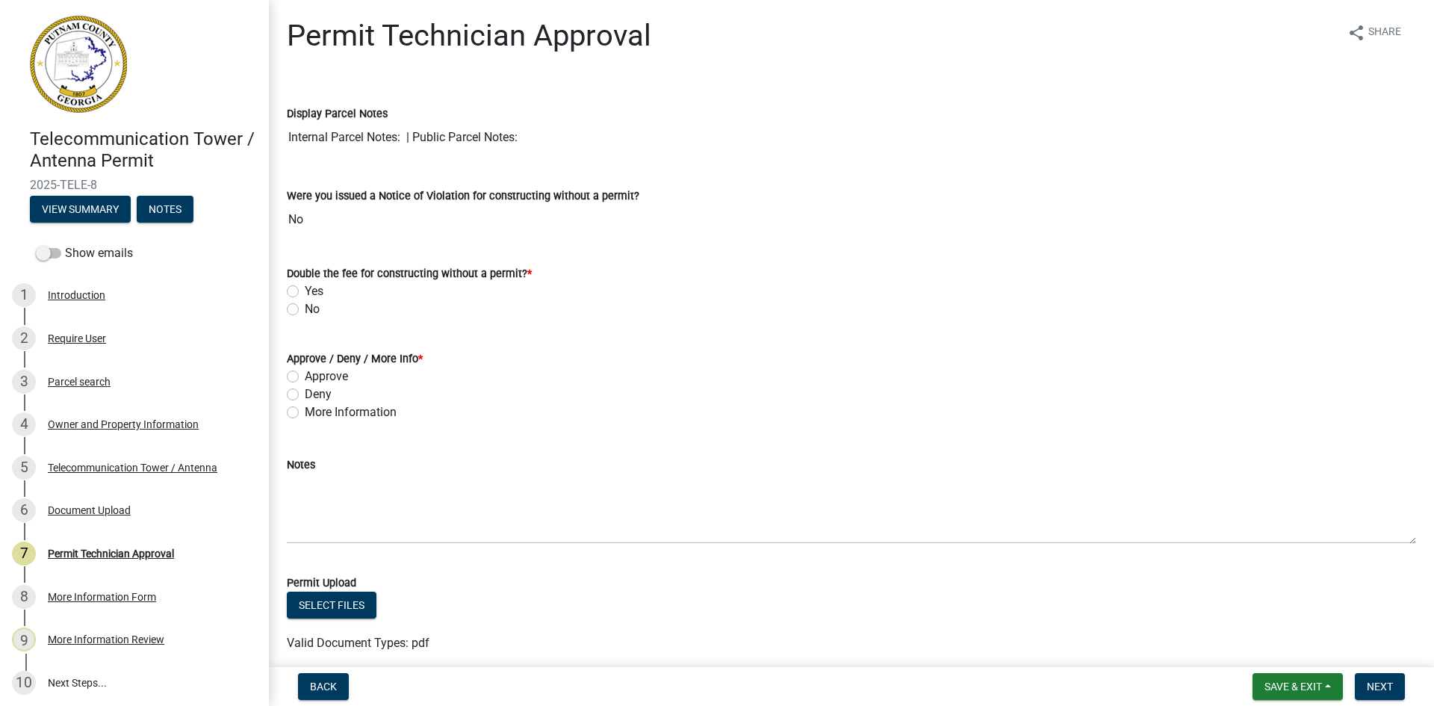
click at [305, 311] on label "No" at bounding box center [312, 309] width 15 height 18
click at [305, 310] on input "No" at bounding box center [310, 305] width 10 height 10
radio input "true"
click at [305, 410] on label "More Information" at bounding box center [351, 412] width 92 height 18
click at [305, 410] on input "More Information" at bounding box center [310, 408] width 10 height 10
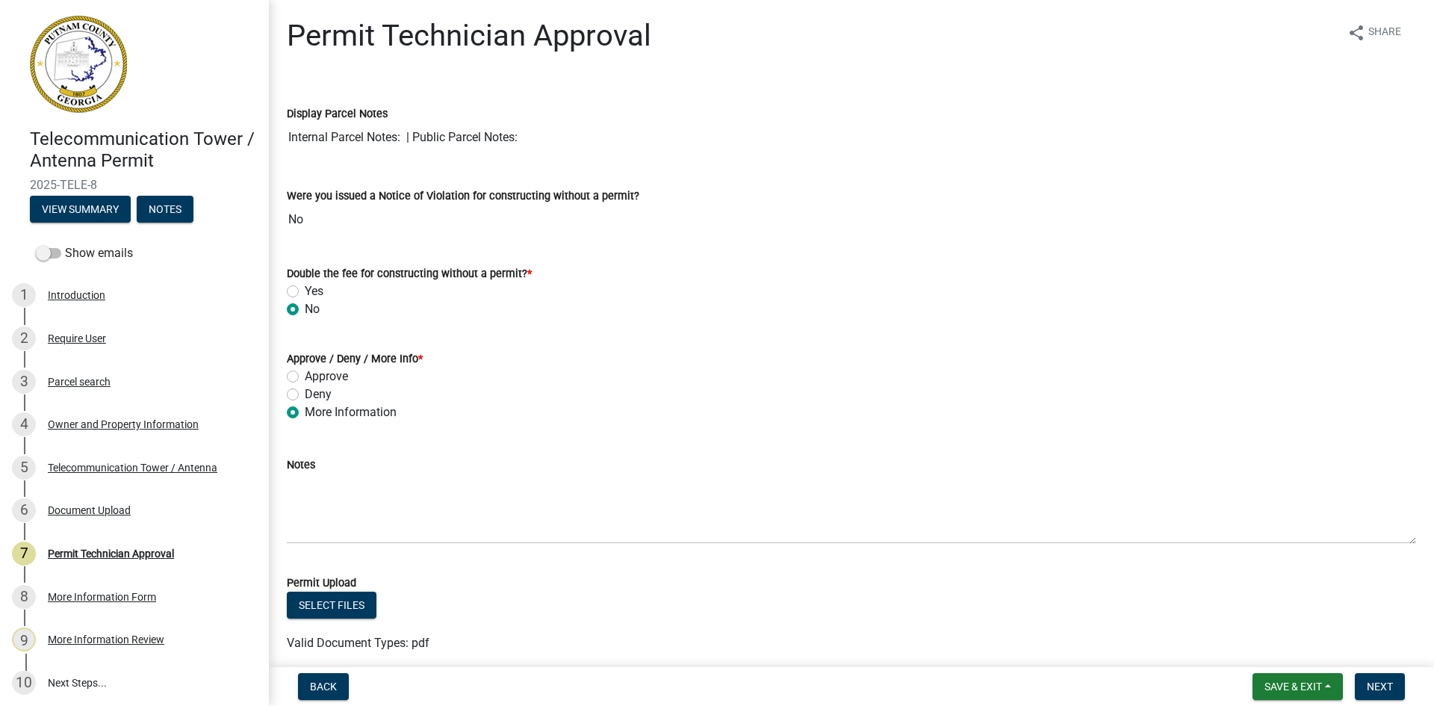
radio input "true"
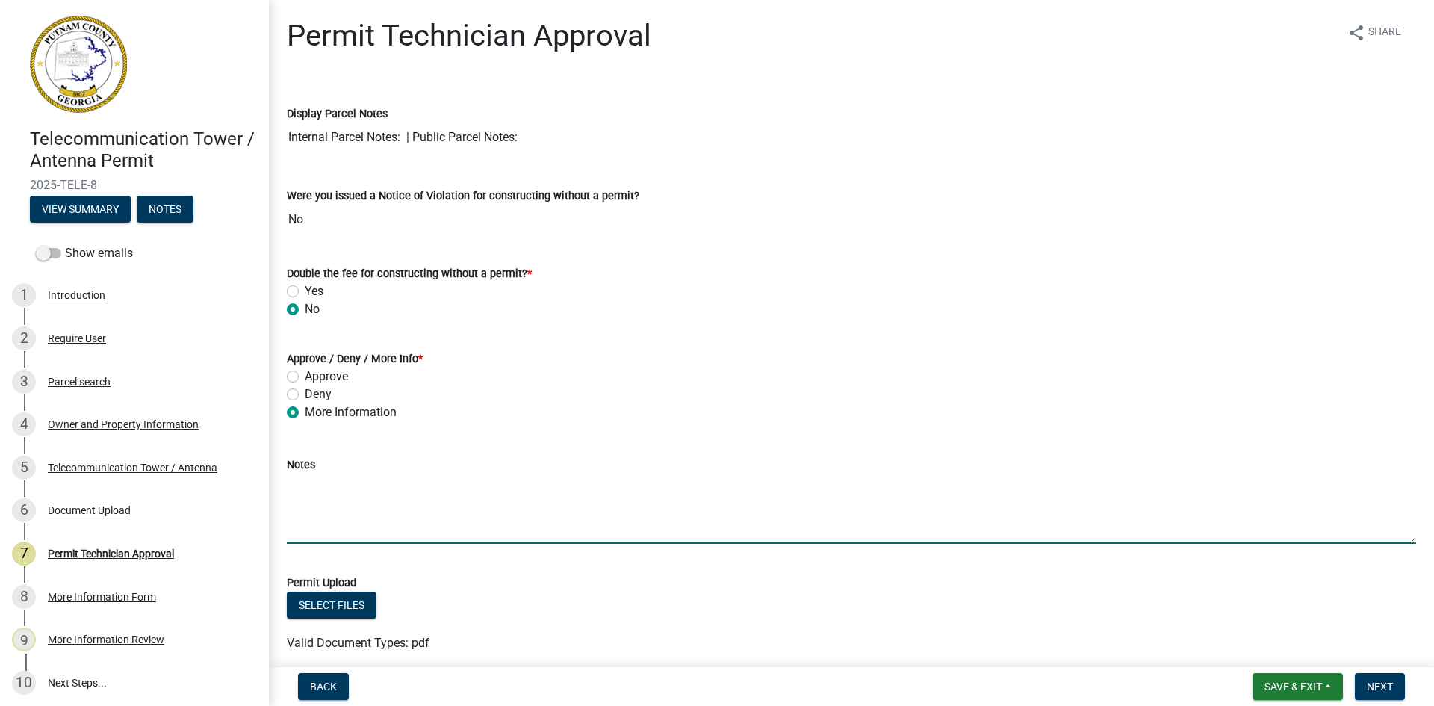
click at [309, 500] on textarea "Notes" at bounding box center [851, 509] width 1129 height 70
paste textarea "2025-LAND-51 Land Disturbance Permit 126C037 | [PERSON_NAME] | [GEOGRAPHIC_DATA…"
type textarea "2025-LAND-51 Land Disturbance Permit 126C037 | [PERSON_NAME] | [GEOGRAPHIC_DATA…"
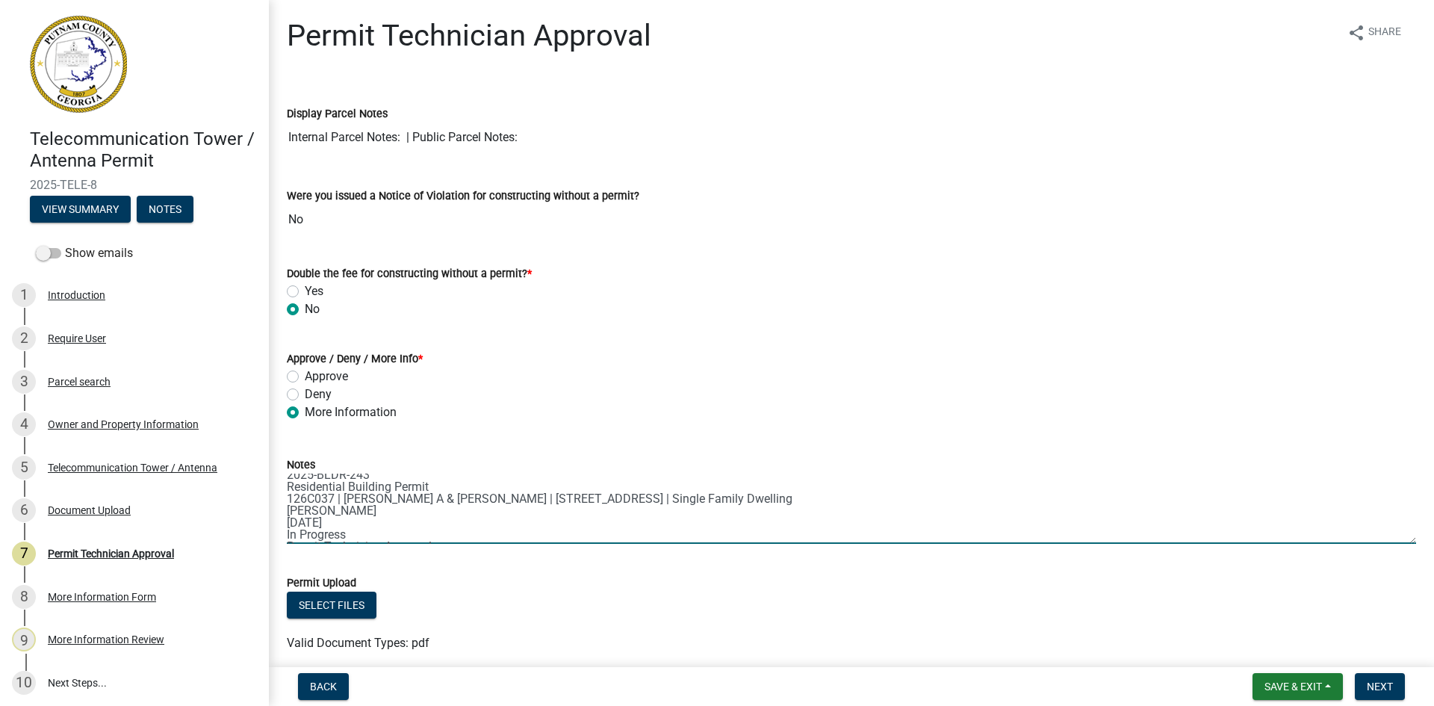
scroll to position [0, 0]
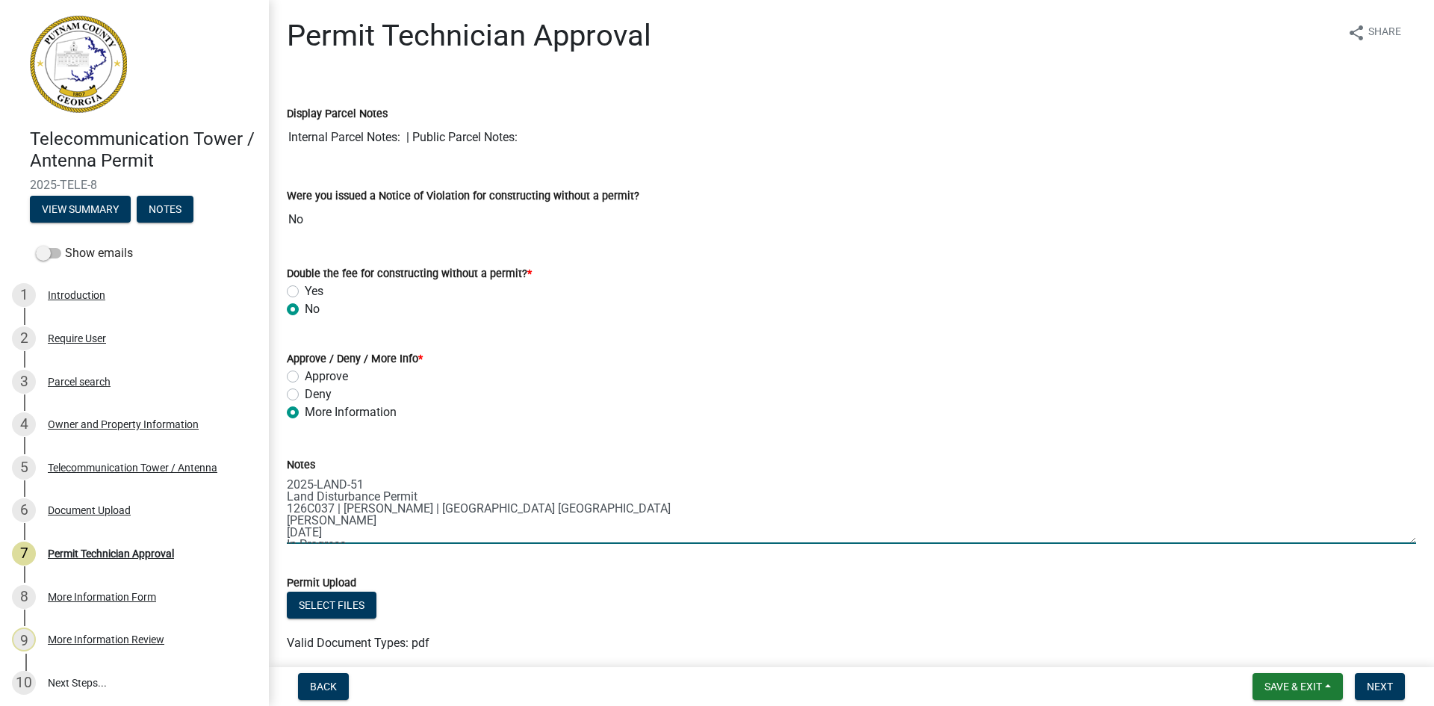
drag, startPoint x: 426, startPoint y: 533, endPoint x: 276, endPoint y: 375, distance: 218.2
click at [287, 375] on wm-data-entity-input-list "Display Parcel Notes Internal Parcel Notes: | Public Parcel Notes: Were you iss…" at bounding box center [851, 470] width 1129 height 773
type textarea "g"
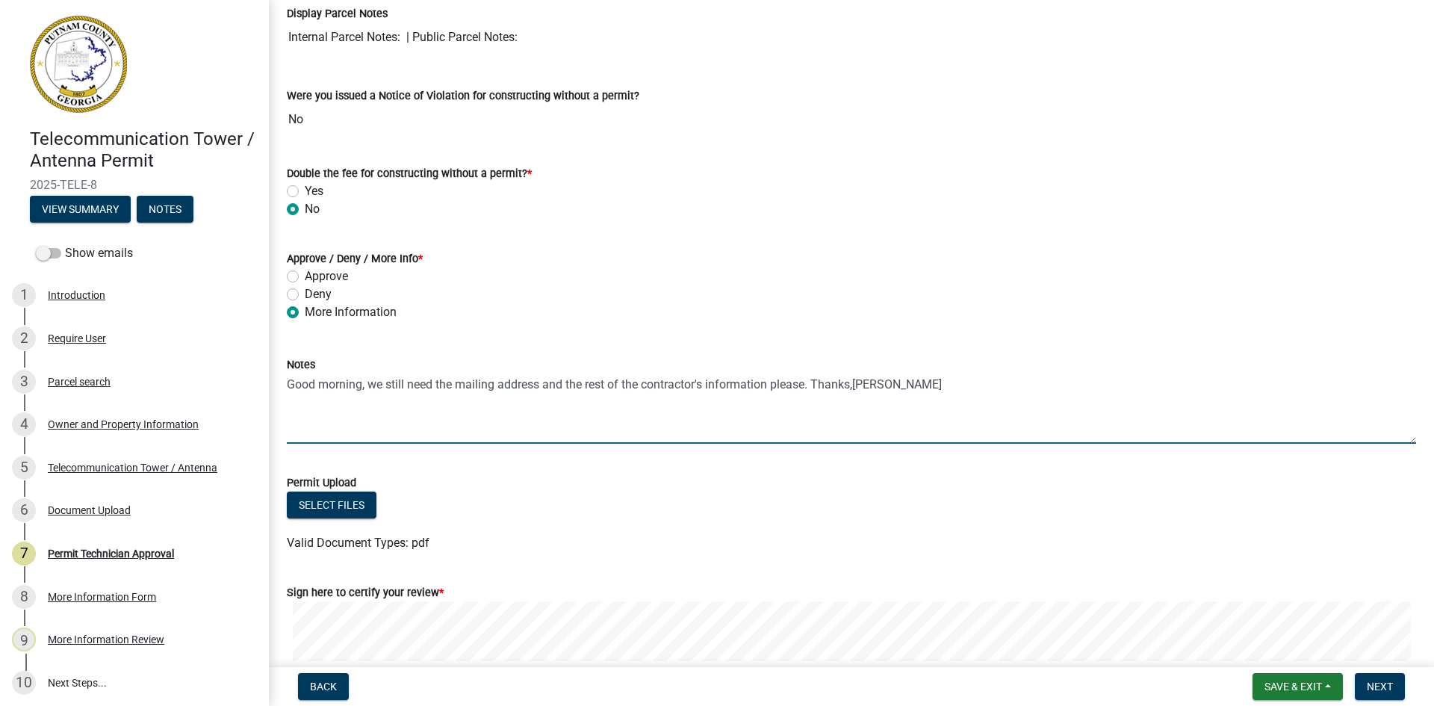
scroll to position [254, 0]
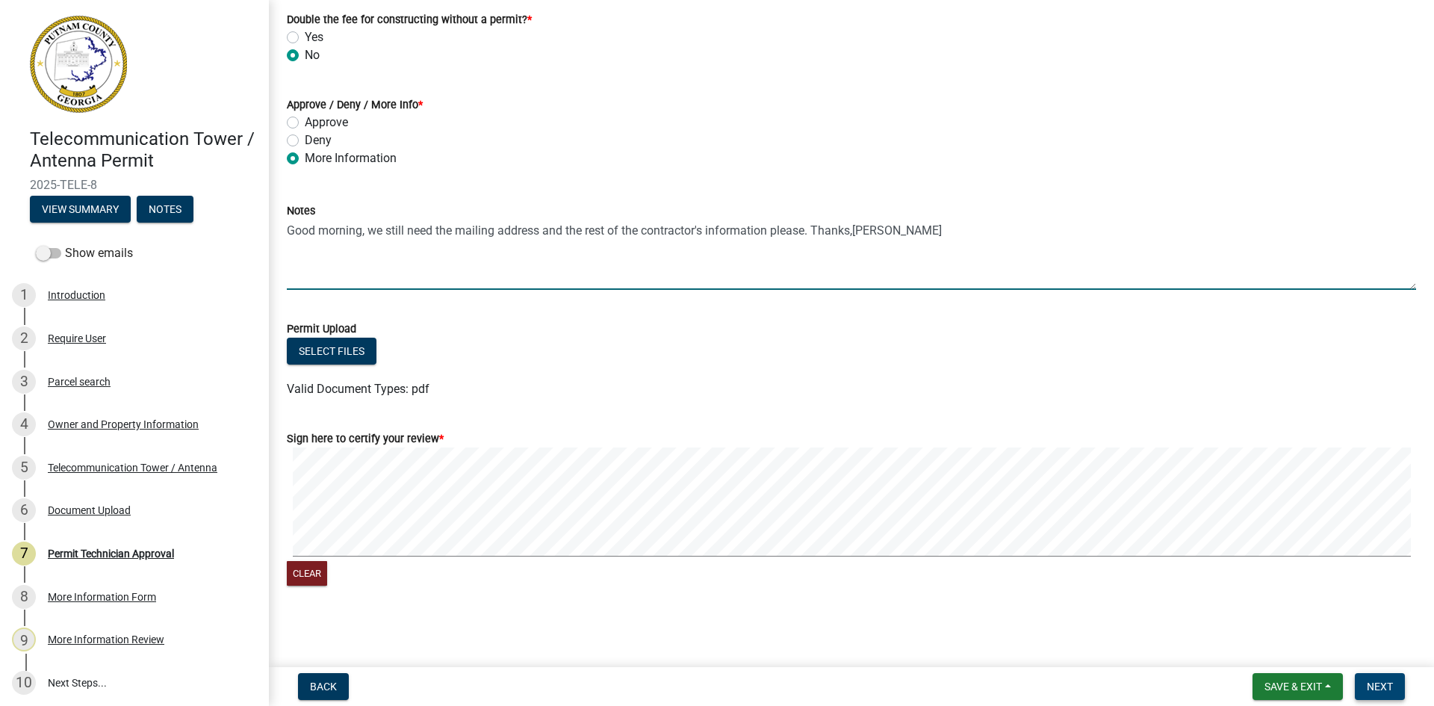
type textarea "Good morning, we still need the mailing address and the rest of the contractor'…"
click at [1390, 684] on span "Next" at bounding box center [1380, 687] width 26 height 12
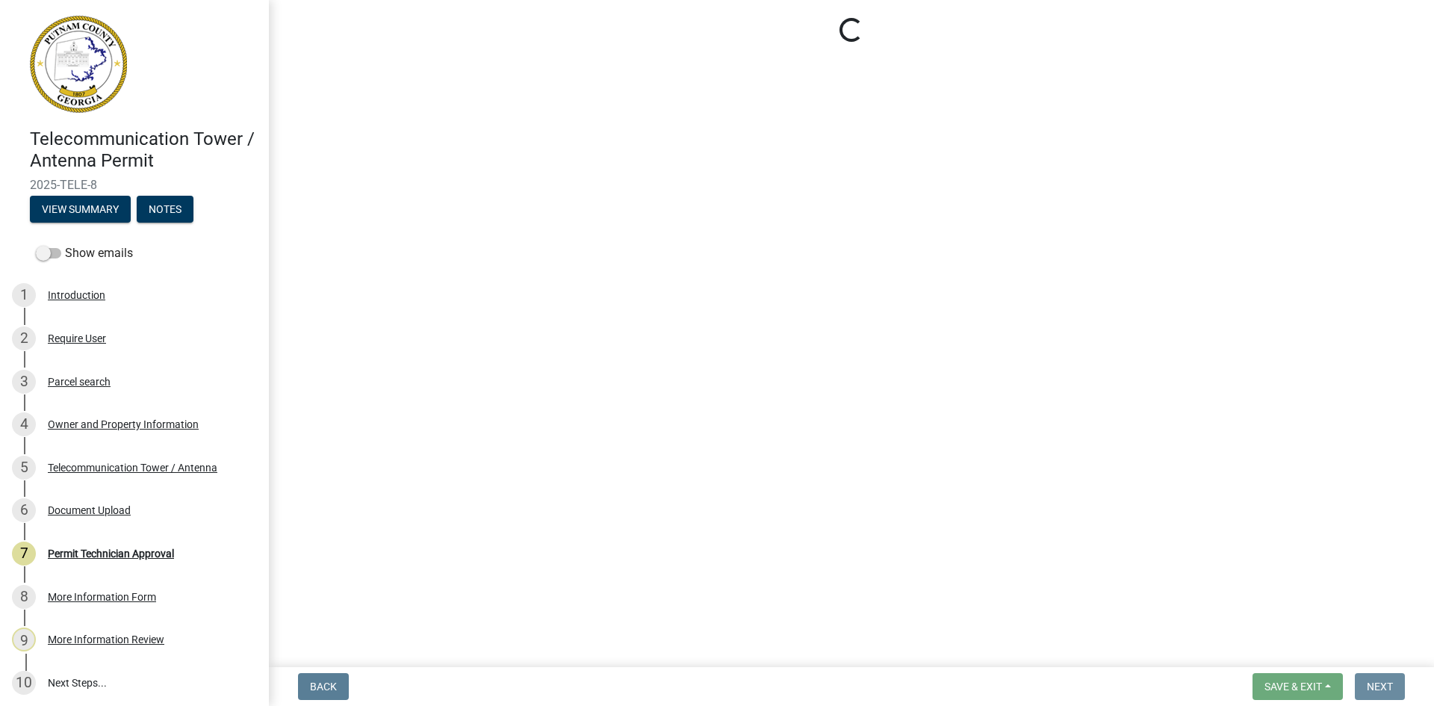
scroll to position [0, 0]
